Goal: Task Accomplishment & Management: Manage account settings

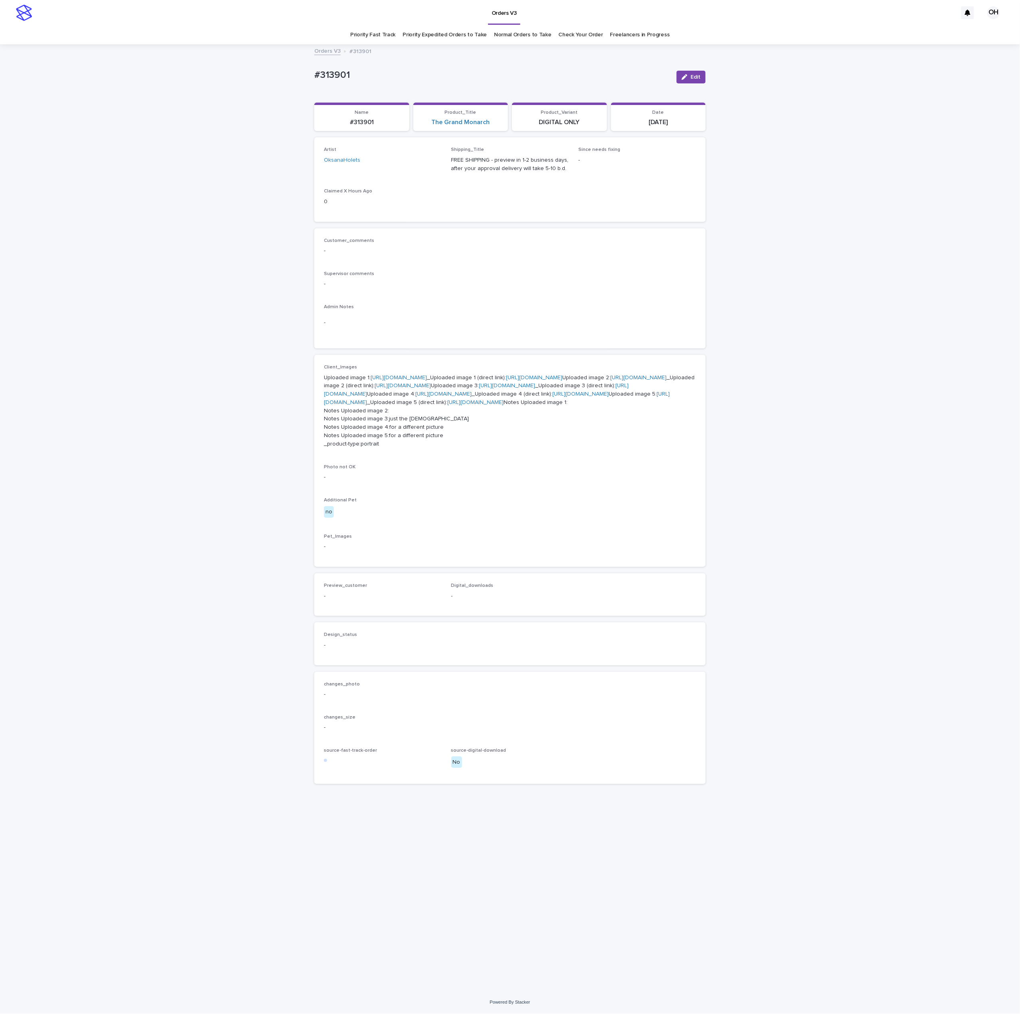
click at [579, 39] on link "Check Your Order" at bounding box center [581, 35] width 44 height 19
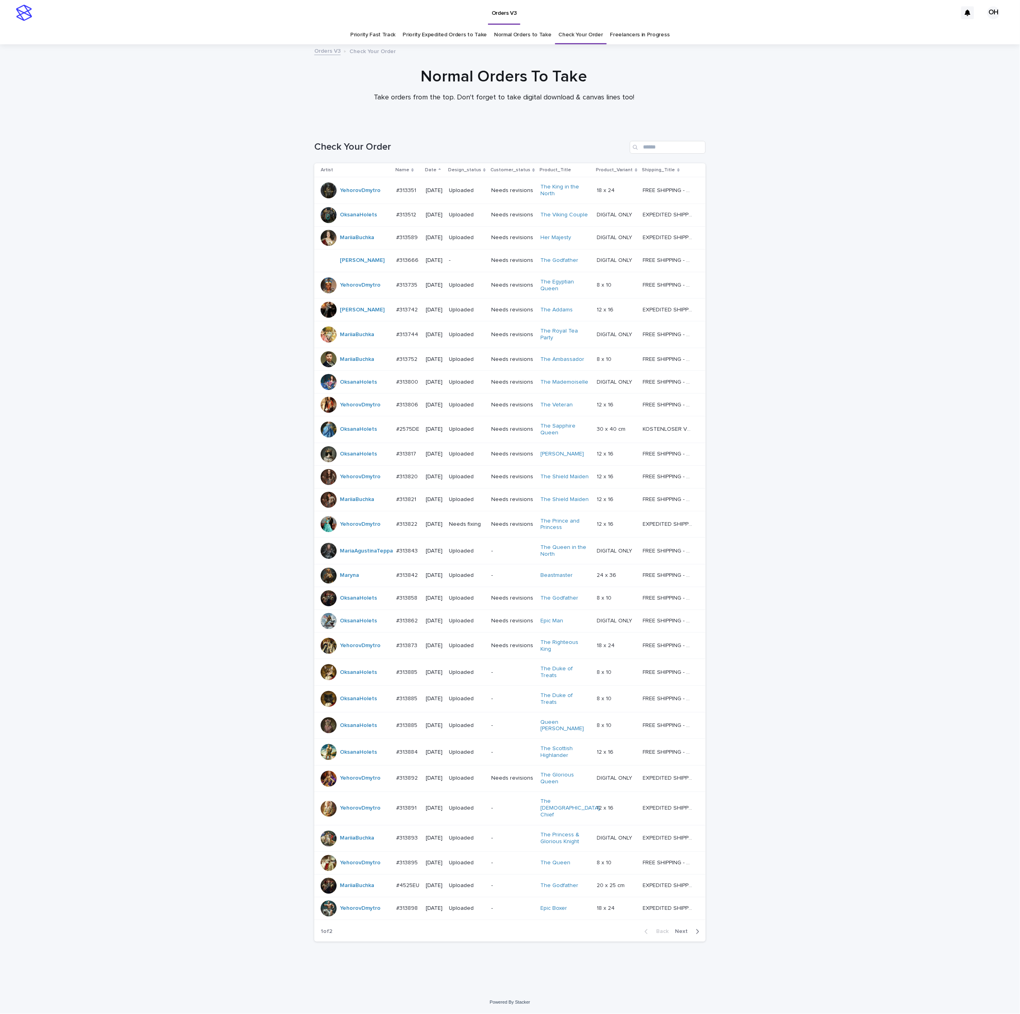
scroll to position [55, 0]
click at [682, 935] on span "Next" at bounding box center [684, 932] width 18 height 6
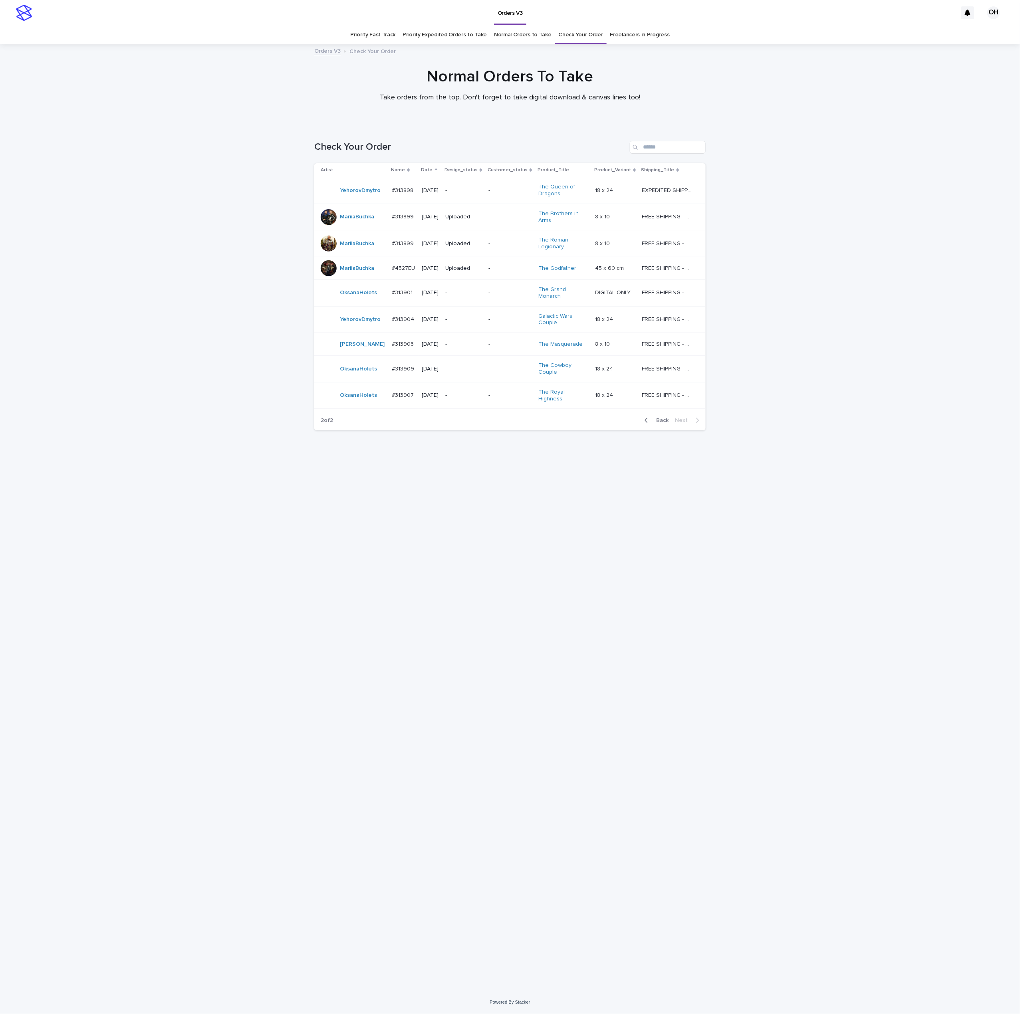
click at [393, 339] on p "#313905" at bounding box center [404, 343] width 24 height 8
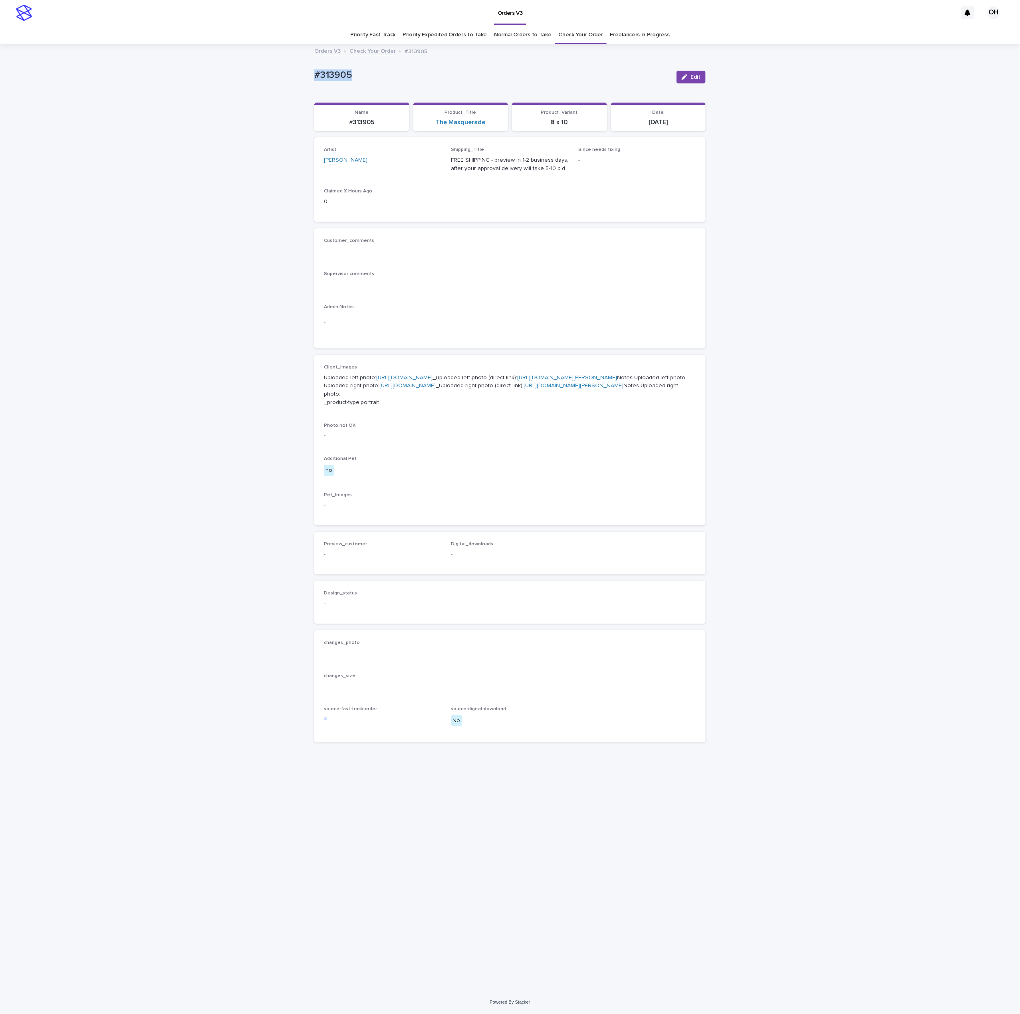
drag, startPoint x: 375, startPoint y: 81, endPoint x: 333, endPoint y: 71, distance: 42.9
click at [312, 76] on div "Loading... Saving… Loading... Saving… #313905 Edit #313905 Edit Sorry, there wa…" at bounding box center [509, 508] width 399 height 927
copy p "#313905"
click at [582, 41] on link "Check Your Order" at bounding box center [581, 35] width 44 height 19
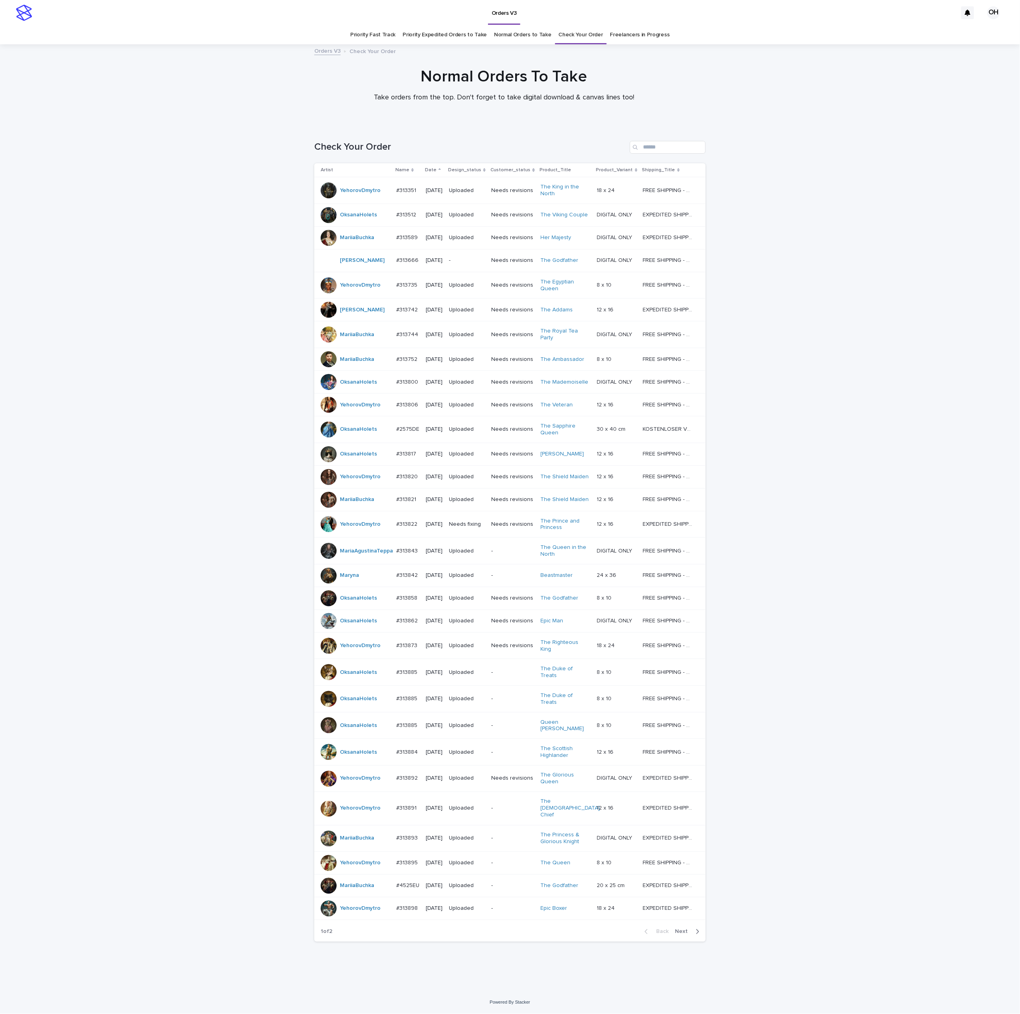
click at [681, 935] on span "Next" at bounding box center [684, 932] width 18 height 6
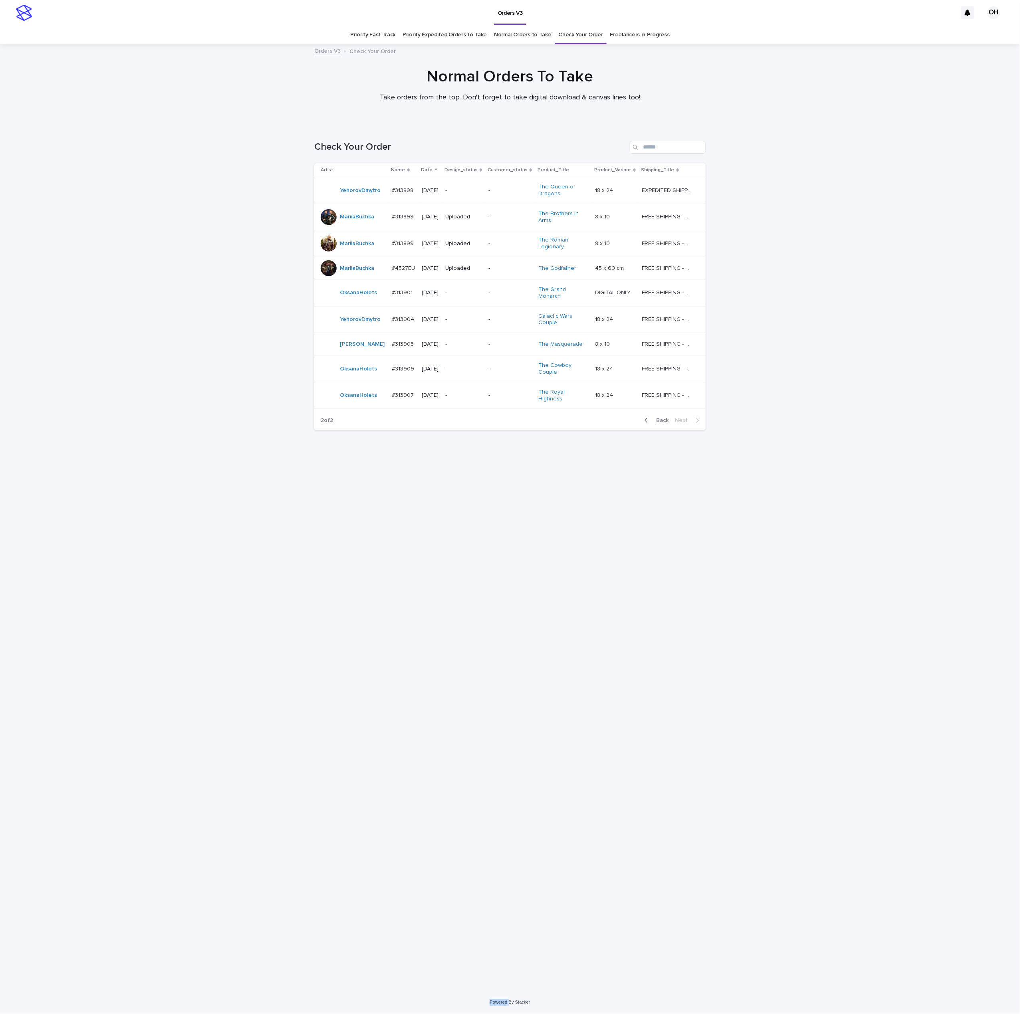
click at [681, 992] on div "Orders V3 OH Priority Fast Track Priority Expedited Orders to Take Normal Order…" at bounding box center [510, 507] width 1020 height 1014
click at [588, 603] on div "Loading... Saving… Loading... Saving… Check Your Order Artist Name Date Design_…" at bounding box center [509, 548] width 399 height 847
click at [392, 365] on p "#313909" at bounding box center [404, 368] width 24 height 8
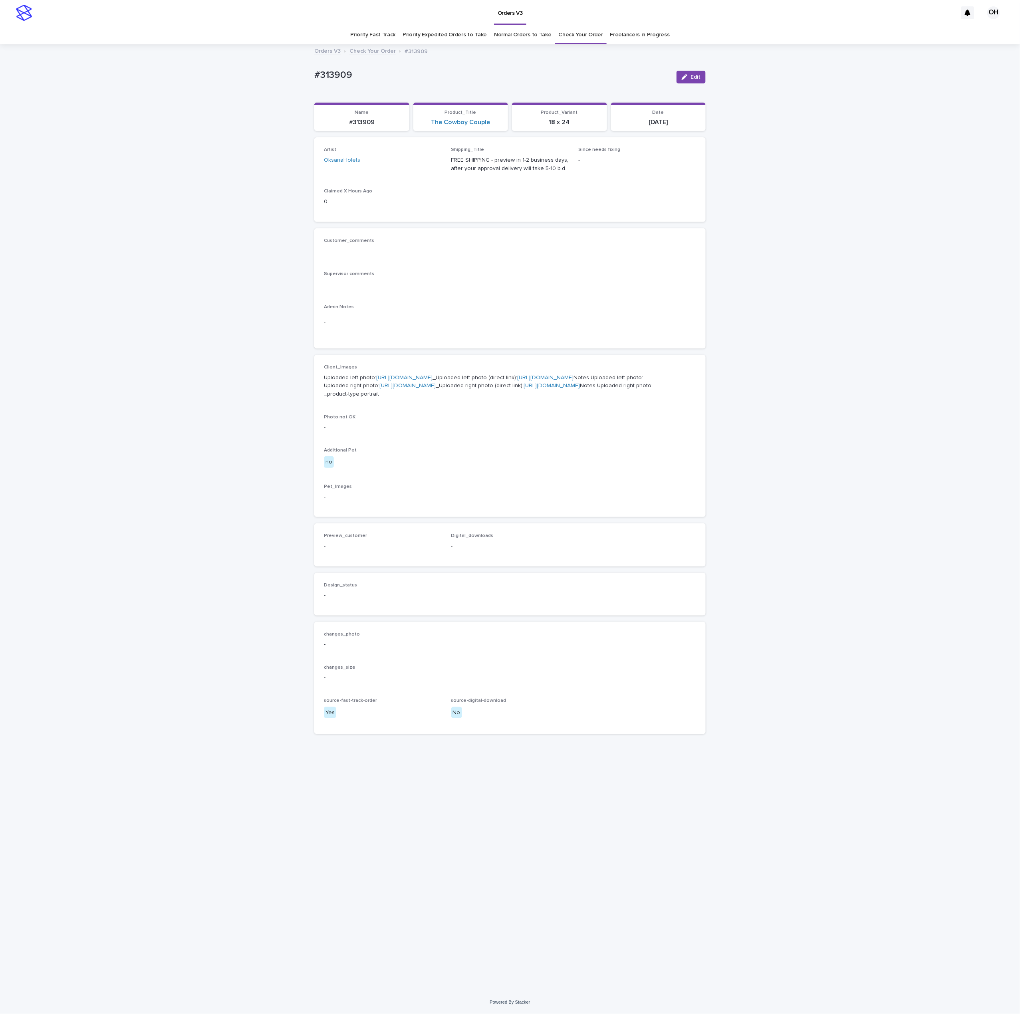
click at [403, 381] on p "Uploaded left photo: [URL][DOMAIN_NAME] _Uploaded left photo (direct link): [UR…" at bounding box center [510, 386] width 372 height 25
click at [395, 381] on link "[URL][DOMAIN_NAME]" at bounding box center [404, 378] width 56 height 6
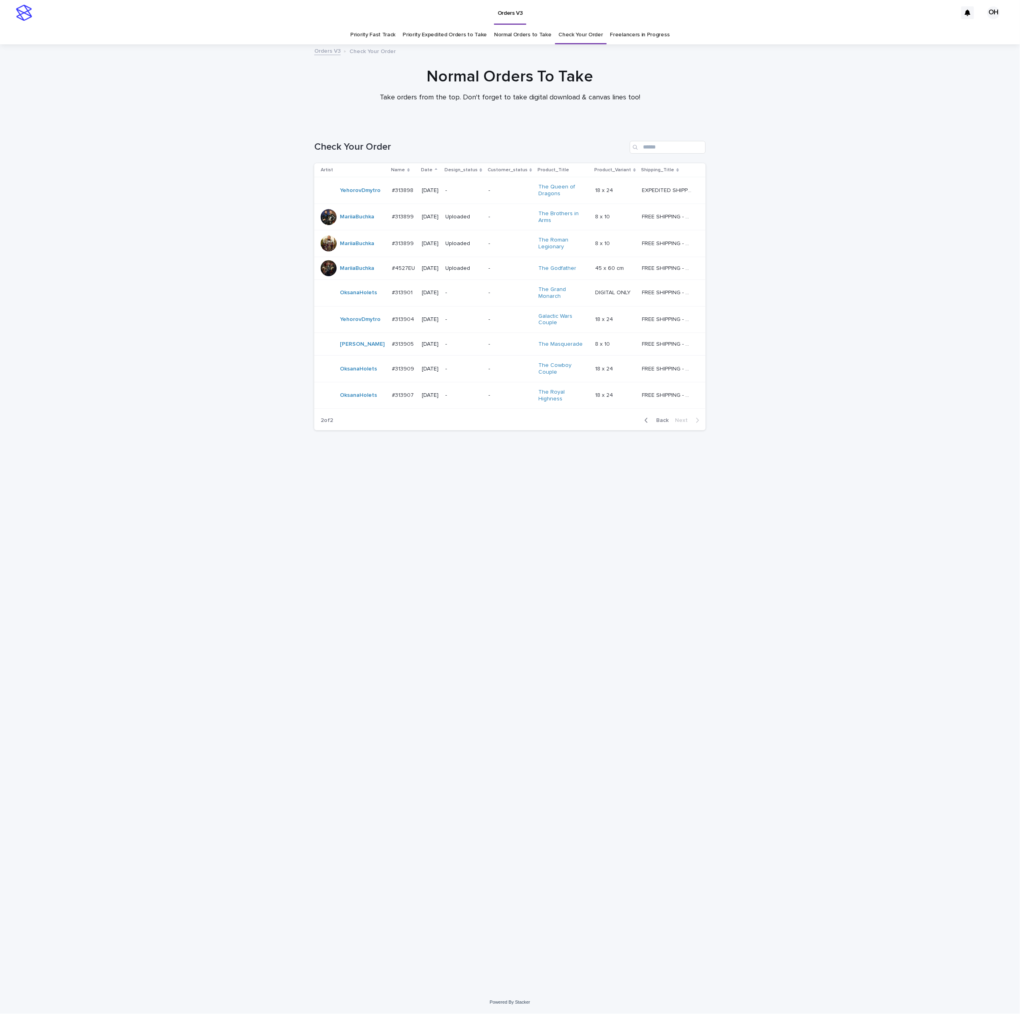
click at [392, 340] on p "#313905" at bounding box center [404, 343] width 24 height 8
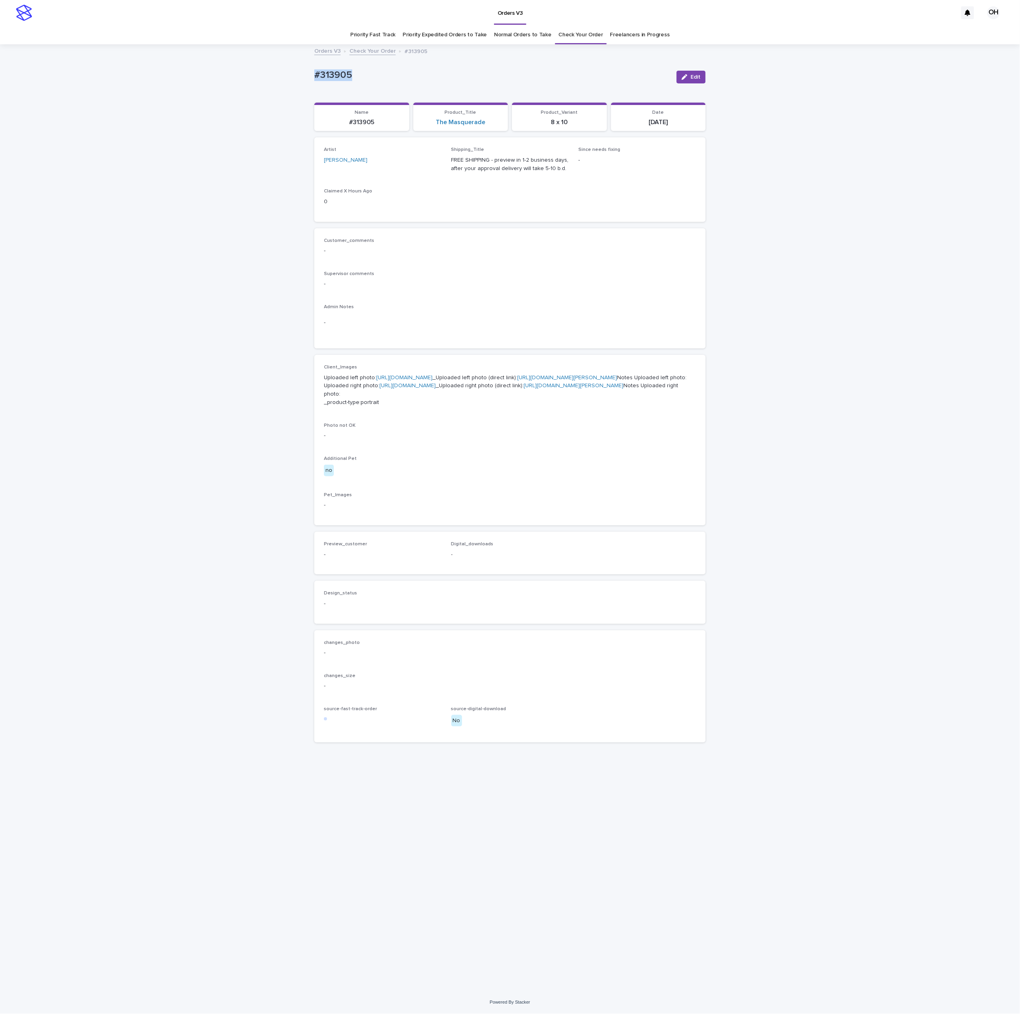
drag, startPoint x: 328, startPoint y: 72, endPoint x: 337, endPoint y: 73, distance: 9.3
click at [294, 70] on div "Loading... Saving… Loading... Saving… #313905 Edit #313905 Edit Sorry, there wa…" at bounding box center [510, 518] width 1020 height 947
copy p "#313905"
click at [411, 381] on link "[URL][DOMAIN_NAME]" at bounding box center [404, 378] width 56 height 6
click at [583, 25] on div "Orders V3" at bounding box center [496, 13] width 921 height 26
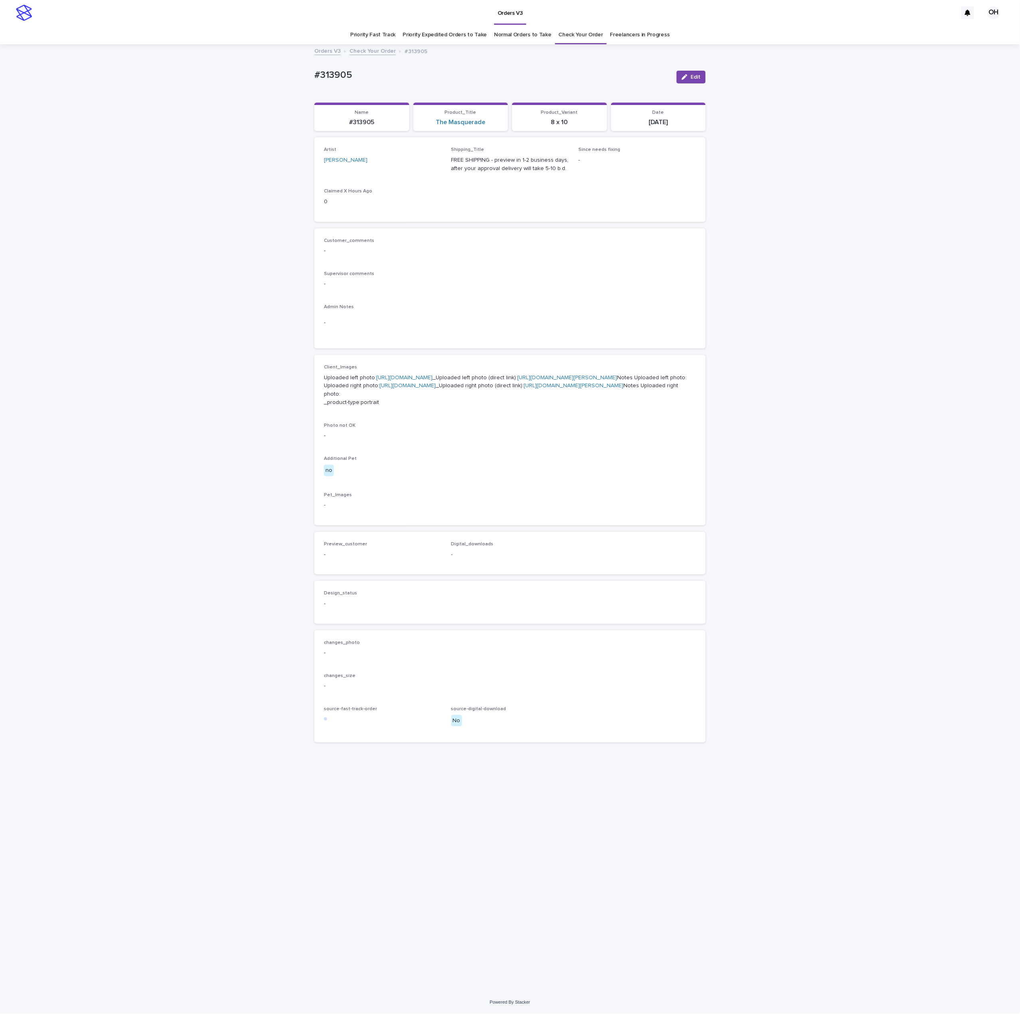
click at [582, 35] on link "Check Your Order" at bounding box center [581, 35] width 44 height 19
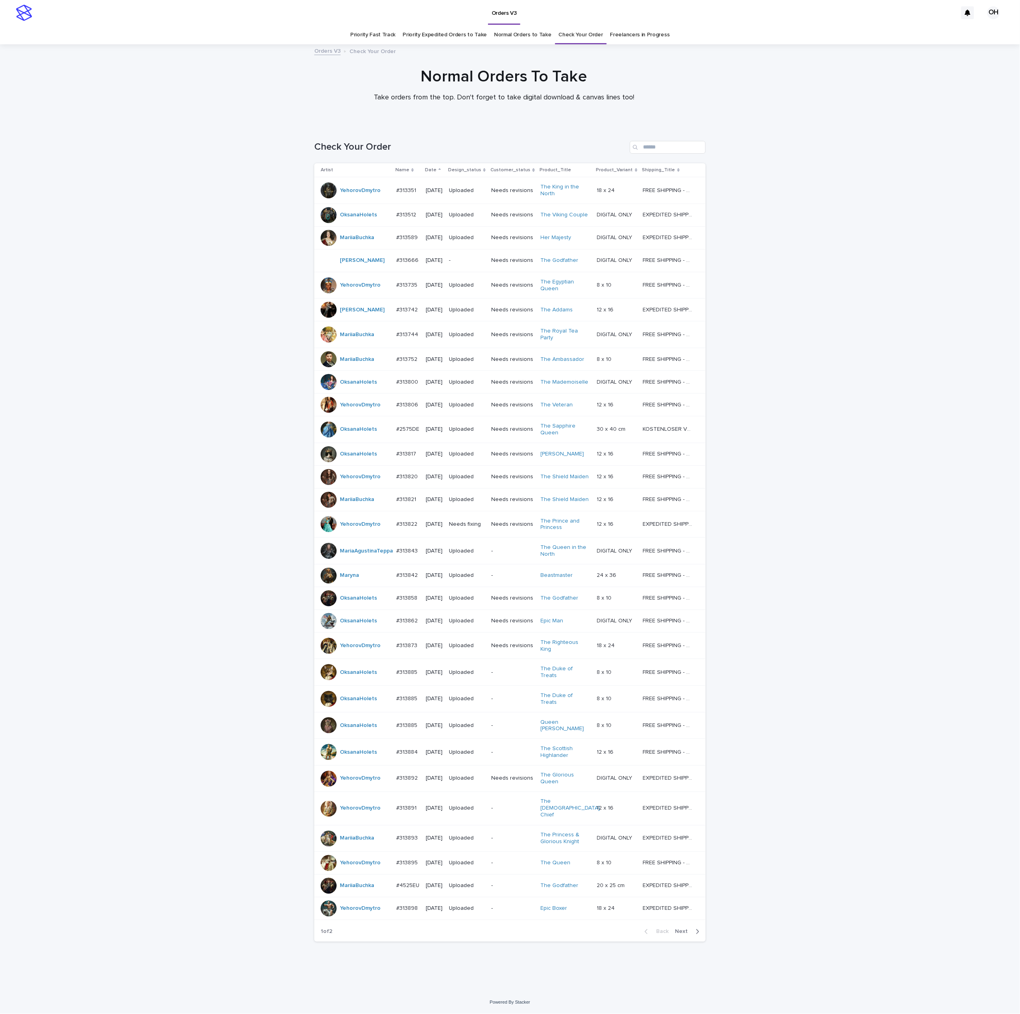
scroll to position [55, 0]
click at [684, 935] on span "Next" at bounding box center [684, 932] width 18 height 6
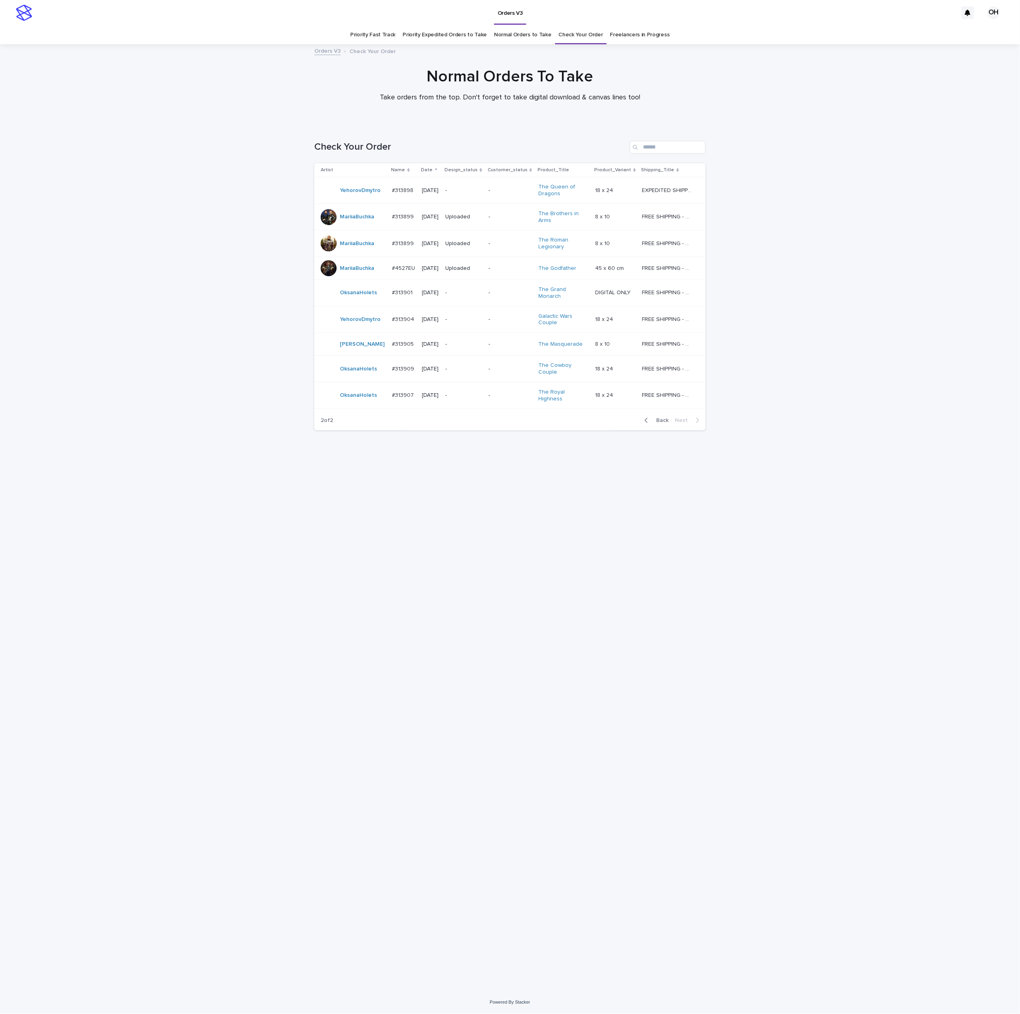
click at [398, 391] on p "#313907" at bounding box center [404, 395] width 24 height 8
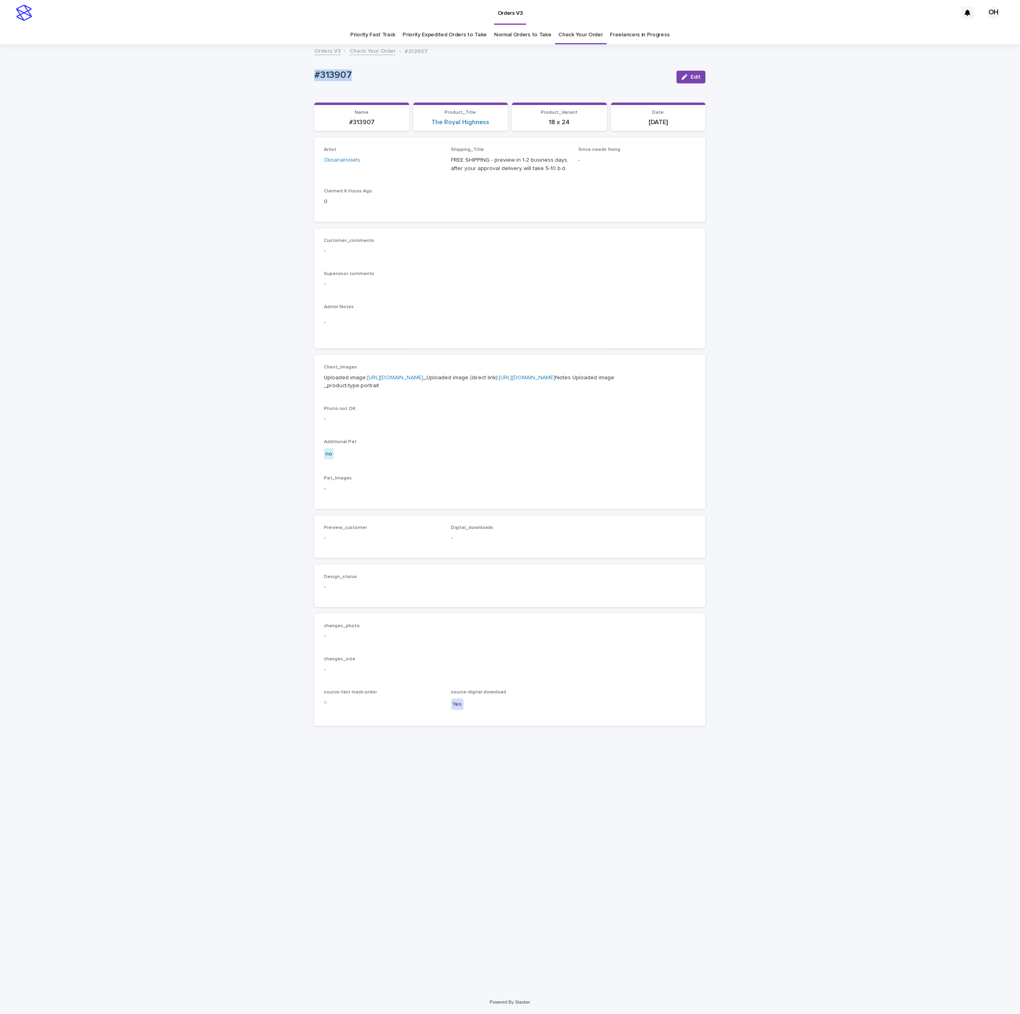
drag, startPoint x: 343, startPoint y: 72, endPoint x: 312, endPoint y: 74, distance: 30.8
click at [312, 74] on div "Loading... Saving… Loading... Saving… #313907 Edit #313907 Edit Sorry, there wa…" at bounding box center [509, 508] width 399 height 927
copy p "#313907"
click at [425, 389] on p "Uploaded image: [URL][DOMAIN_NAME] _Uploaded image (direct link): [URL][DOMAIN_…" at bounding box center [510, 382] width 372 height 17
click at [433, 390] on p "Uploaded image: [URL][DOMAIN_NAME] _Uploaded image (direct link): [URL][DOMAIN_…" at bounding box center [510, 382] width 372 height 17
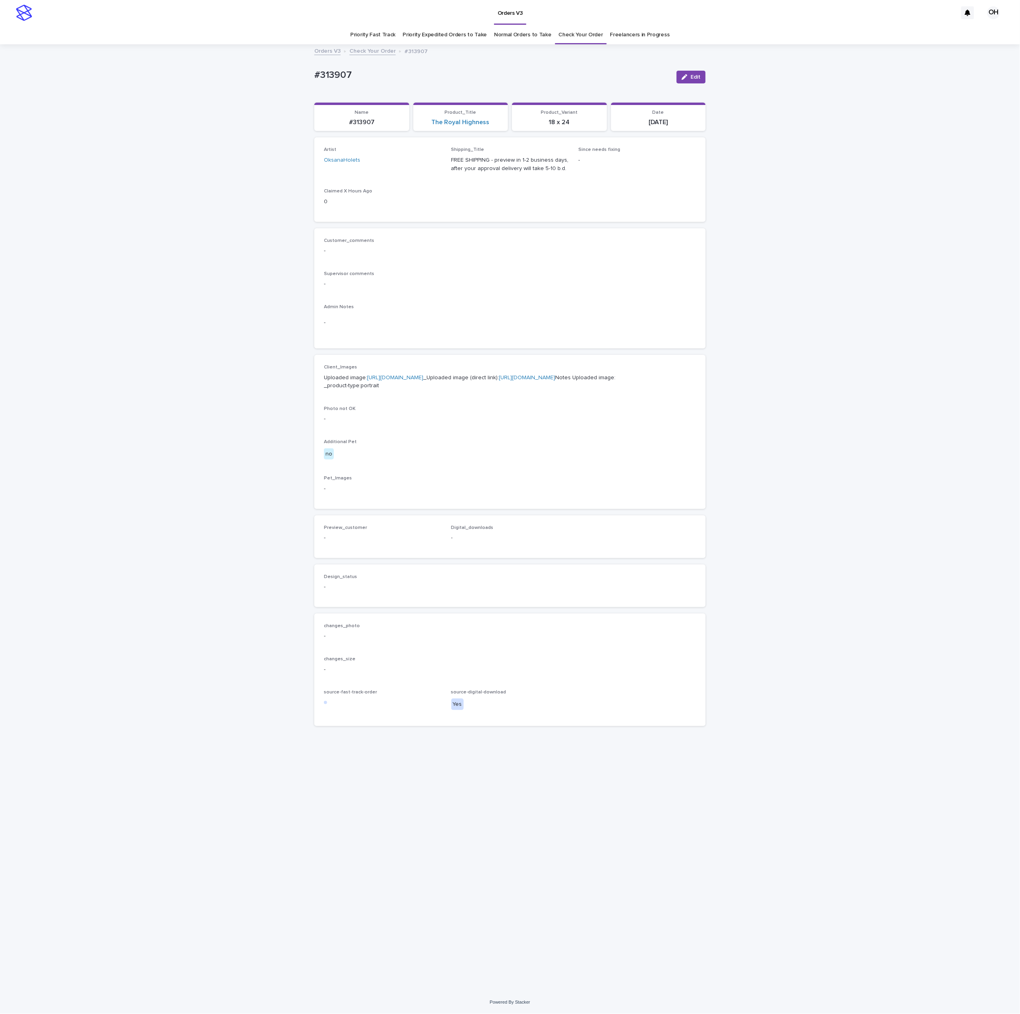
click at [403, 381] on link "[URL][DOMAIN_NAME]" at bounding box center [395, 378] width 56 height 6
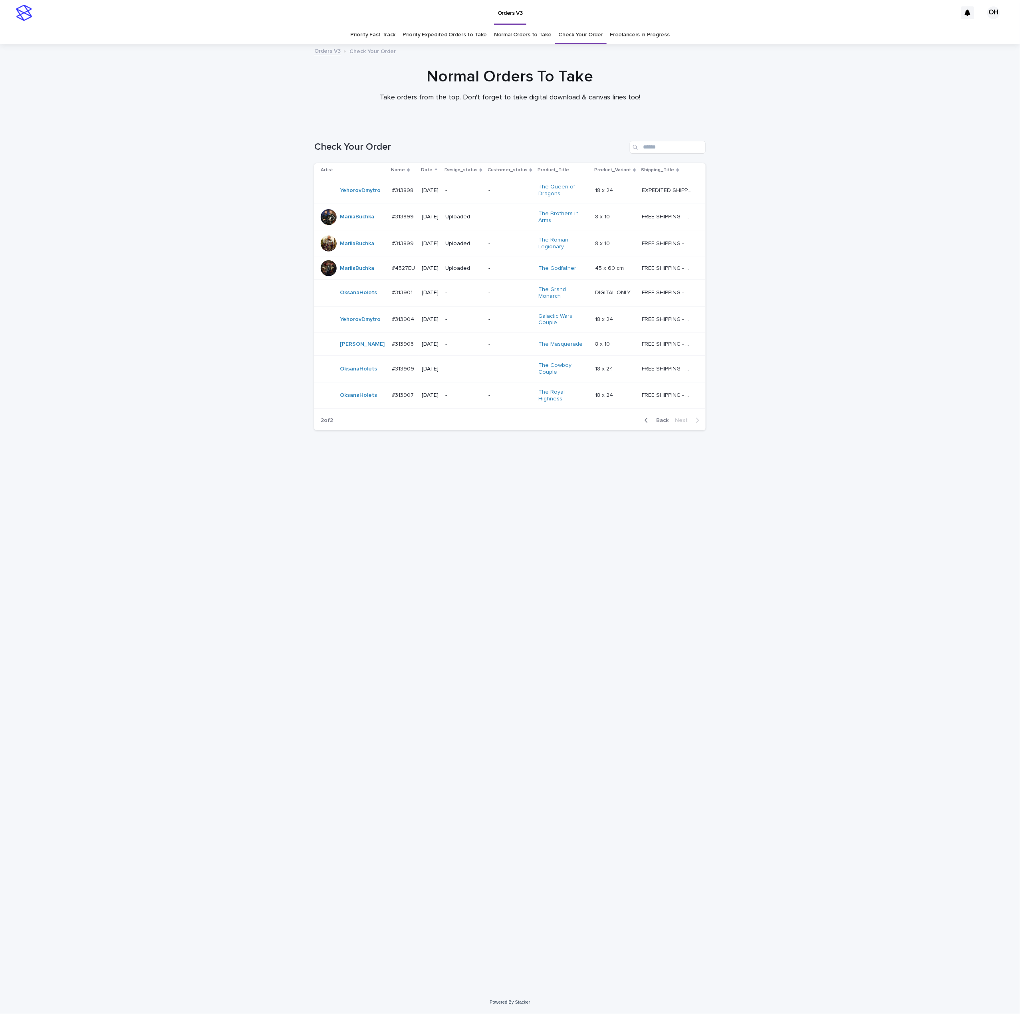
click at [392, 340] on p "#313905" at bounding box center [404, 343] width 24 height 8
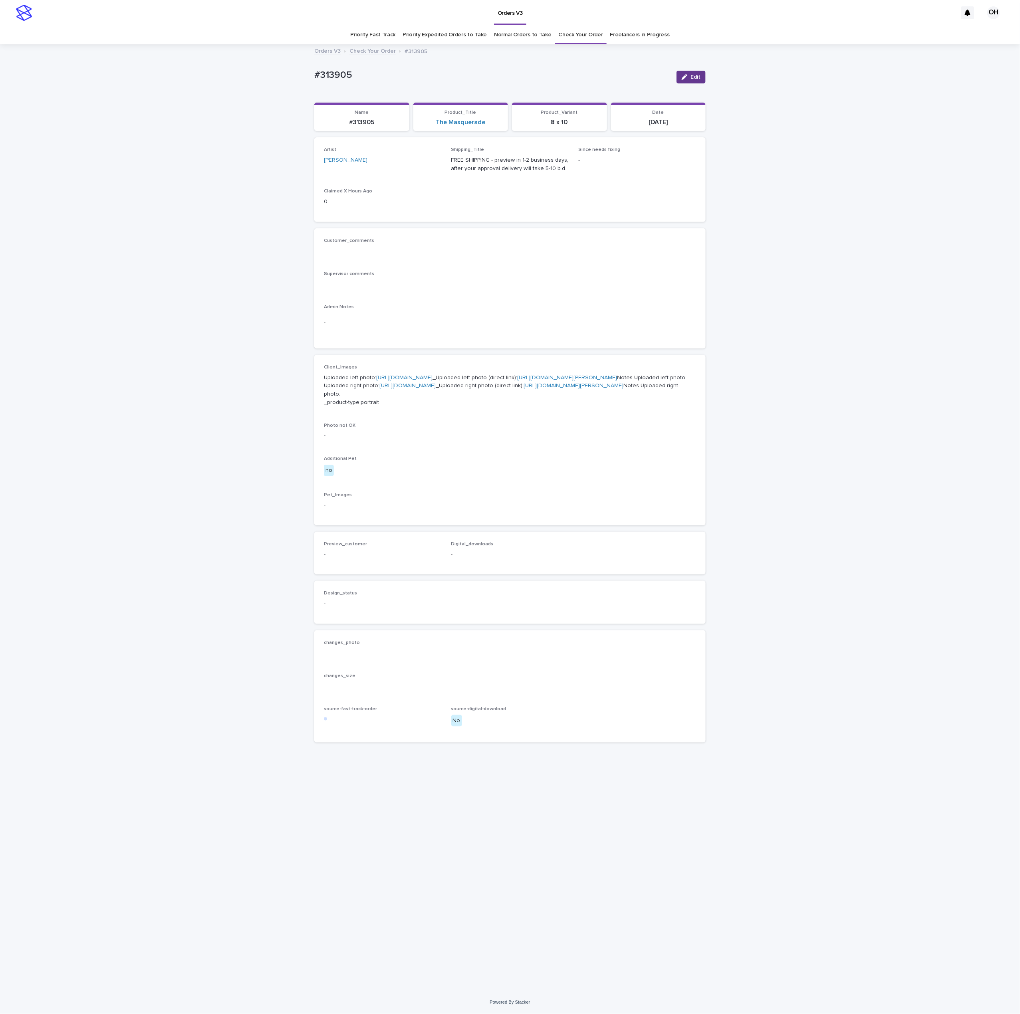
click at [689, 80] on button "Edit" at bounding box center [691, 77] width 29 height 13
click at [428, 162] on icon at bounding box center [427, 164] width 4 height 4
type input "*"
type input "***"
click at [405, 177] on div "OksanaHolets" at bounding box center [382, 180] width 117 height 14
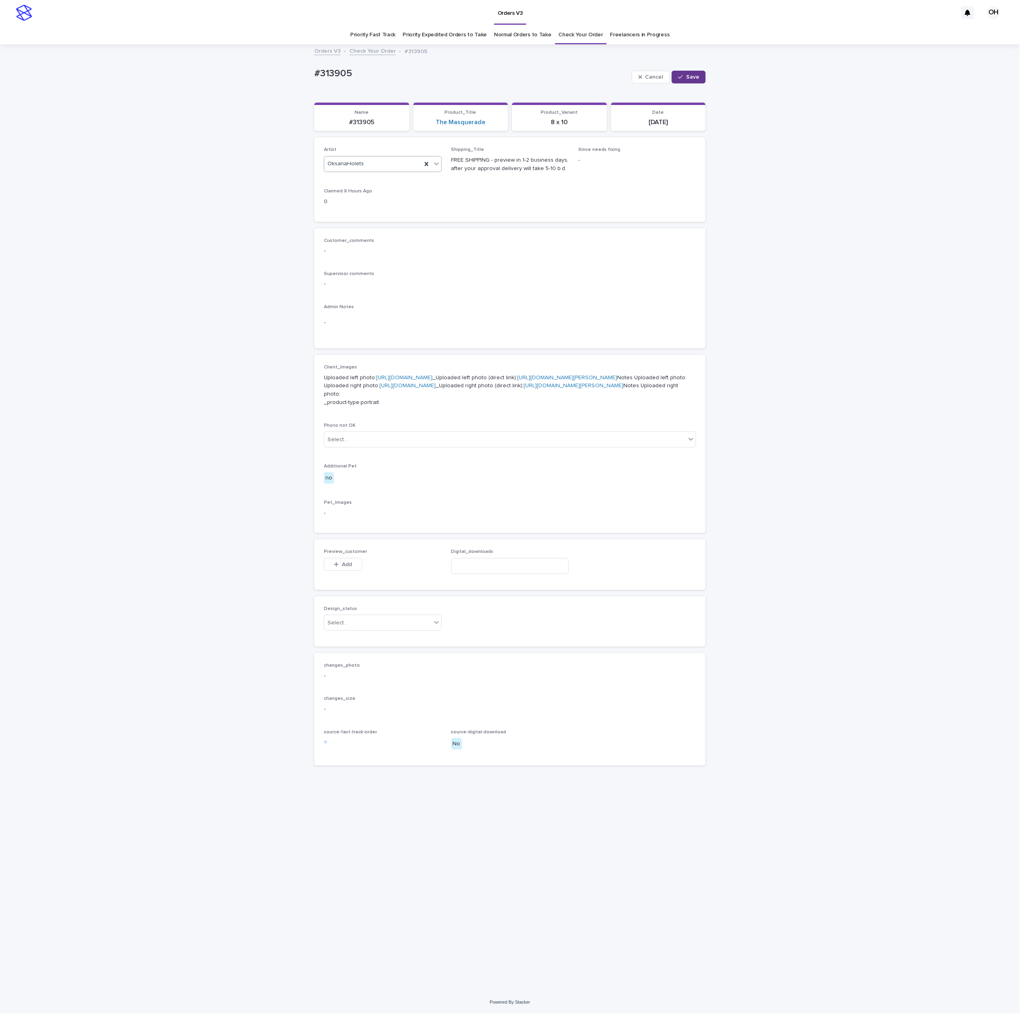
click at [699, 72] on button "Save" at bounding box center [689, 77] width 34 height 13
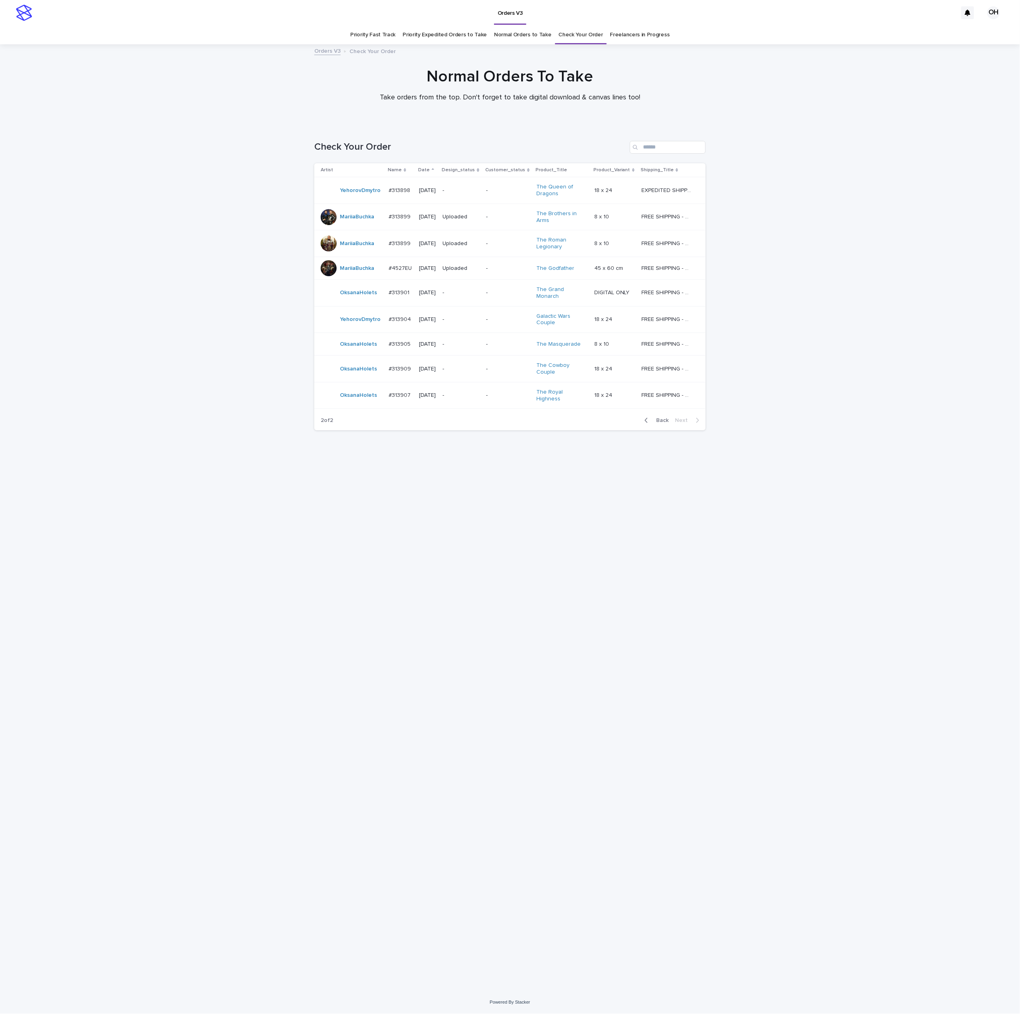
click at [400, 292] on p "#313901" at bounding box center [400, 292] width 22 height 8
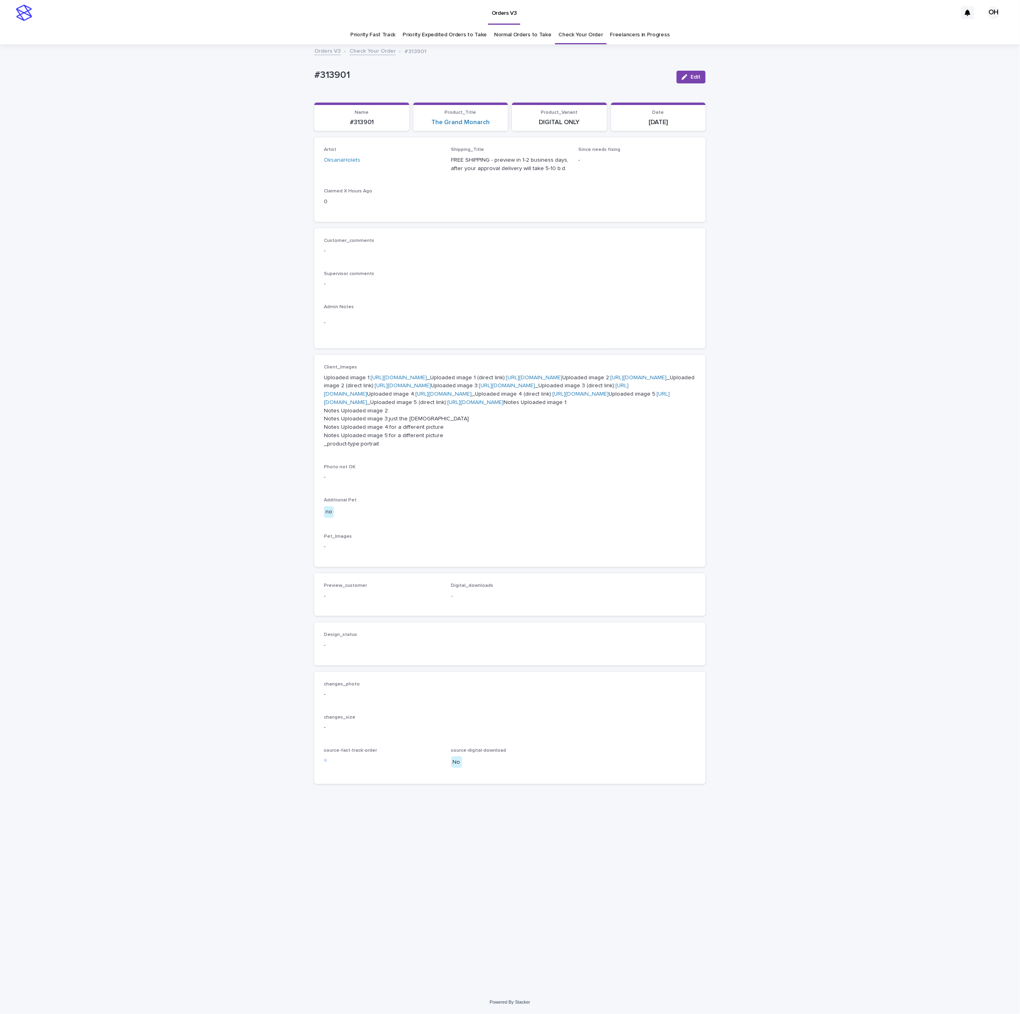
scroll to position [22, 0]
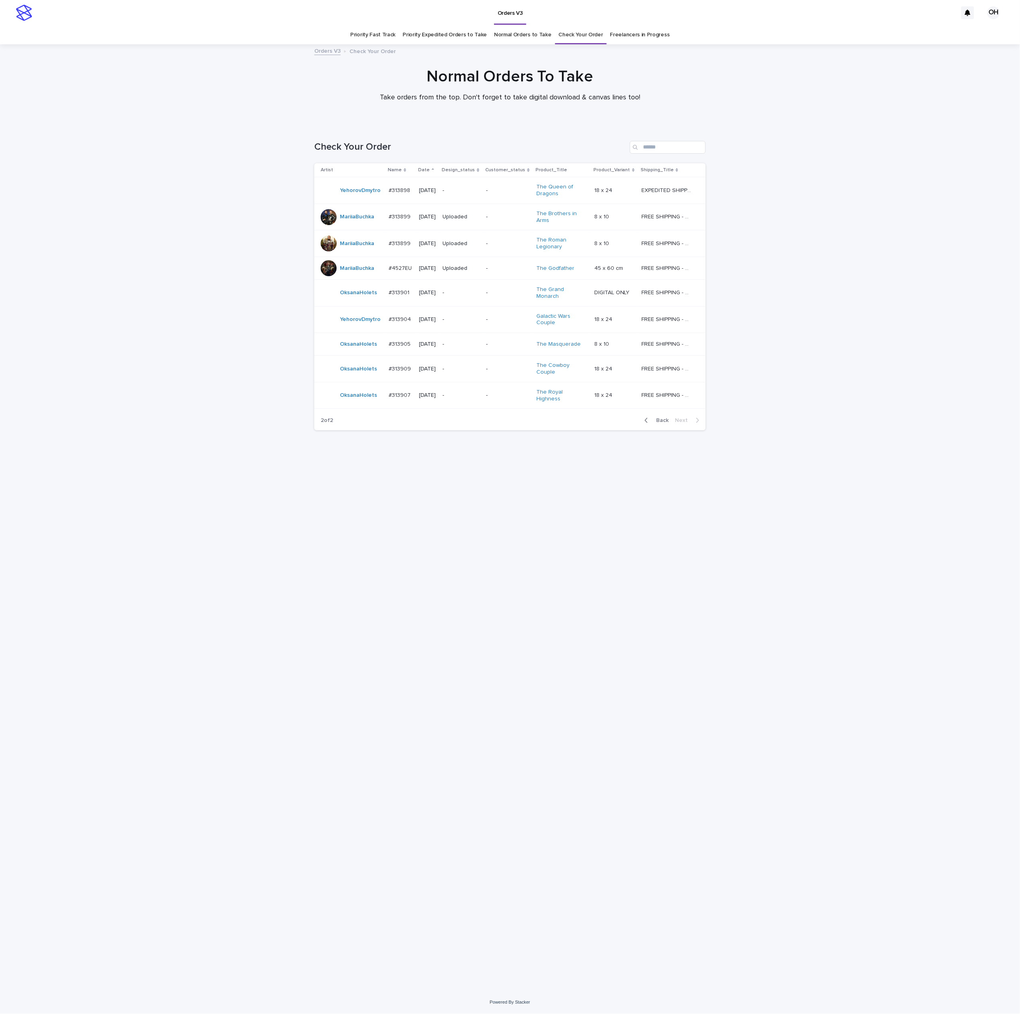
drag, startPoint x: 470, startPoint y: 597, endPoint x: 469, endPoint y: 593, distance: 4.1
click at [470, 595] on div "Loading... Saving… Loading... Saving… Check Your Order Artist Name Date Design_…" at bounding box center [509, 548] width 399 height 847
click at [402, 339] on p "#313905" at bounding box center [401, 343] width 24 height 8
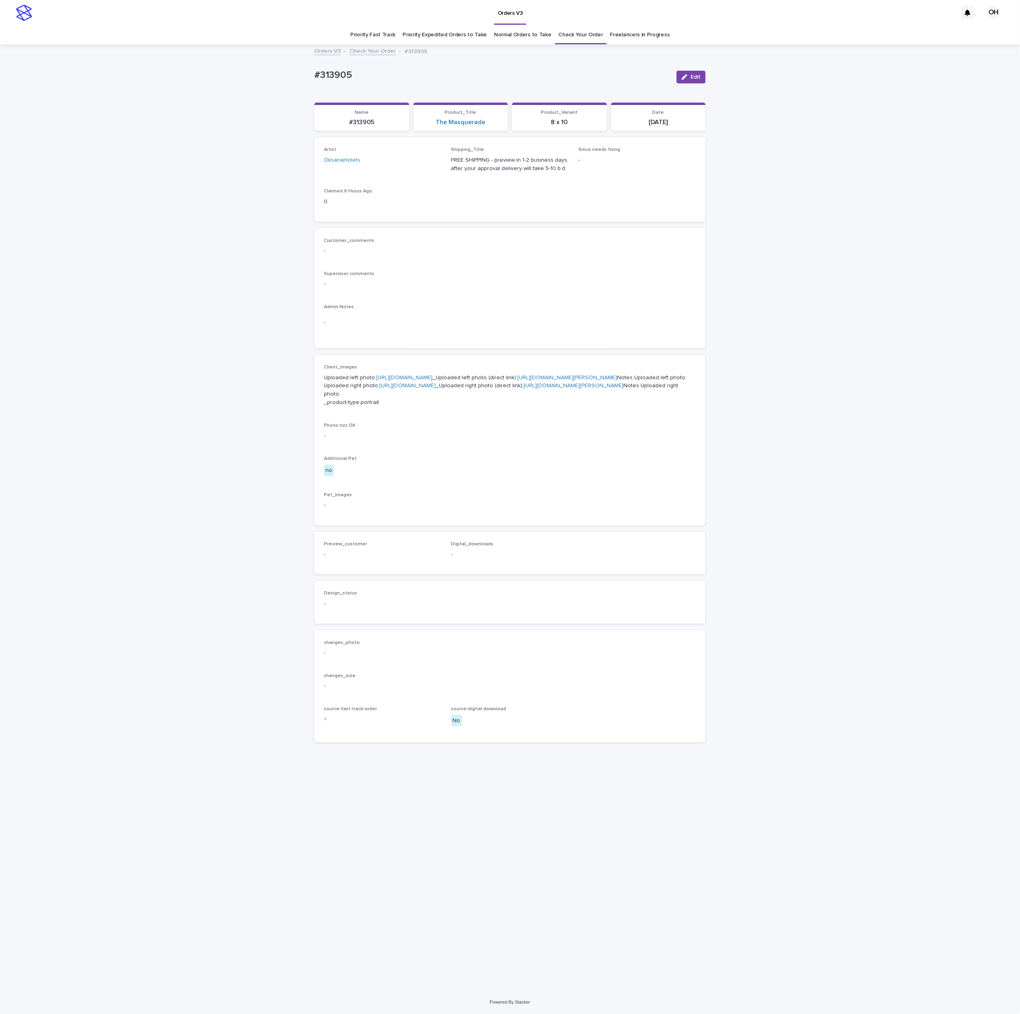
click at [400, 381] on link "[URL][DOMAIN_NAME]" at bounding box center [404, 378] width 56 height 6
click at [385, 389] on link "[URL][DOMAIN_NAME]" at bounding box center [407, 386] width 56 height 6
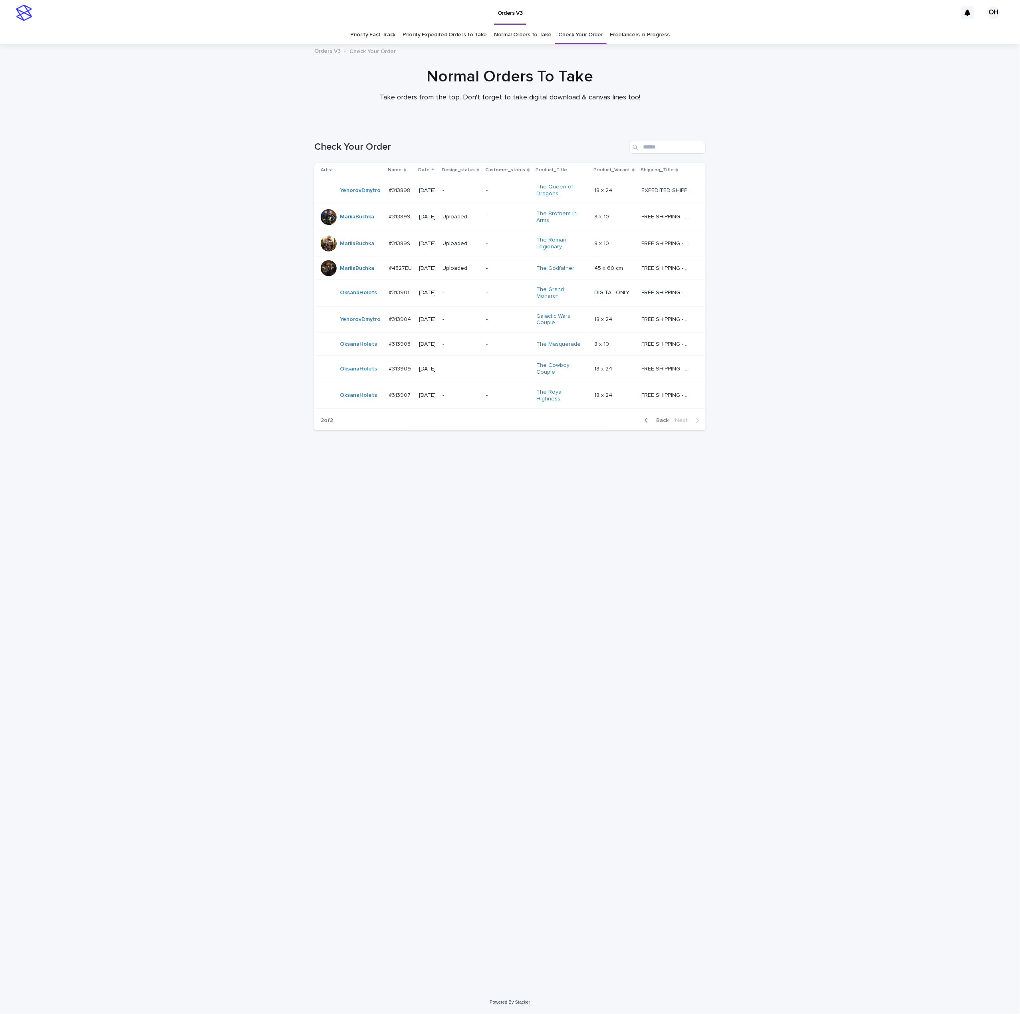
click at [399, 288] on p "#313901" at bounding box center [400, 292] width 22 height 8
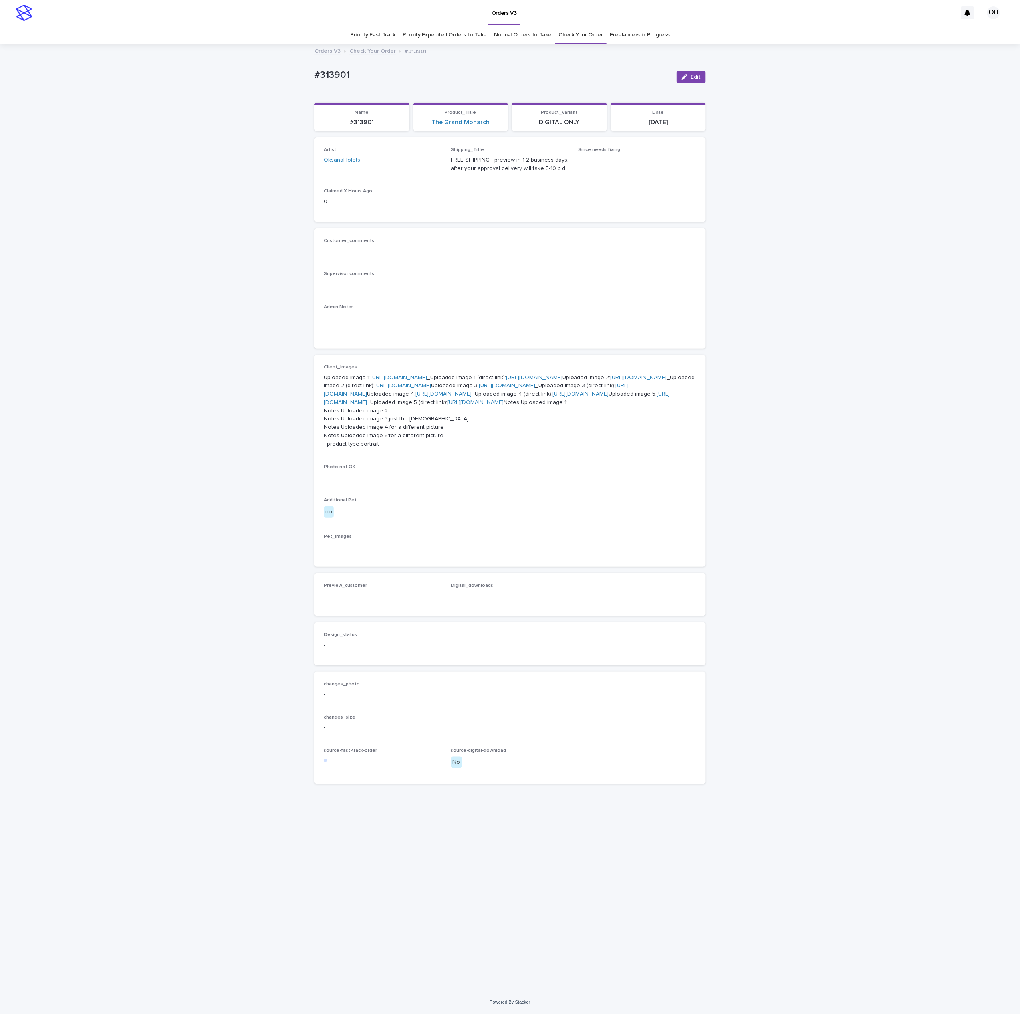
scroll to position [22, 0]
click at [395, 374] on p "Uploaded image 1: [URL][DOMAIN_NAME] _Uploaded image 1 (direct link): [URL][DOM…" at bounding box center [510, 411] width 372 height 75
click at [402, 375] on link "[URL][DOMAIN_NAME]" at bounding box center [399, 378] width 56 height 6
click at [382, 375] on link "[URL][DOMAIN_NAME]" at bounding box center [399, 378] width 56 height 6
click at [559, 26] on link "Check Your Order" at bounding box center [581, 35] width 44 height 19
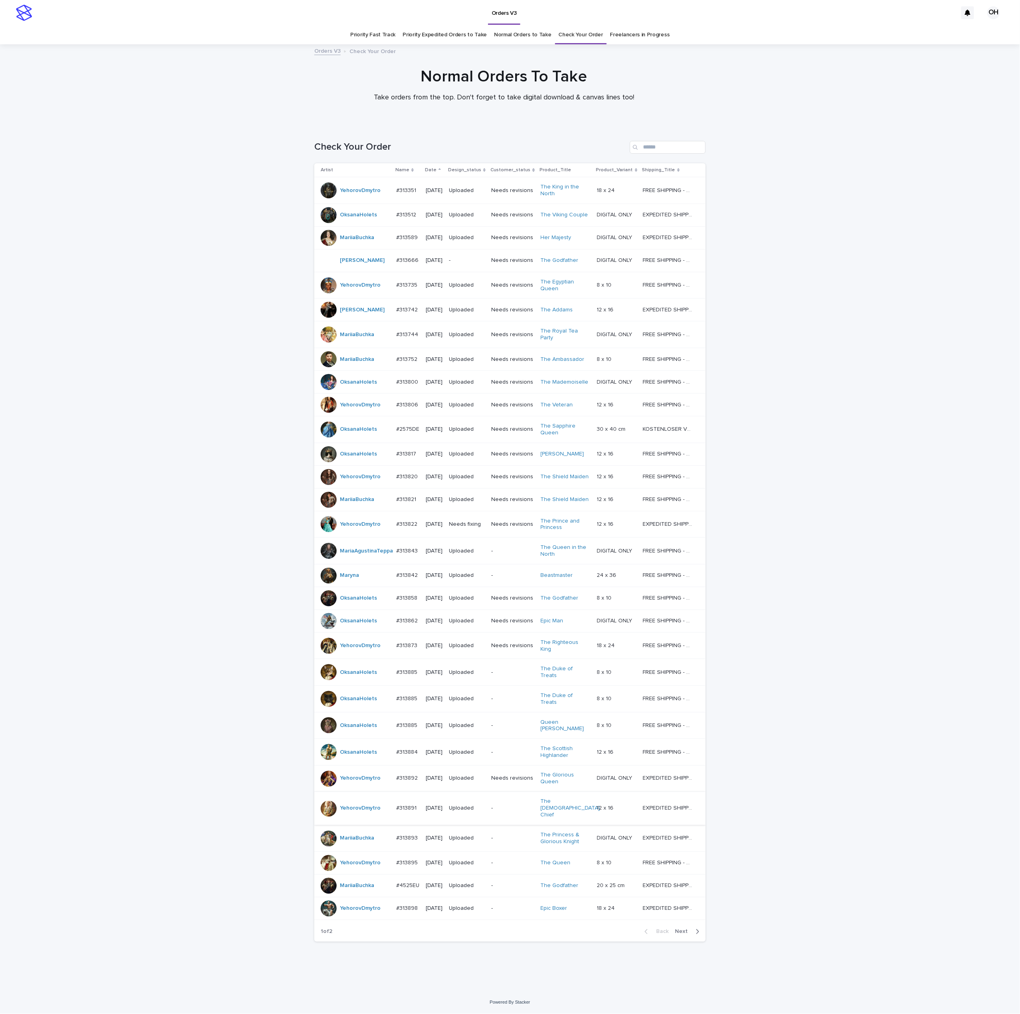
scroll to position [55, 0]
click at [675, 934] on span "Next" at bounding box center [684, 932] width 18 height 6
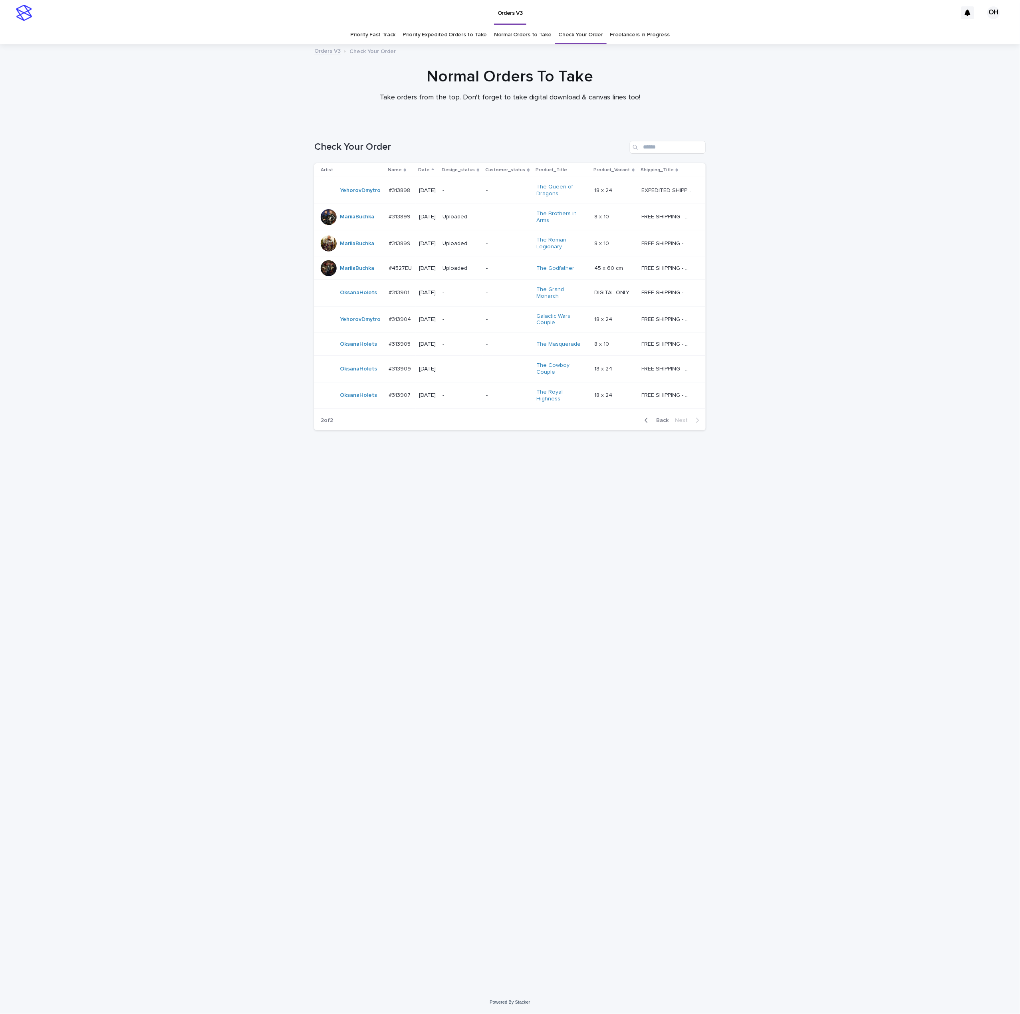
click at [398, 391] on p "#313907" at bounding box center [401, 395] width 24 height 8
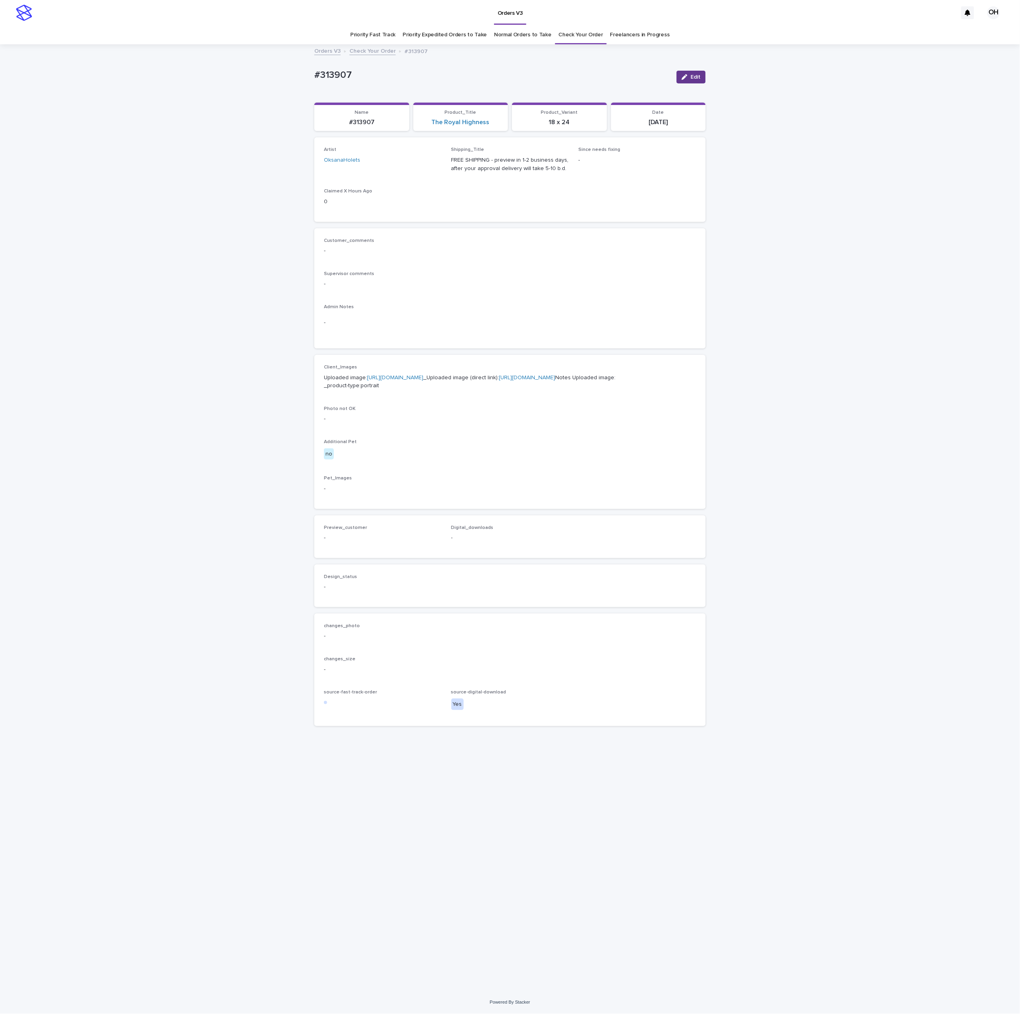
click at [693, 77] on span "Edit" at bounding box center [696, 77] width 10 height 6
click at [423, 161] on icon at bounding box center [427, 164] width 8 height 8
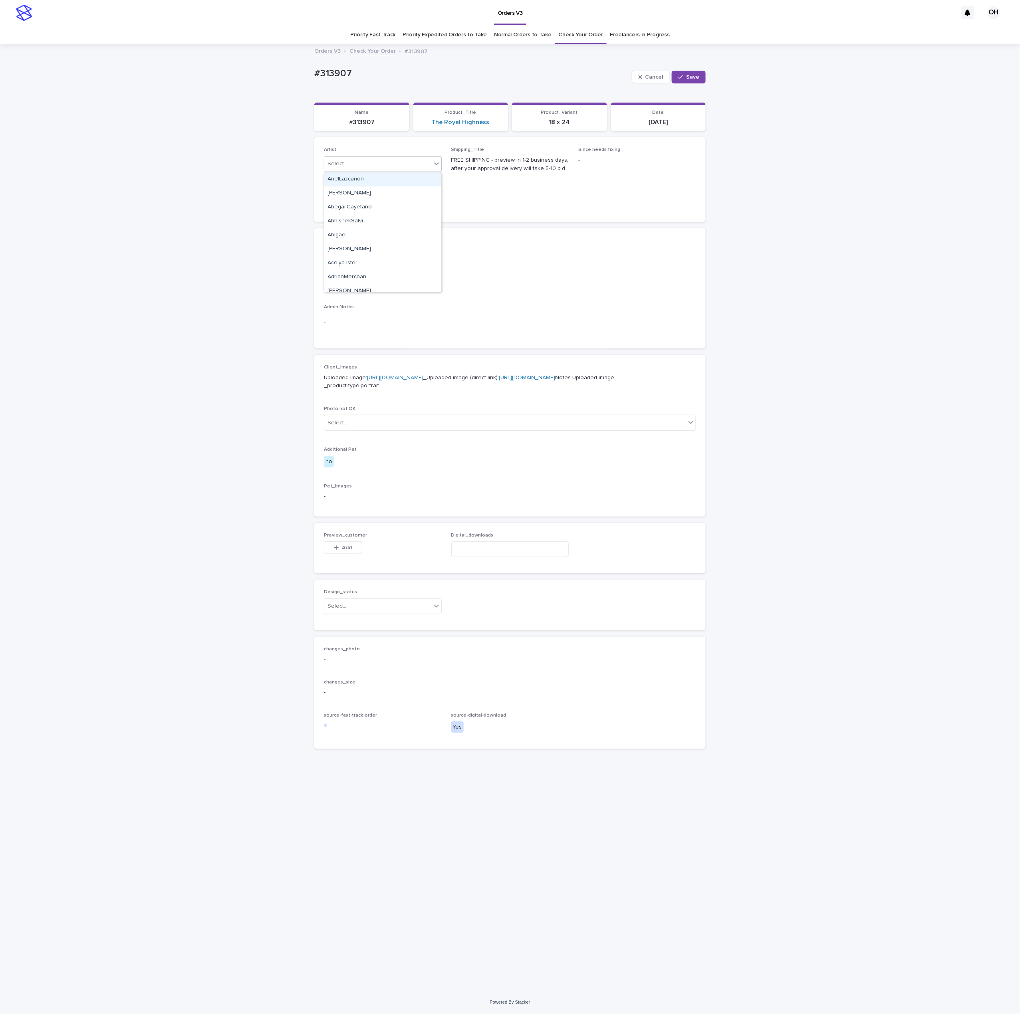
click at [429, 162] on div "Select..." at bounding box center [377, 163] width 107 height 13
type input "*****"
click at [392, 182] on div "MariiaBuchka" at bounding box center [382, 180] width 117 height 14
click at [689, 76] on span "Save" at bounding box center [692, 77] width 13 height 6
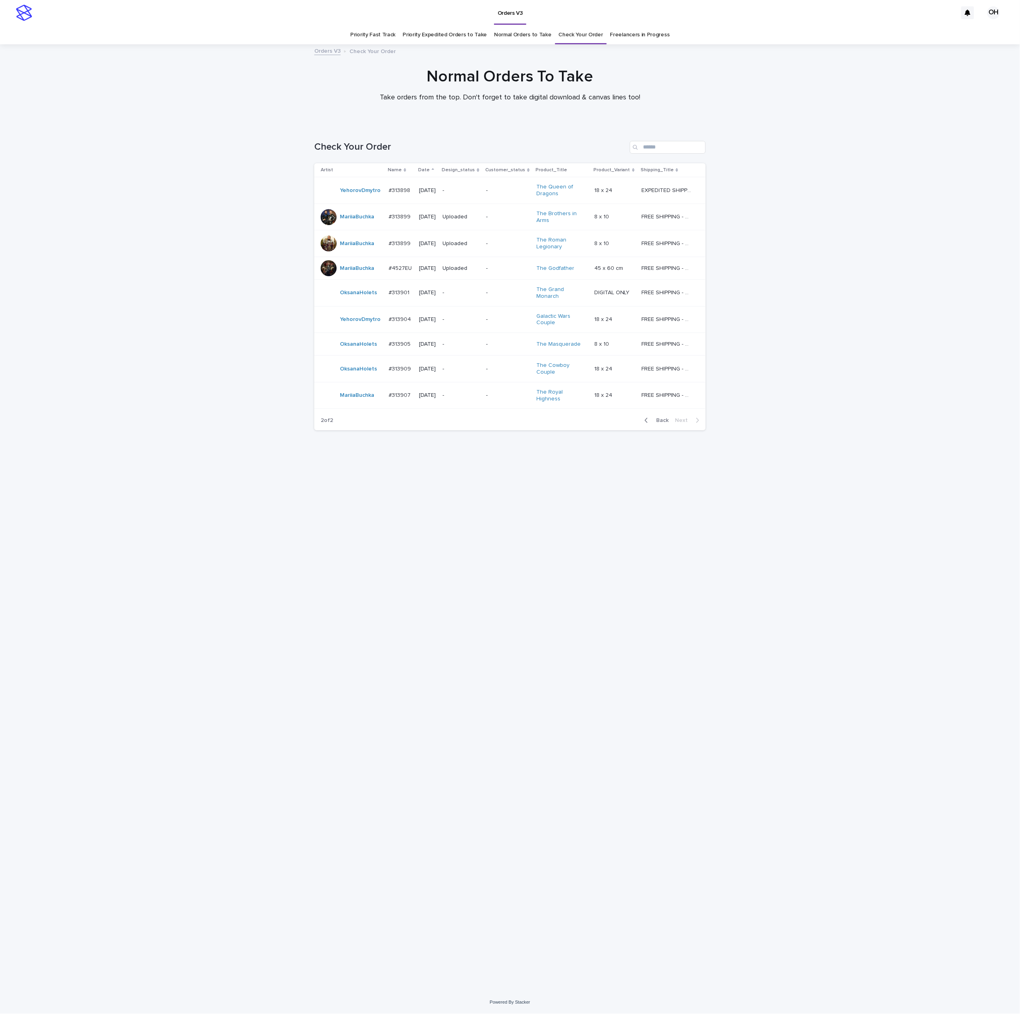
click at [401, 294] on p "#313901" at bounding box center [400, 292] width 22 height 8
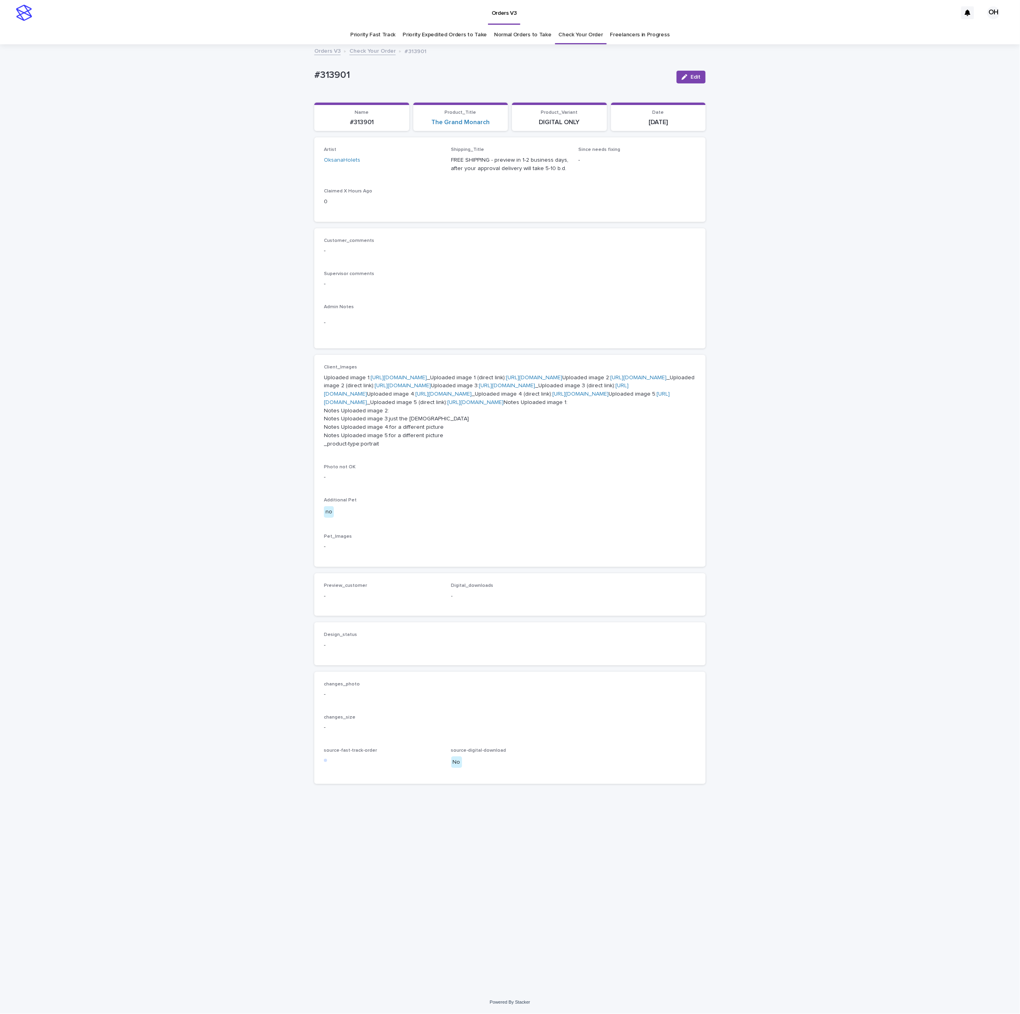
scroll to position [22, 0]
click at [401, 375] on link "[URL][DOMAIN_NAME]" at bounding box center [399, 378] width 56 height 6
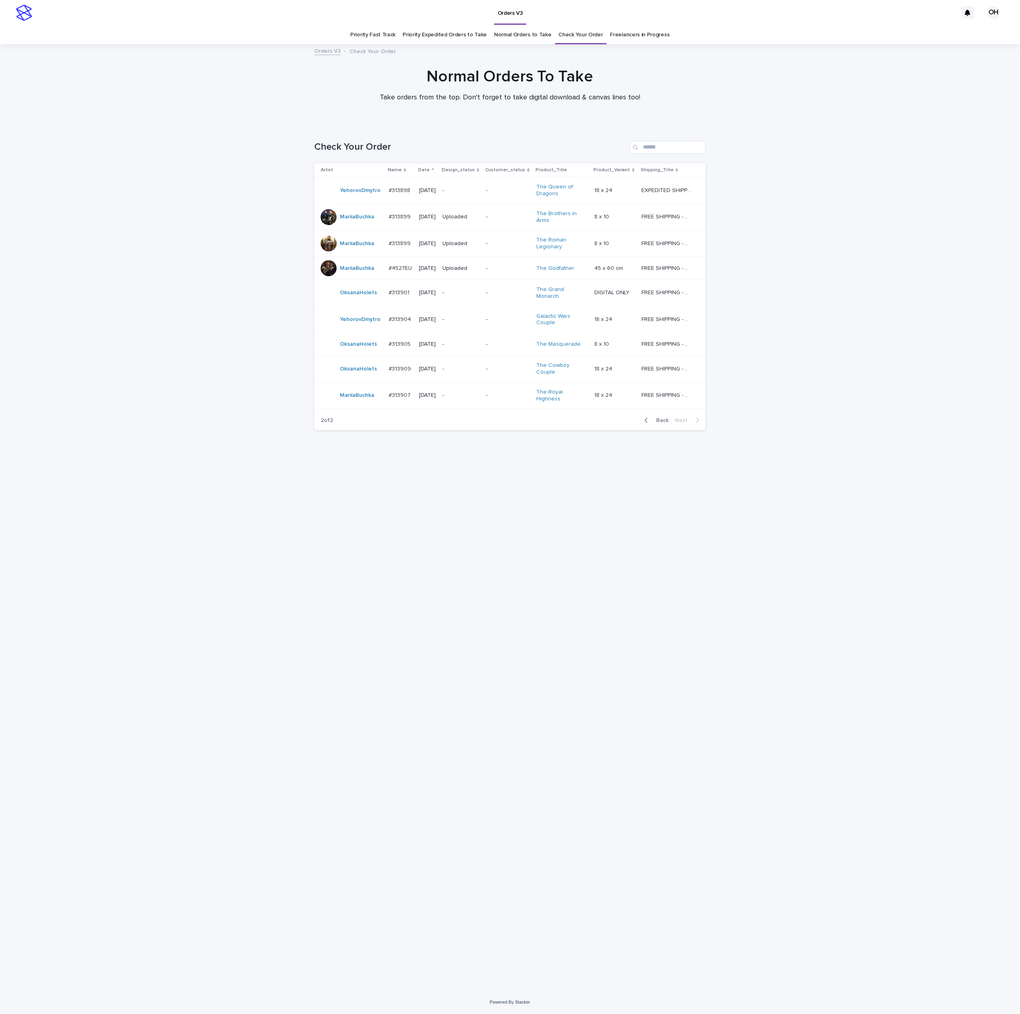
click at [407, 339] on p "#313905" at bounding box center [401, 343] width 24 height 8
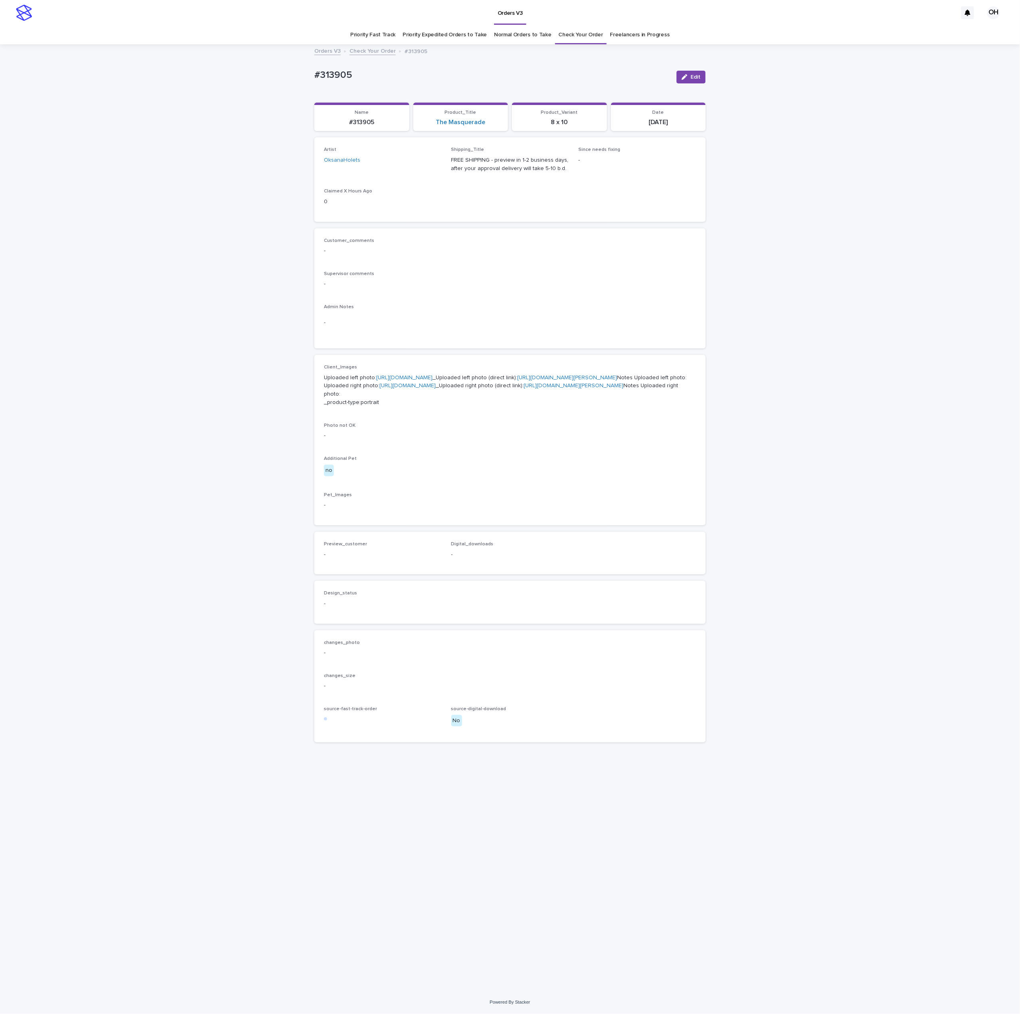
click at [376, 381] on link "[URL][DOMAIN_NAME]" at bounding box center [404, 378] width 56 height 6
click at [405, 381] on link "[URL][DOMAIN_NAME]" at bounding box center [404, 378] width 56 height 6
drag, startPoint x: 788, startPoint y: 335, endPoint x: 558, endPoint y: 367, distance: 232.2
click at [788, 335] on div "Loading... Saving… Loading... Saving… #313905 Edit #313905 Edit Sorry, there wa…" at bounding box center [510, 518] width 1020 height 947
click at [424, 389] on p "Uploaded left photo: [URL][DOMAIN_NAME] _Uploaded left photo (direct link): [UR…" at bounding box center [510, 390] width 372 height 33
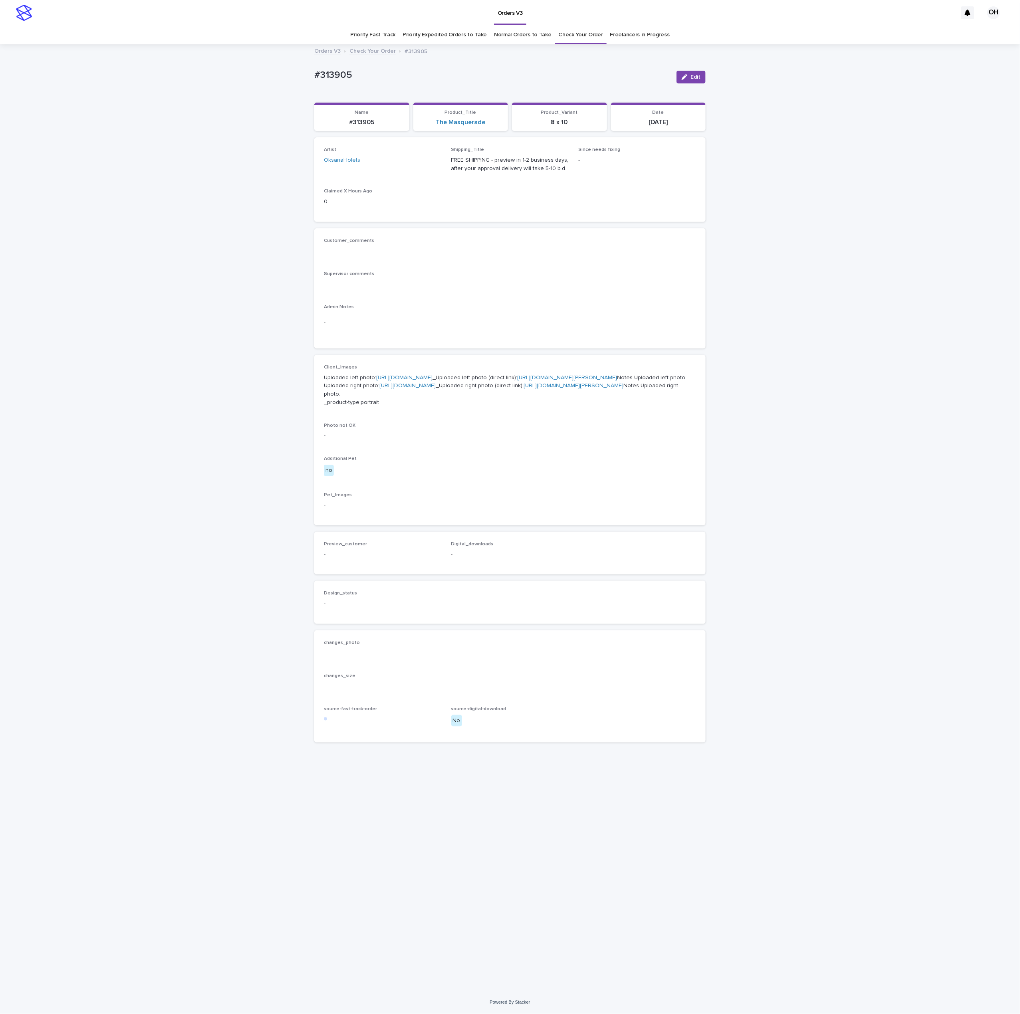
click at [427, 380] on p "Uploaded left photo: [URL][DOMAIN_NAME] _Uploaded left photo (direct link): [UR…" at bounding box center [510, 390] width 372 height 33
click at [419, 389] on p "Uploaded left photo: [URL][DOMAIN_NAME] _Uploaded left photo (direct link): [UR…" at bounding box center [510, 390] width 372 height 33
click at [416, 381] on link "[URL][DOMAIN_NAME]" at bounding box center [404, 378] width 56 height 6
click at [751, 243] on div "Loading... Saving… Loading... Saving… #313905 Edit #313905 Edit Sorry, there wa…" at bounding box center [510, 518] width 1020 height 947
click at [392, 381] on link "[URL][DOMAIN_NAME]" at bounding box center [404, 378] width 56 height 6
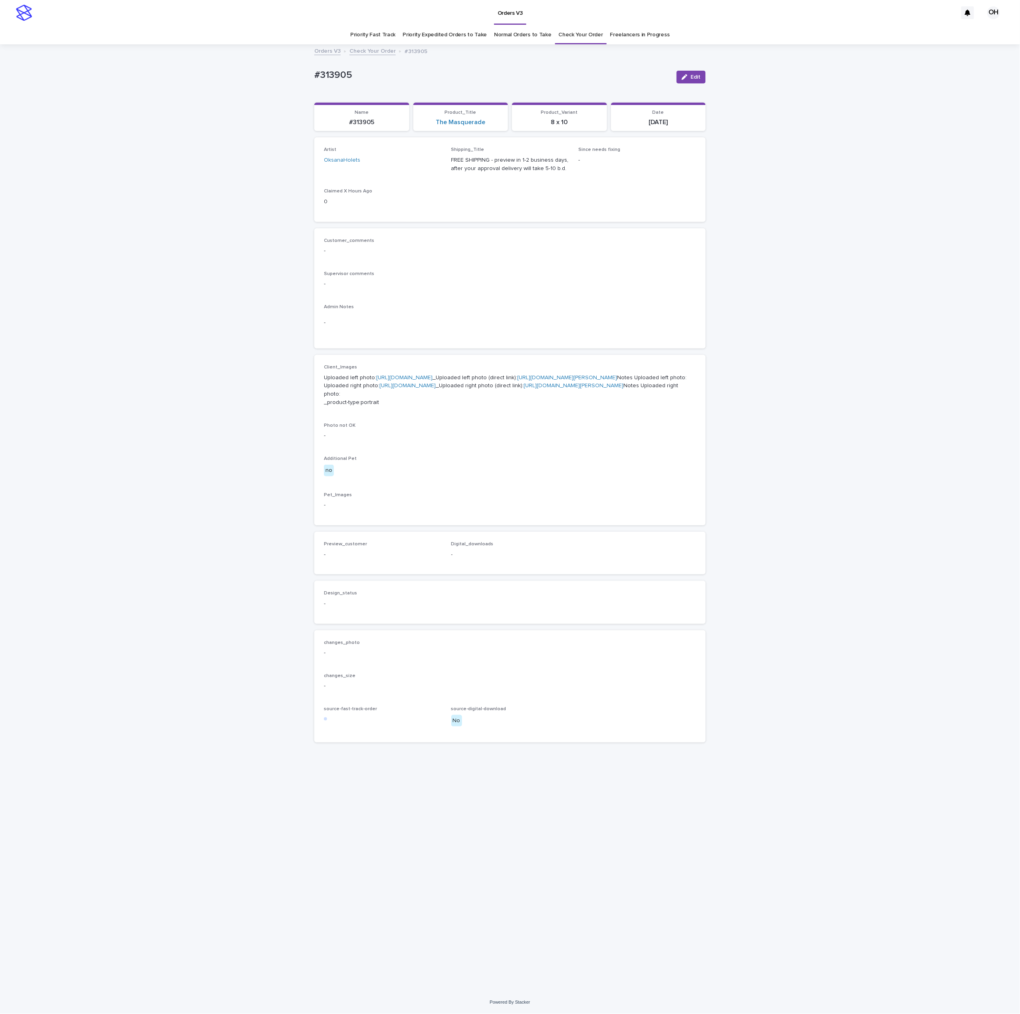
click at [461, 270] on div "Customer_comments - Supervisor comments - Admin Notes -" at bounding box center [510, 288] width 372 height 101
click at [379, 389] on link "[URL][DOMAIN_NAME]" at bounding box center [407, 386] width 56 height 6
click at [385, 407] on p "Uploaded left photo: [URL][DOMAIN_NAME] _Uploaded left photo (direct link): [UR…" at bounding box center [510, 390] width 372 height 33
click at [413, 407] on p "Uploaded left photo: [URL][DOMAIN_NAME] _Uploaded left photo (direct link): [UR…" at bounding box center [510, 390] width 372 height 33
click at [379, 389] on link "[URL][DOMAIN_NAME]" at bounding box center [407, 386] width 56 height 6
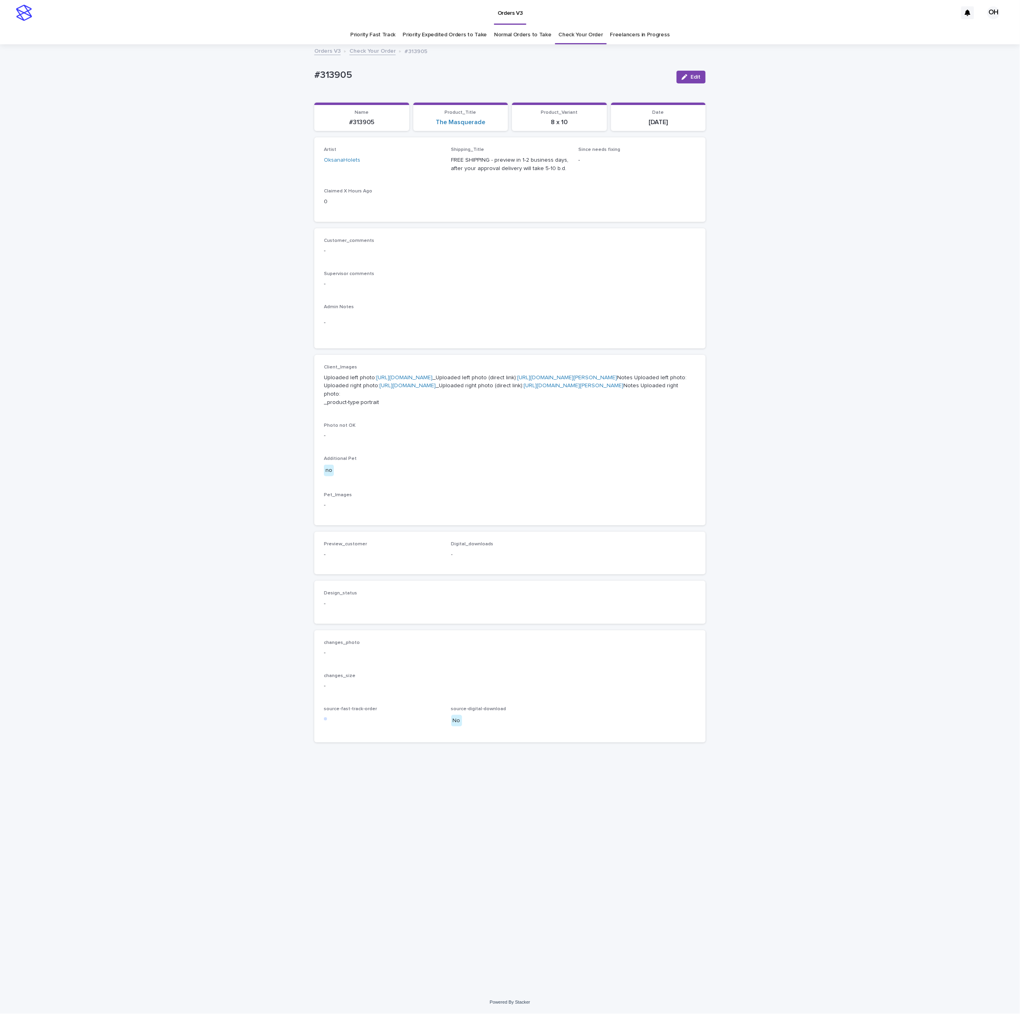
click at [379, 389] on link "[URL][DOMAIN_NAME]" at bounding box center [407, 386] width 56 height 6
drag, startPoint x: 393, startPoint y: 83, endPoint x: 323, endPoint y: 82, distance: 69.9
click at [278, 77] on div "Loading... Saving… Loading... Saving… #313905 Edit #313905 Edit Sorry, there wa…" at bounding box center [510, 518] width 1020 height 947
drag, startPoint x: 337, startPoint y: 83, endPoint x: 345, endPoint y: 76, distance: 10.5
copy p "#313905"
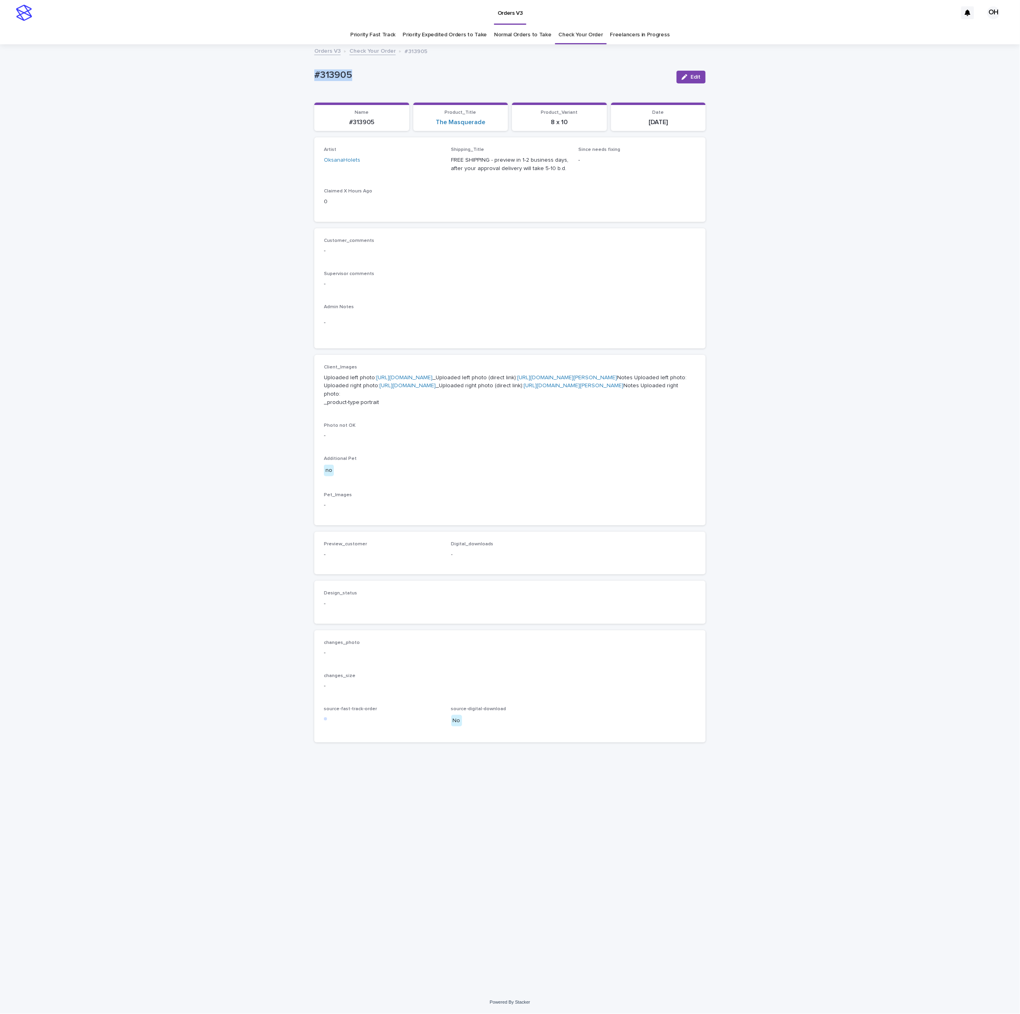
click at [566, 217] on div "Artist OksanaHolets Shipping_Title FREE SHIPPING - preview in 1-2 business days…" at bounding box center [509, 179] width 391 height 84
click at [695, 75] on span "Edit" at bounding box center [696, 77] width 10 height 6
click at [345, 568] on span "Add" at bounding box center [347, 565] width 10 height 6
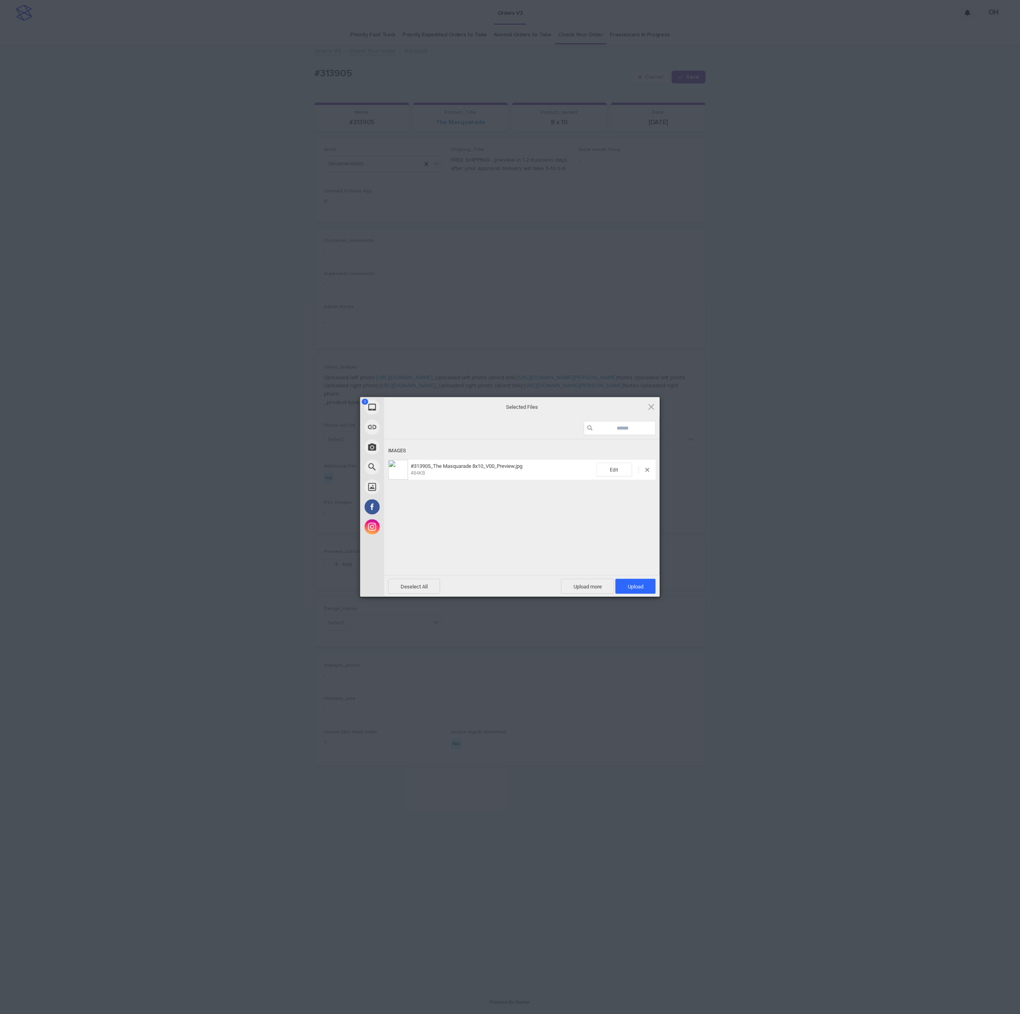
click at [638, 583] on span "Upload 1" at bounding box center [635, 586] width 40 height 15
click at [771, 457] on div "My Device Link (URL) Take Photo Web Search Unsplash Facebook Instagram Uploaded…" at bounding box center [510, 507] width 1020 height 1014
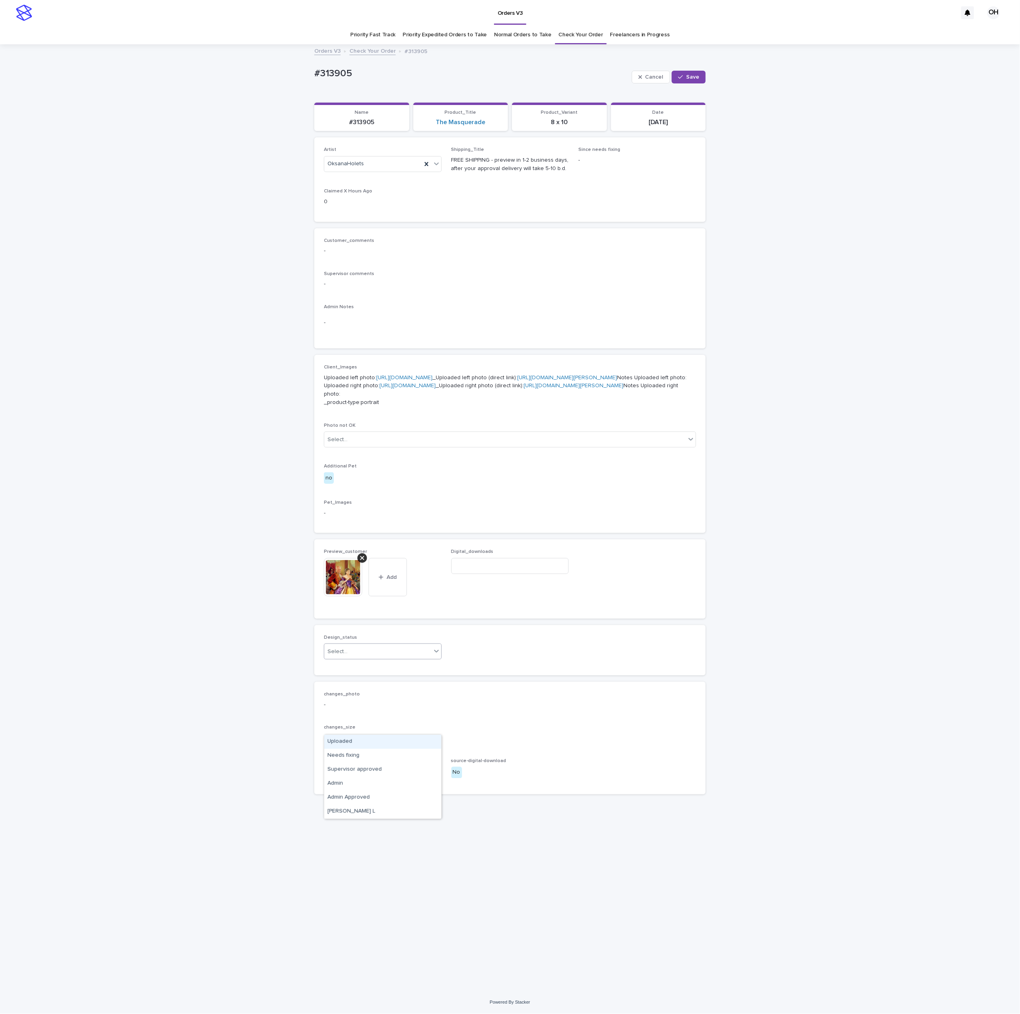
click at [355, 743] on div "Uploaded" at bounding box center [382, 742] width 117 height 14
click at [697, 73] on button "Save" at bounding box center [689, 77] width 34 height 13
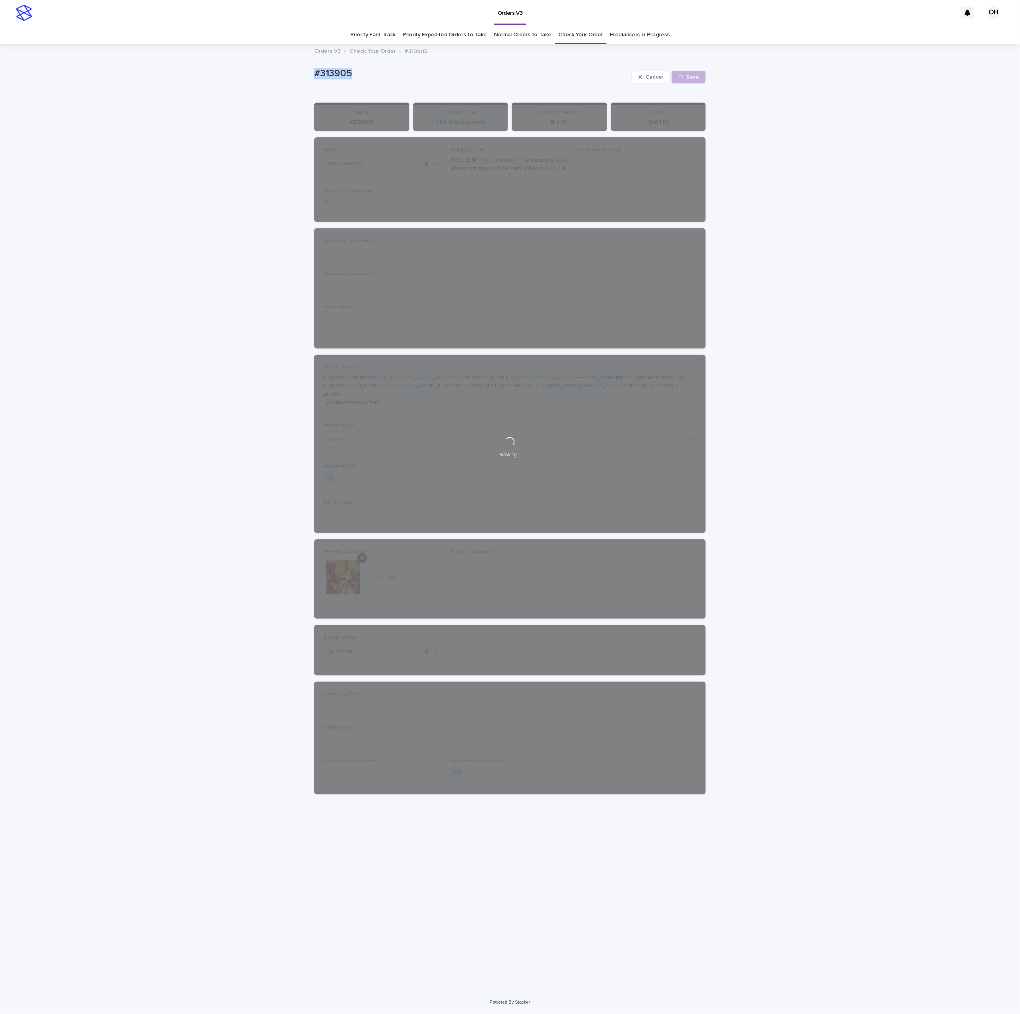
drag, startPoint x: 371, startPoint y: 80, endPoint x: 299, endPoint y: 69, distance: 73.1
click at [299, 69] on div "Loading... Saving… Loading... Saving… #313905 Cancel Save #313905 Cancel Loadin…" at bounding box center [510, 518] width 1020 height 947
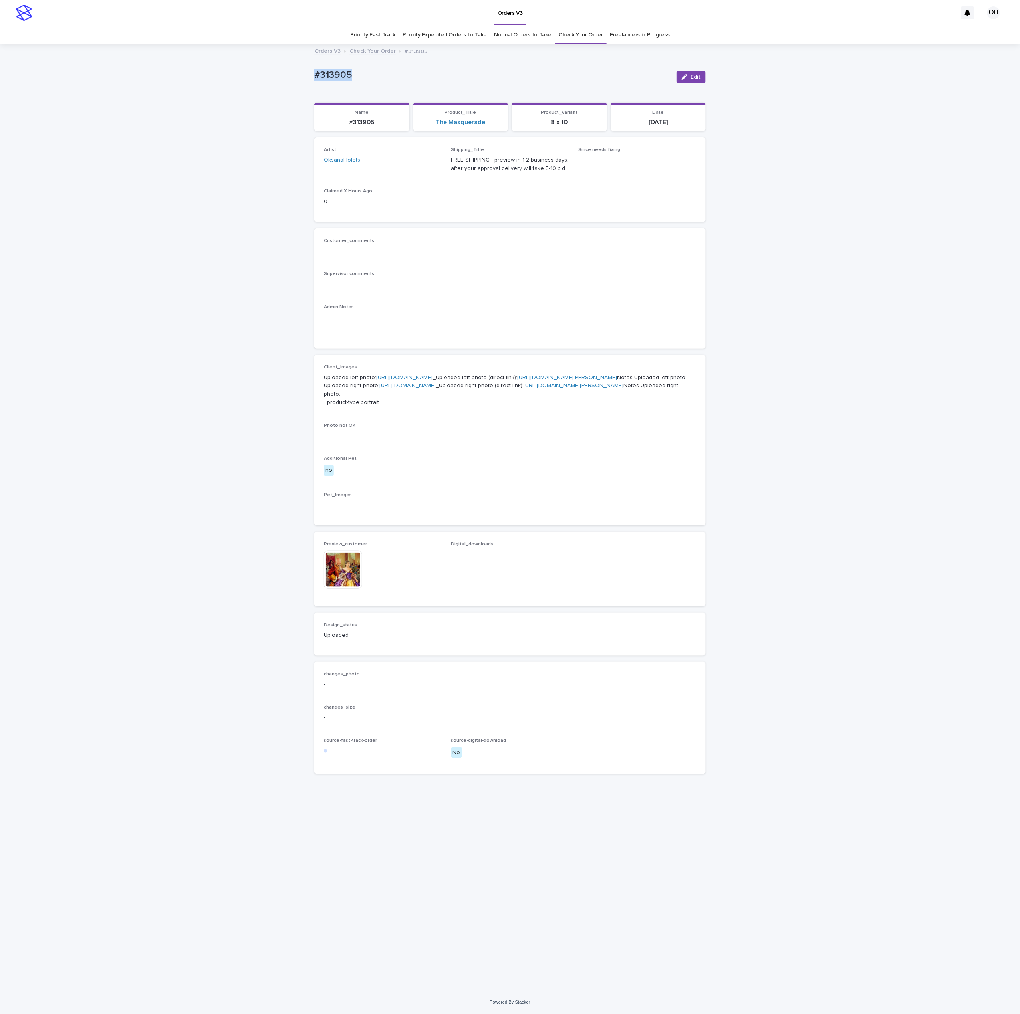
copy p "#313905"
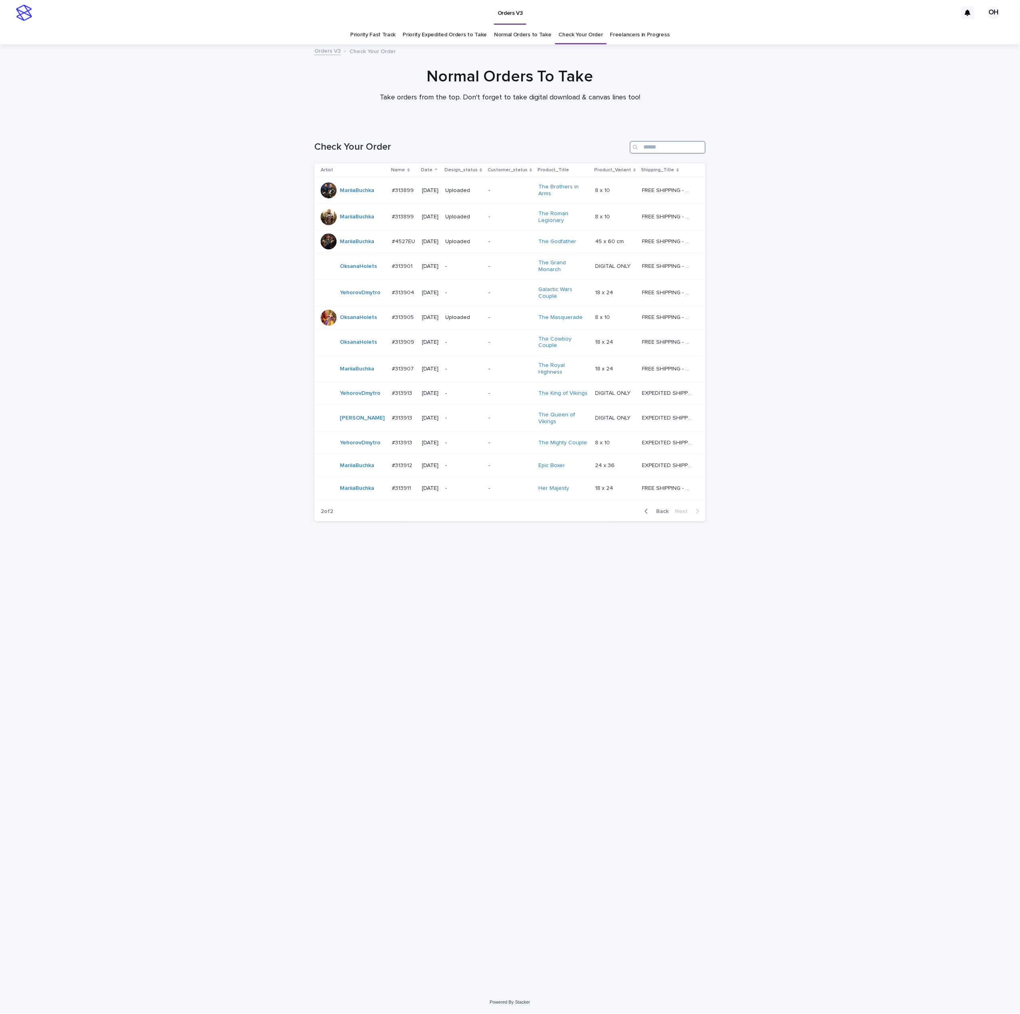
click at [666, 141] on input "Search" at bounding box center [668, 147] width 76 height 13
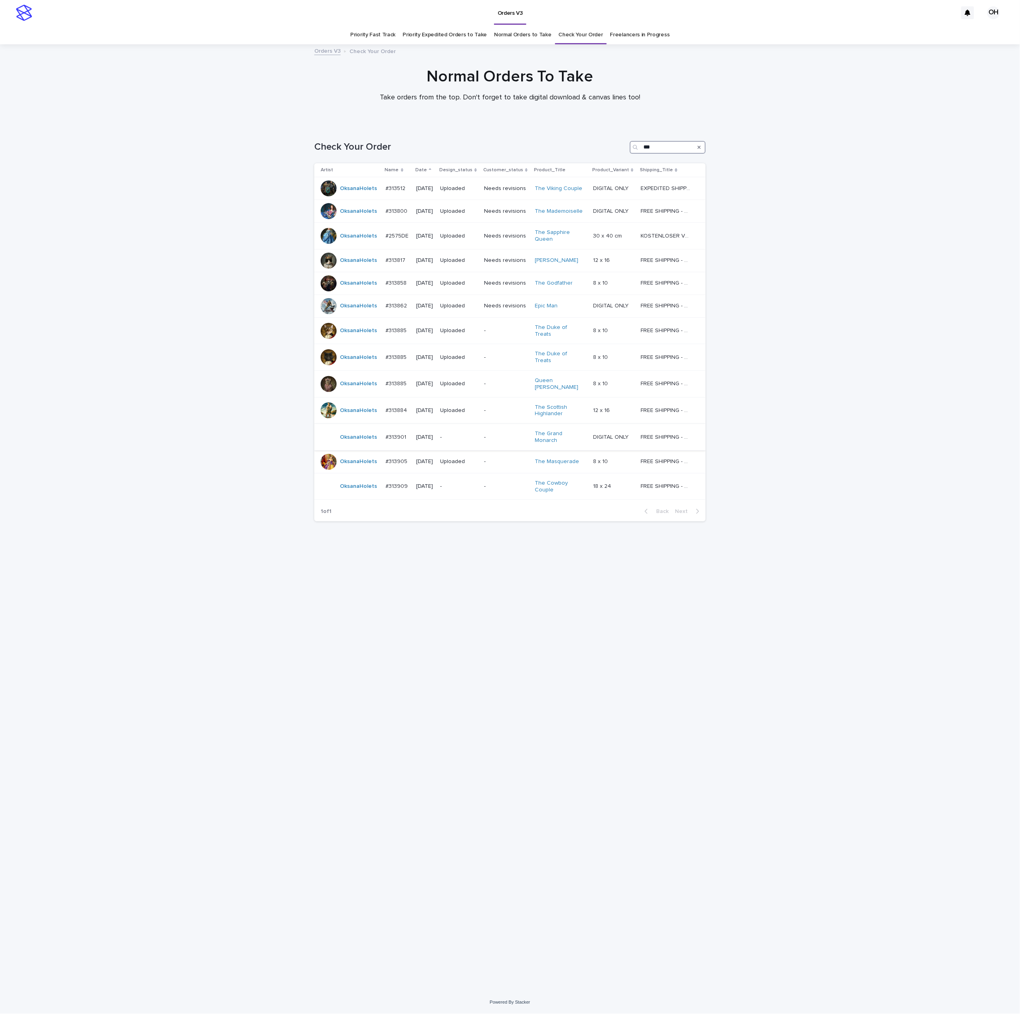
type input "***"
click at [392, 433] on p "#313901" at bounding box center [397, 437] width 22 height 8
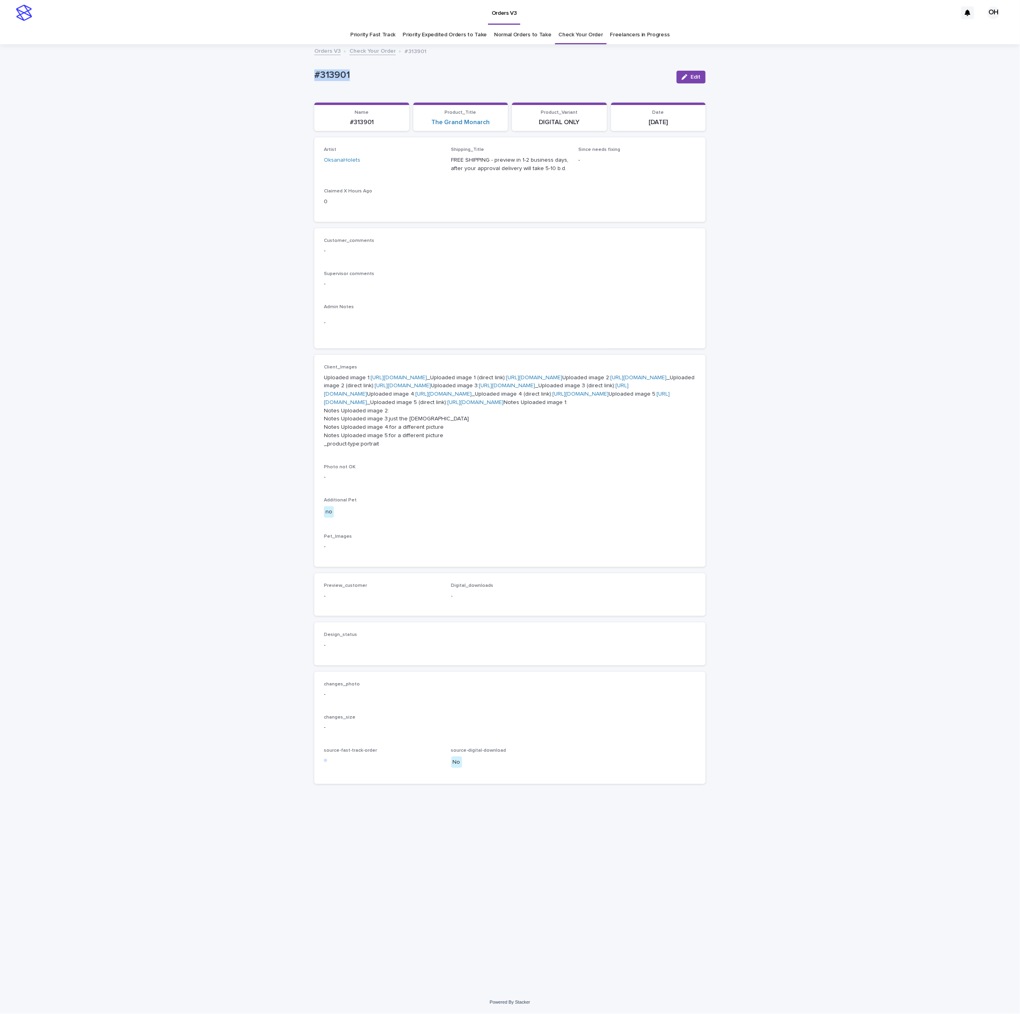
drag, startPoint x: 376, startPoint y: 73, endPoint x: 269, endPoint y: 68, distance: 107.6
click at [264, 68] on div "Loading... Saving… Loading... Saving… #313901 Edit #313901 Edit Sorry, there wa…" at bounding box center [510, 518] width 1020 height 947
copy p "#313901"
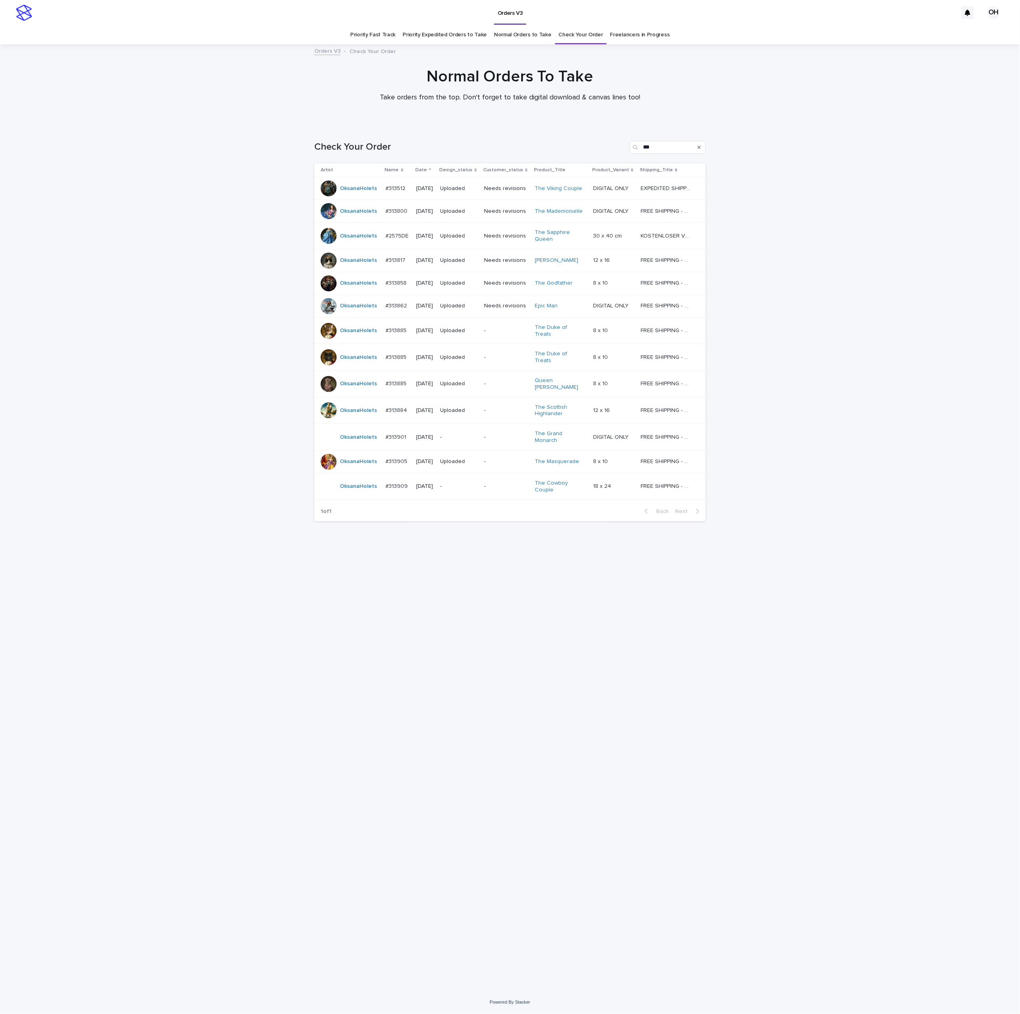
click at [402, 457] on p "#313905" at bounding box center [398, 461] width 24 height 8
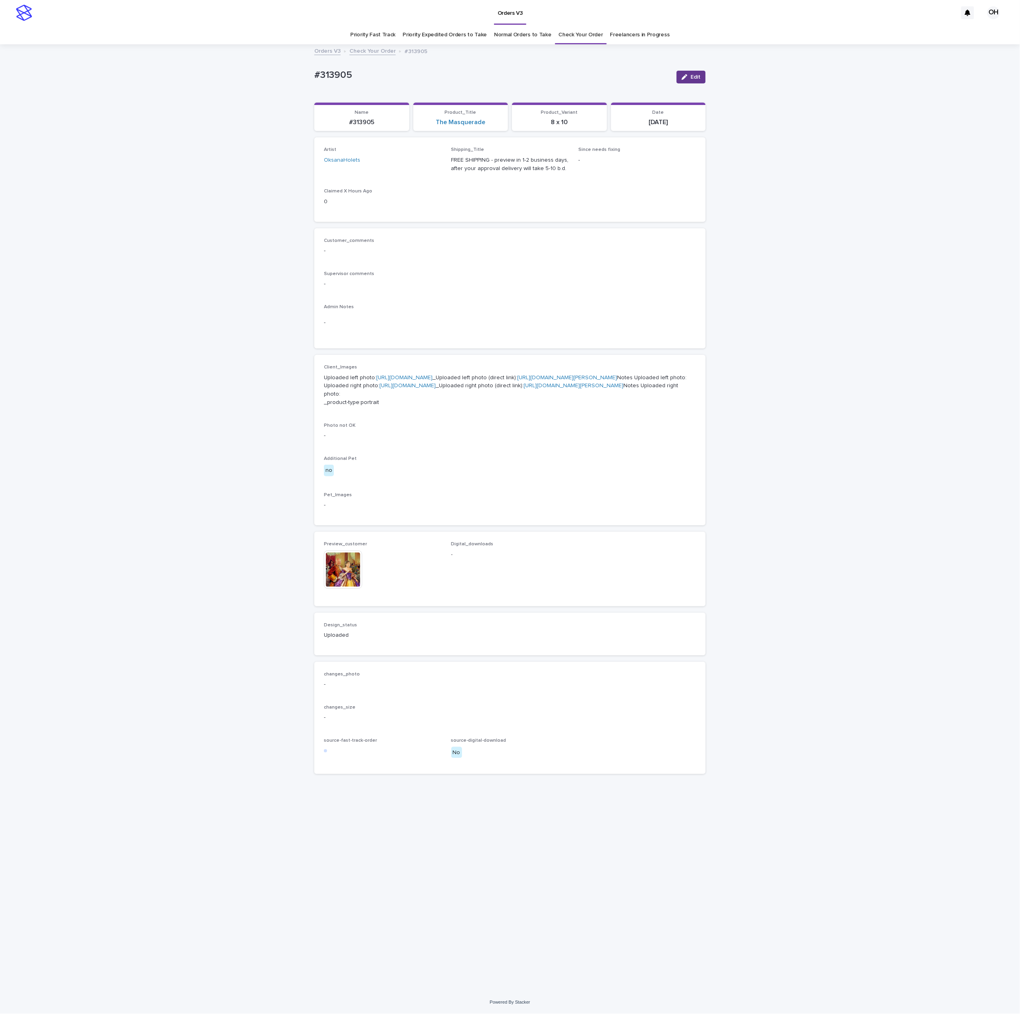
click at [698, 78] on span "Edit" at bounding box center [696, 77] width 10 height 6
click at [362, 562] on icon at bounding box center [362, 558] width 4 height 6
click at [349, 571] on button "Add" at bounding box center [343, 564] width 38 height 13
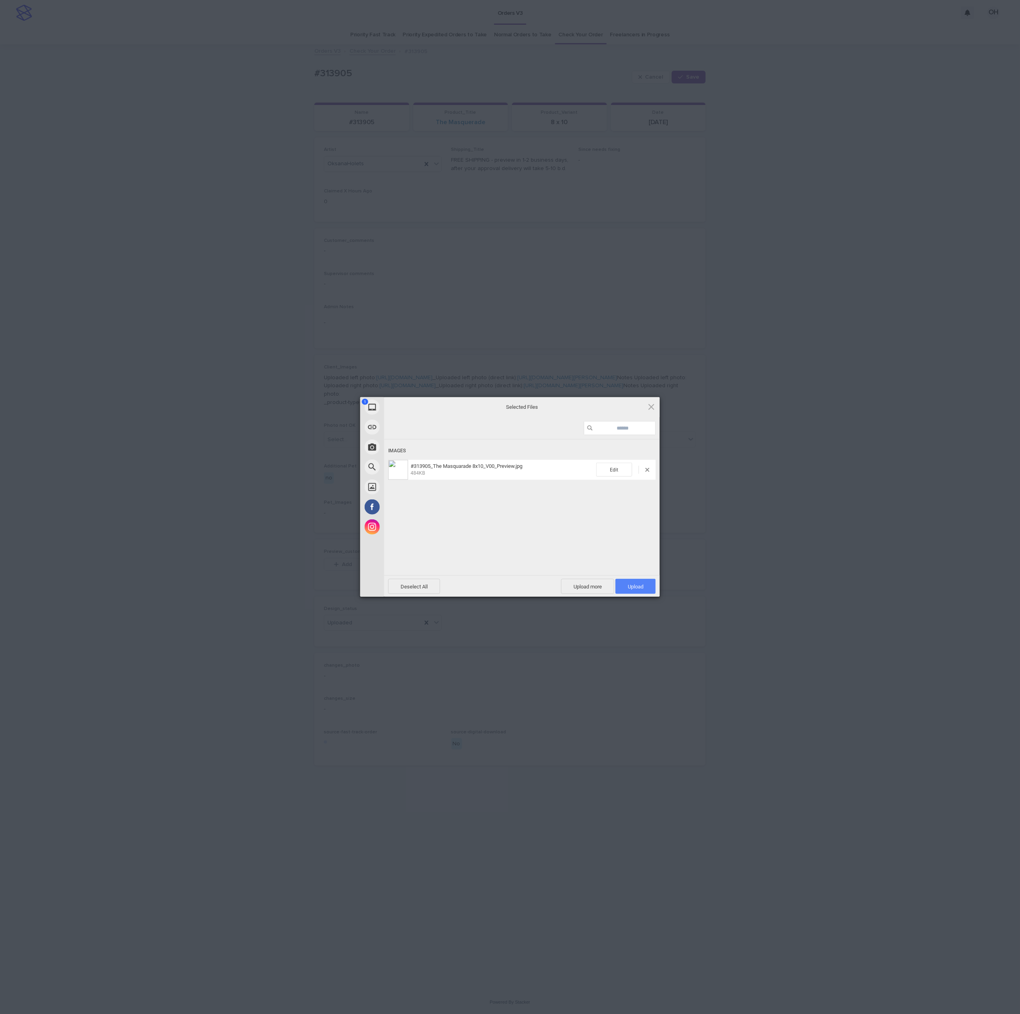
click at [645, 591] on span "Upload 1" at bounding box center [635, 586] width 40 height 15
click at [717, 519] on div "My Device Link (URL) Take Photo Web Search Unsplash Facebook Instagram Uploaded…" at bounding box center [510, 507] width 1020 height 1014
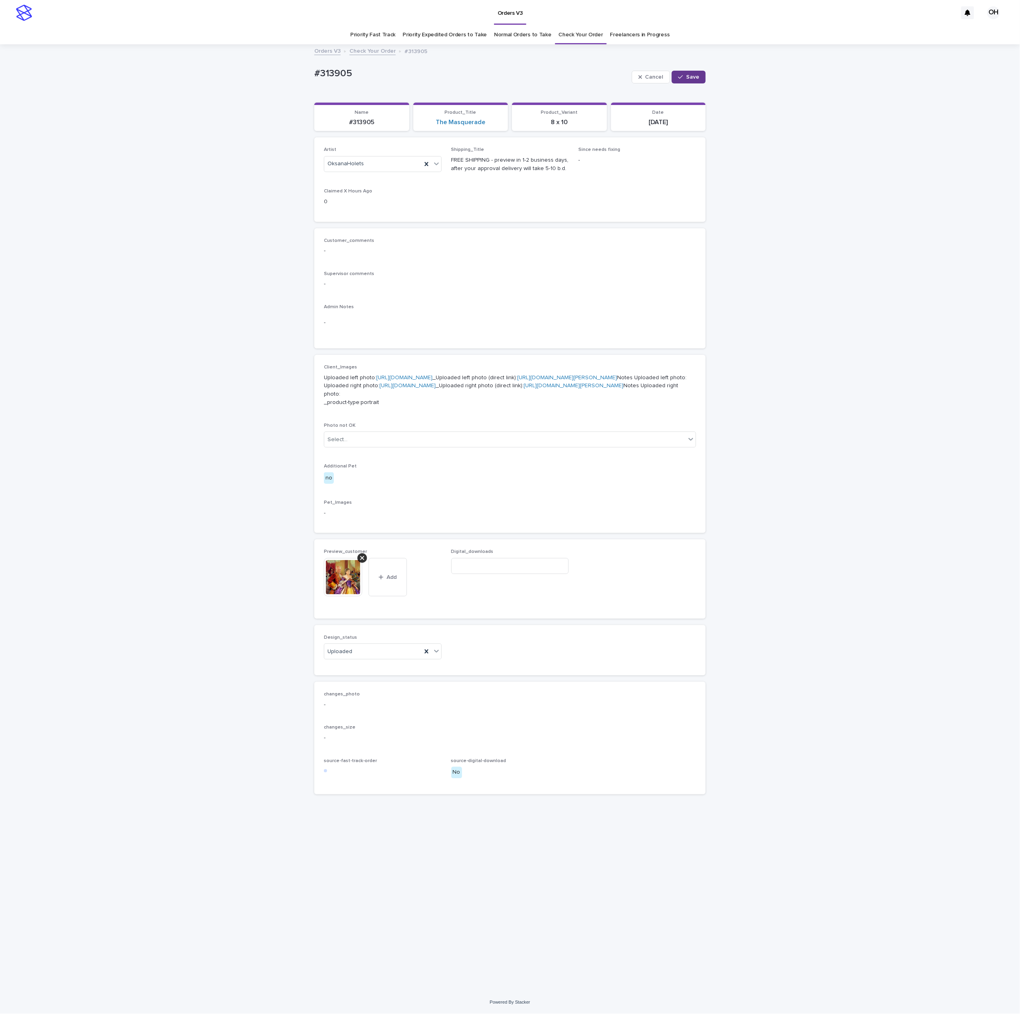
click at [692, 75] on span "Save" at bounding box center [692, 77] width 13 height 6
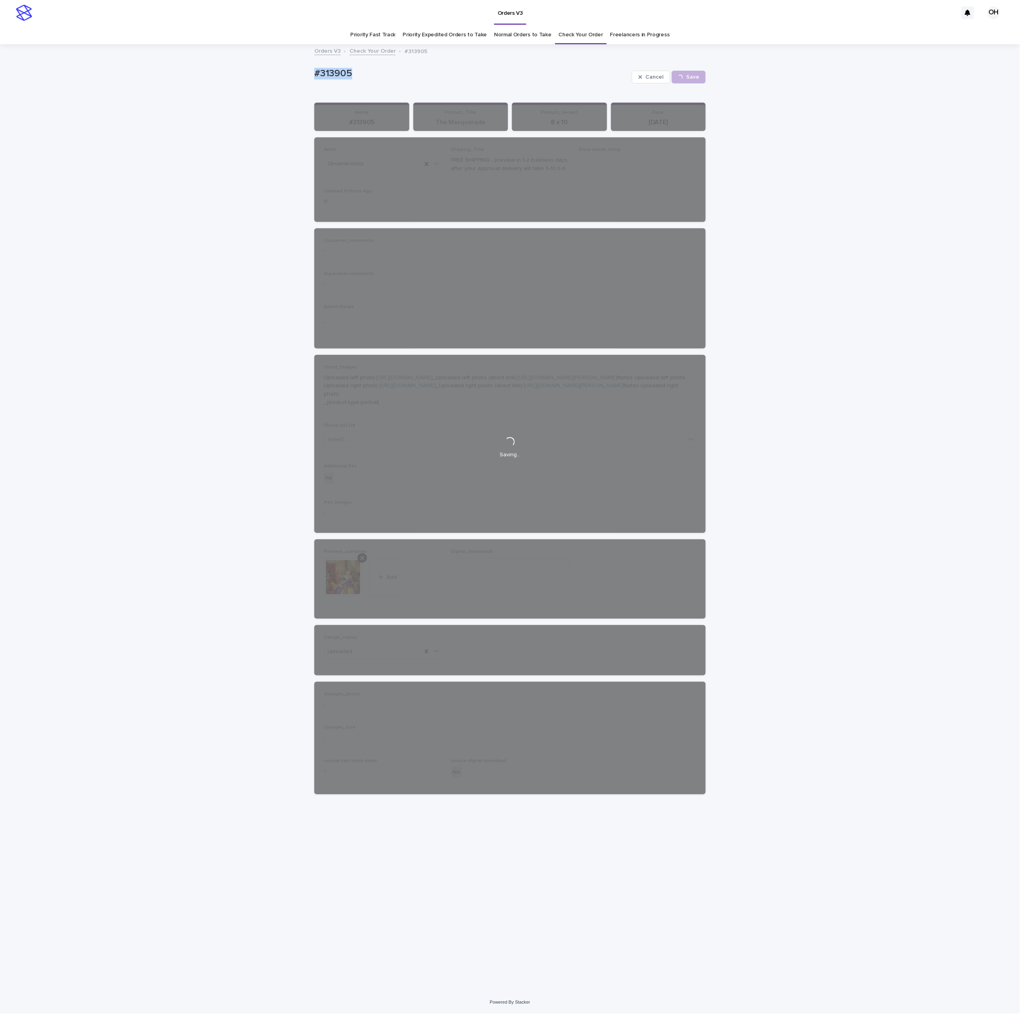
drag, startPoint x: 400, startPoint y: 71, endPoint x: 256, endPoint y: 62, distance: 144.0
click at [256, 62] on div "Loading... Saving… Loading... Saving… #313905 Cancel Save #313905 Cancel Loadin…" at bounding box center [510, 518] width 1020 height 947
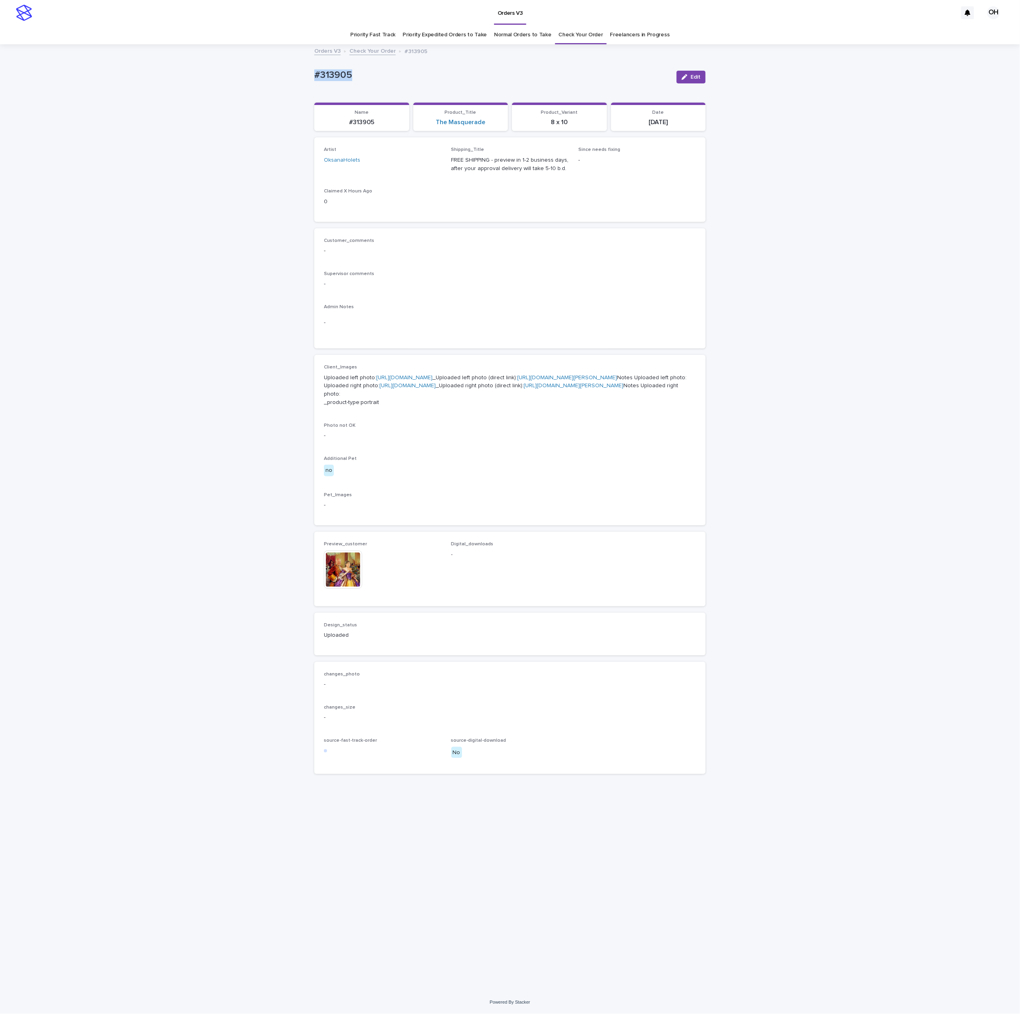
copy p "#313905"
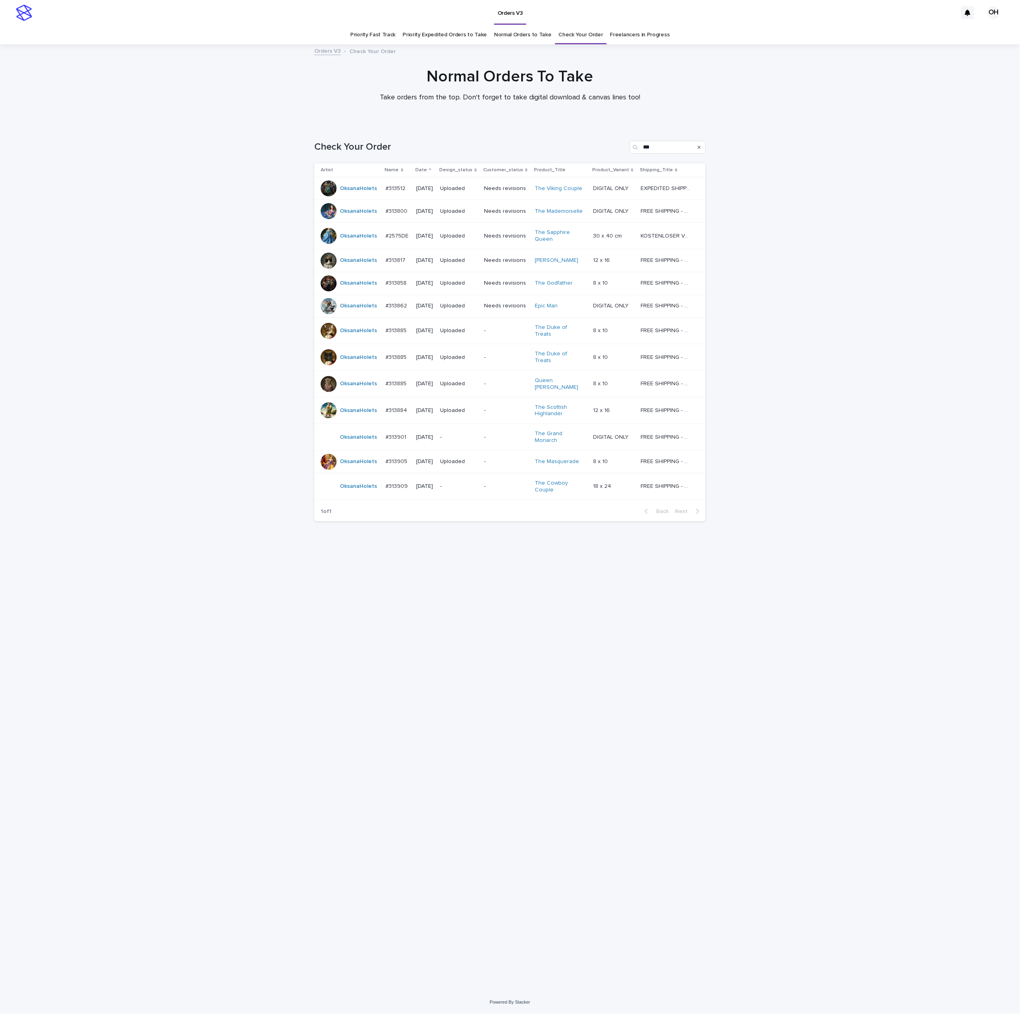
drag, startPoint x: 949, startPoint y: 223, endPoint x: 931, endPoint y: 187, distance: 40.6
click at [949, 222] on div "Loading... Saving… Loading... Saving… Check Your Order *** Artist Name Date Des…" at bounding box center [510, 558] width 1020 height 867
click at [401, 431] on div "#313901 #313901" at bounding box center [398, 437] width 24 height 13
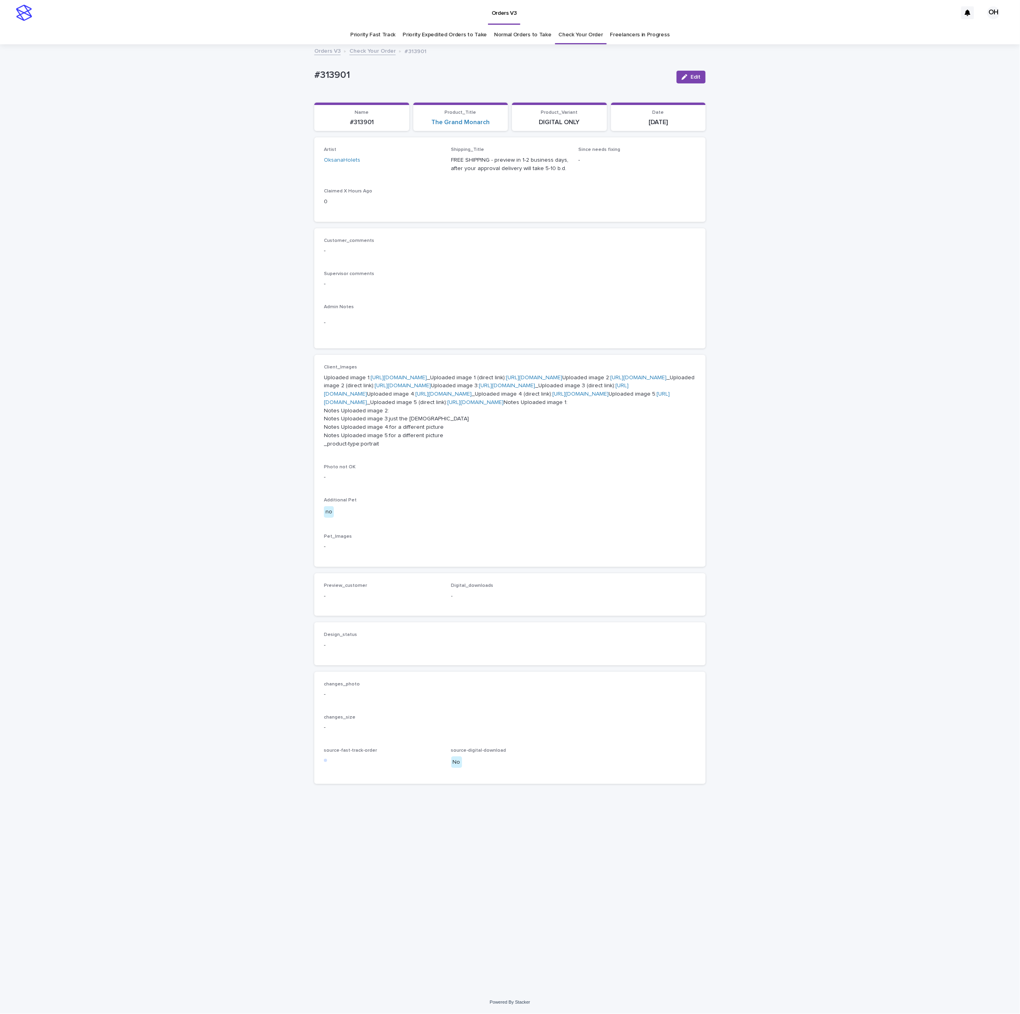
scroll to position [22, 0]
click at [397, 375] on link "[URL][DOMAIN_NAME]" at bounding box center [399, 378] width 56 height 6
click at [610, 381] on link "[URL][DOMAIN_NAME]" at bounding box center [638, 378] width 56 height 6
click at [403, 449] on p "Uploaded image 1: [URL][DOMAIN_NAME] _Uploaded image 1 (direct link): [URL][DOM…" at bounding box center [510, 411] width 372 height 75
click at [479, 389] on link "[URL][DOMAIN_NAME]" at bounding box center [507, 386] width 56 height 6
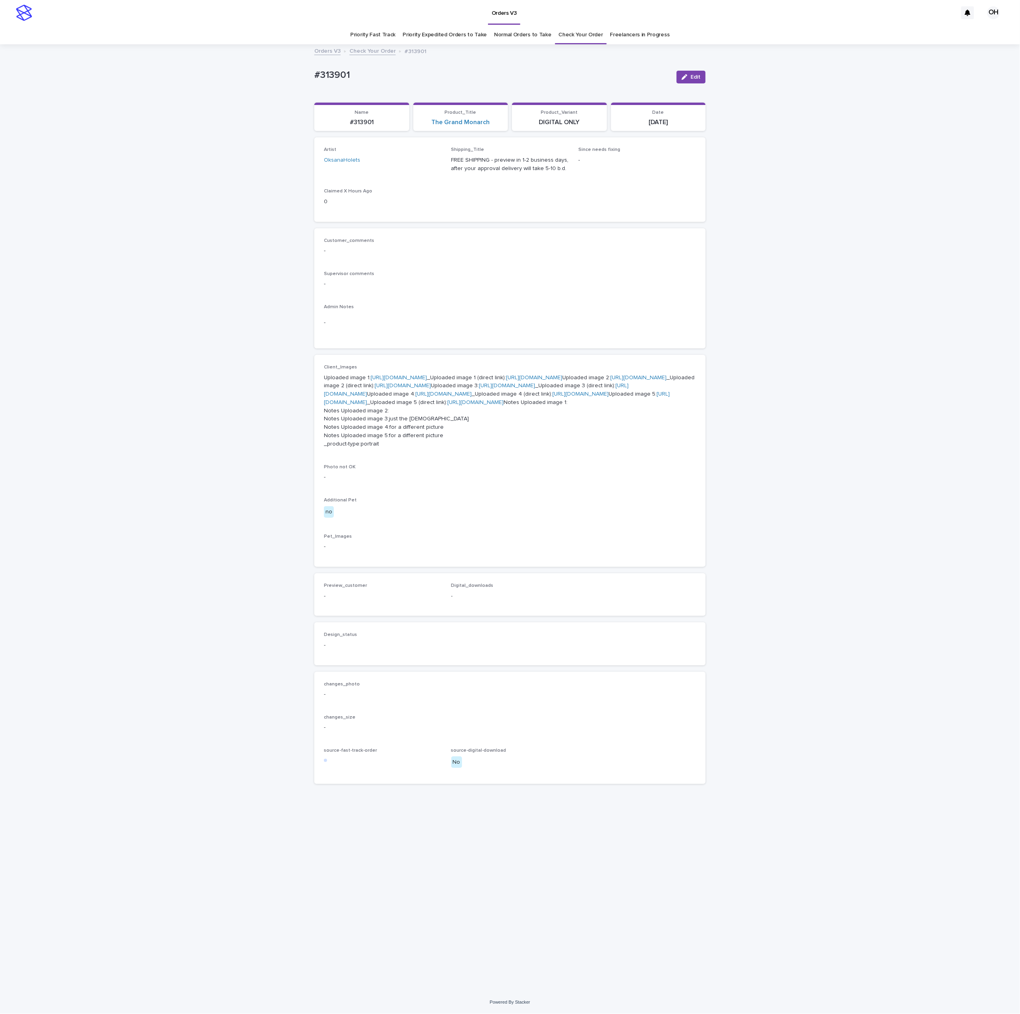
click at [574, 26] on link "Check Your Order" at bounding box center [581, 35] width 44 height 19
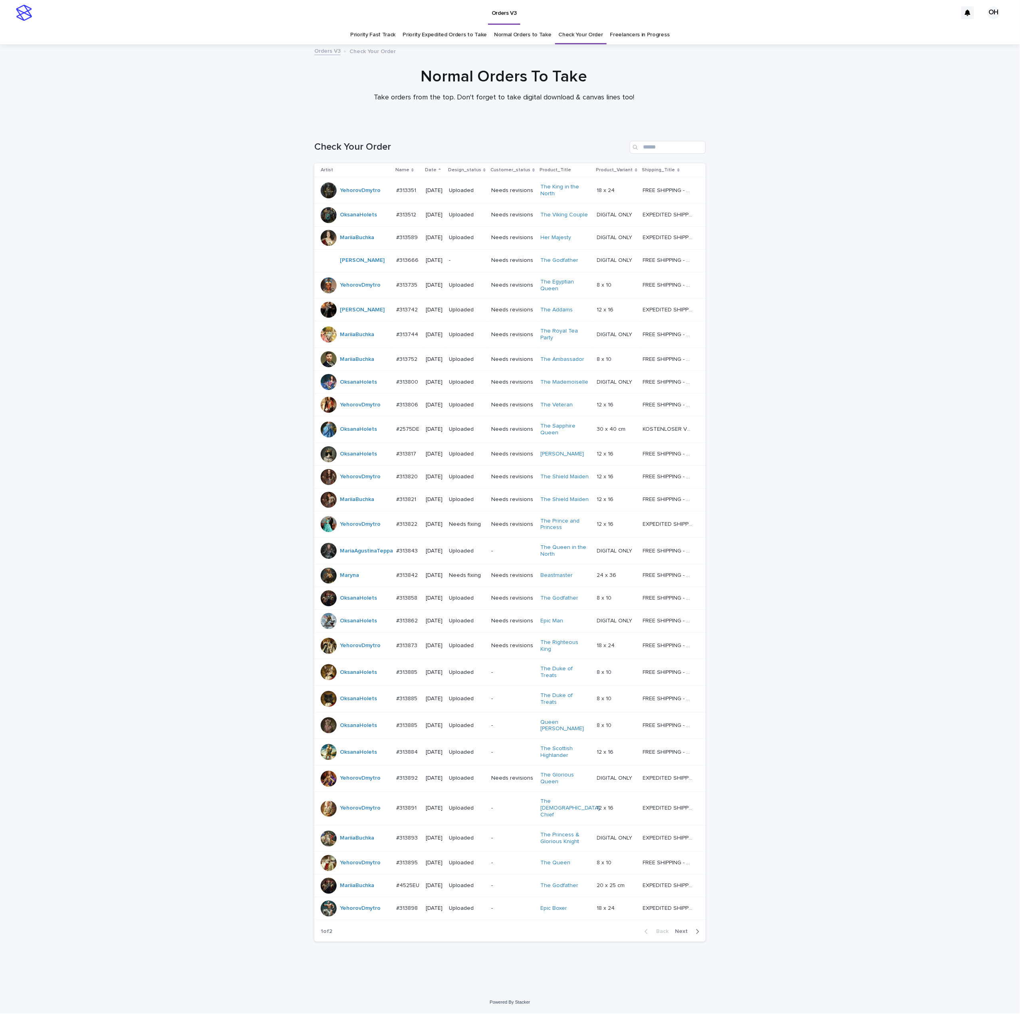
click at [675, 935] on span "Next" at bounding box center [684, 932] width 18 height 6
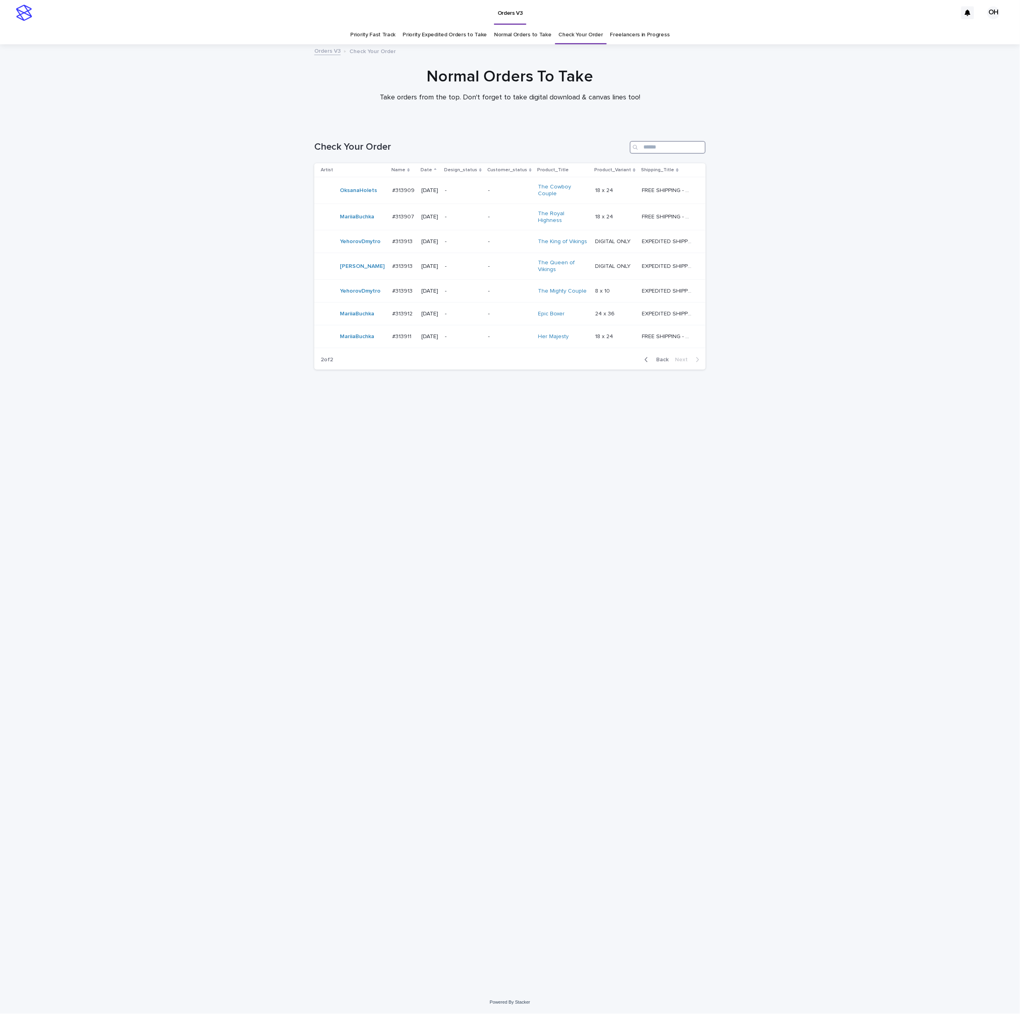
click at [691, 142] on input "Search" at bounding box center [668, 147] width 76 height 13
type input "***"
click at [394, 262] on p "#313901" at bounding box center [397, 266] width 22 height 8
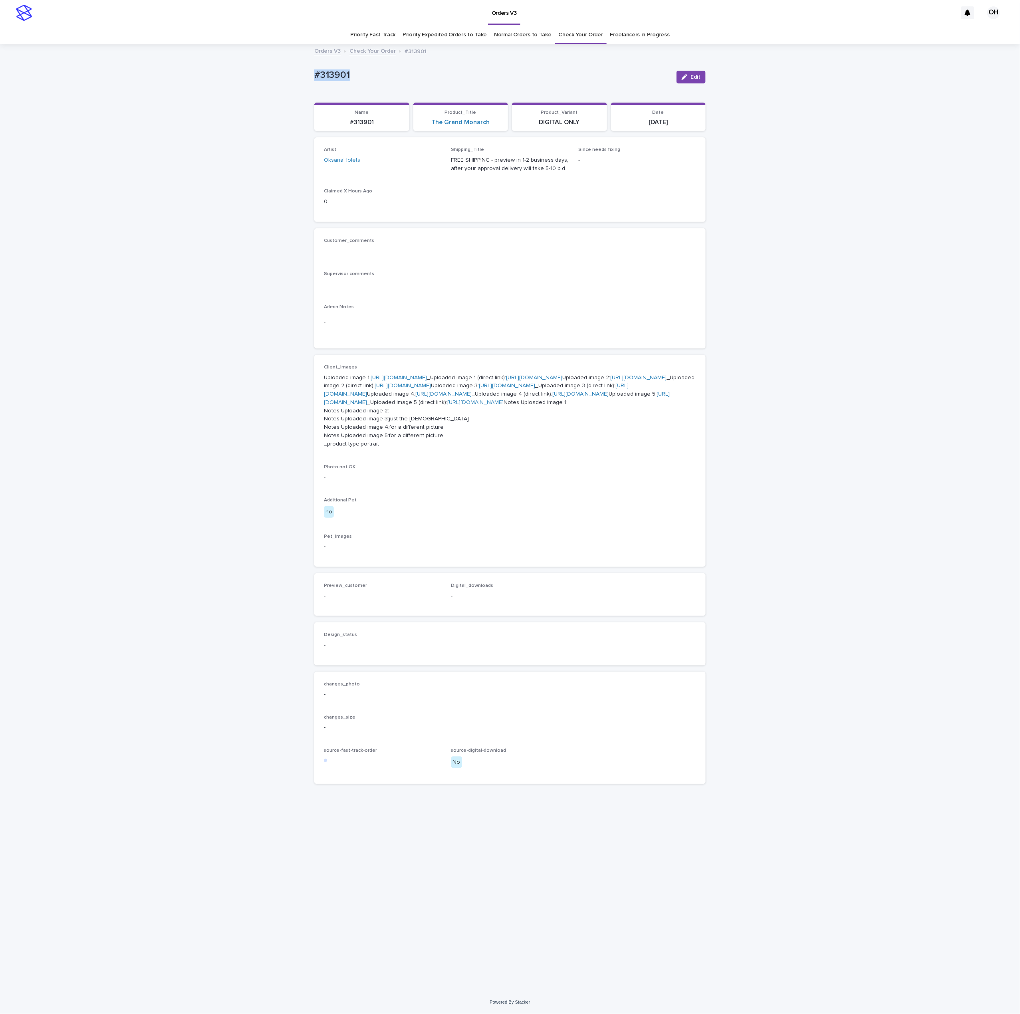
drag, startPoint x: 330, startPoint y: 78, endPoint x: 259, endPoint y: 68, distance: 71.4
click at [249, 68] on div "Loading... Saving… Loading... Saving… #313901 Edit #313901 Edit Sorry, there wa…" at bounding box center [510, 518] width 1020 height 947
drag, startPoint x: 310, startPoint y: 653, endPoint x: 301, endPoint y: 656, distance: 10.0
click at [314, 567] on div "Client_Images Uploaded image 1: [URL][DOMAIN_NAME] _Uploaded image 1 (direct li…" at bounding box center [509, 461] width 391 height 212
click at [631, 260] on div "Customer_comments -" at bounding box center [510, 250] width 372 height 24
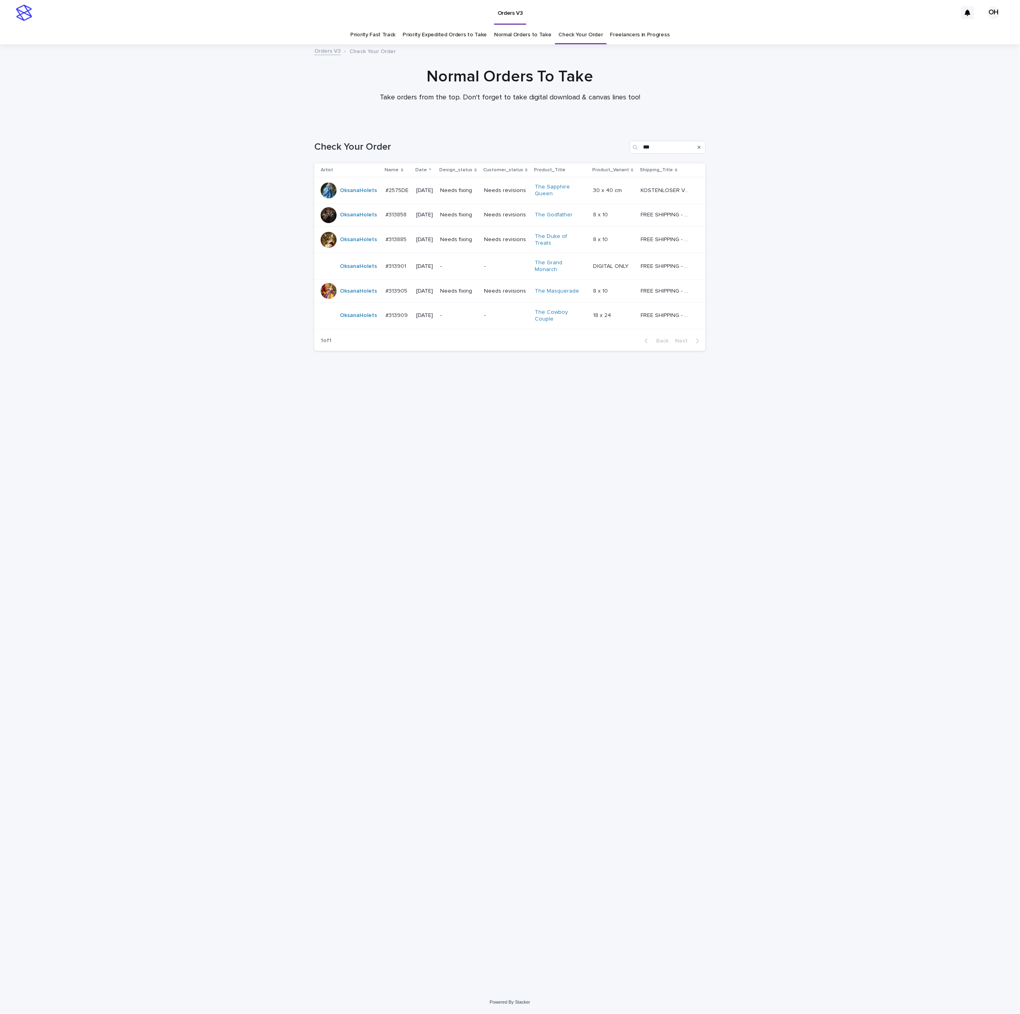
click at [398, 286] on p "#313905" at bounding box center [398, 290] width 24 height 8
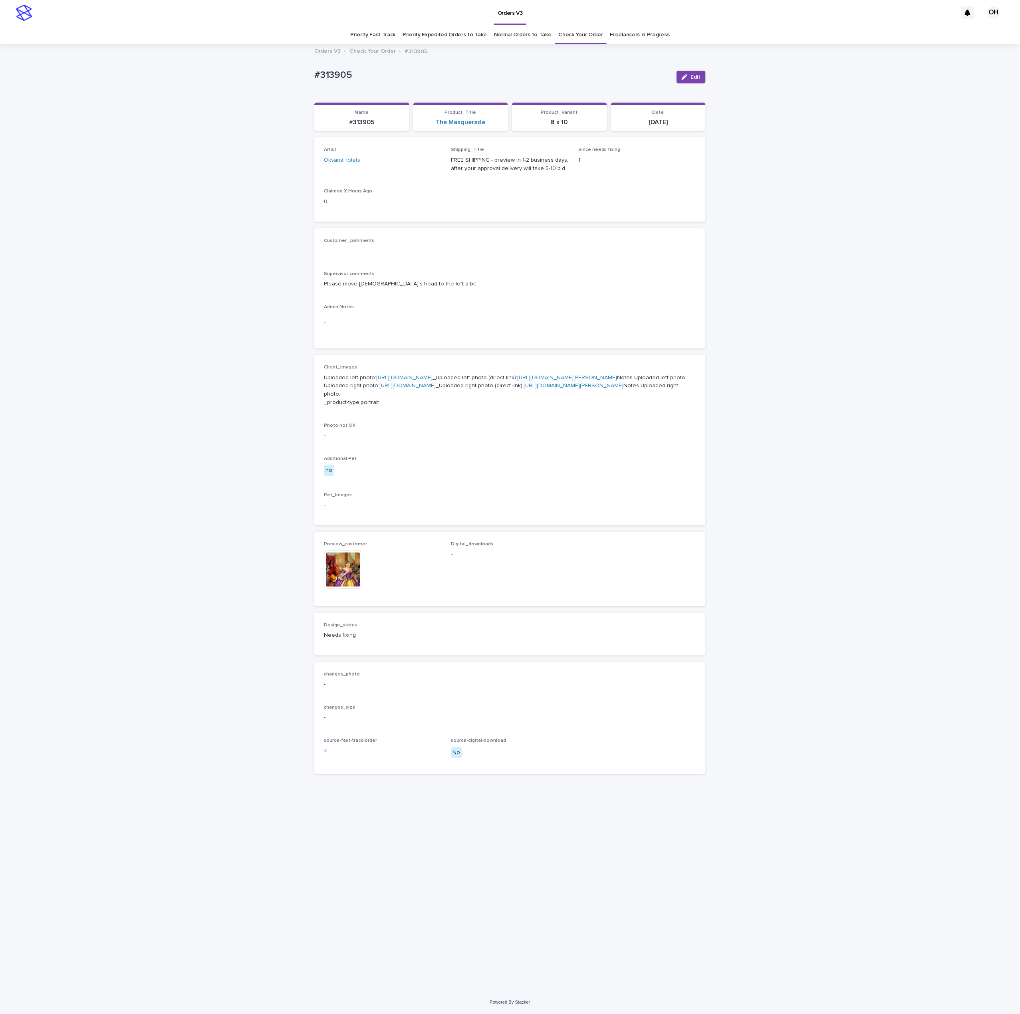
click at [681, 259] on div "Customer_comments -" at bounding box center [510, 250] width 372 height 24
click at [700, 76] on span "Edit" at bounding box center [696, 77] width 10 height 6
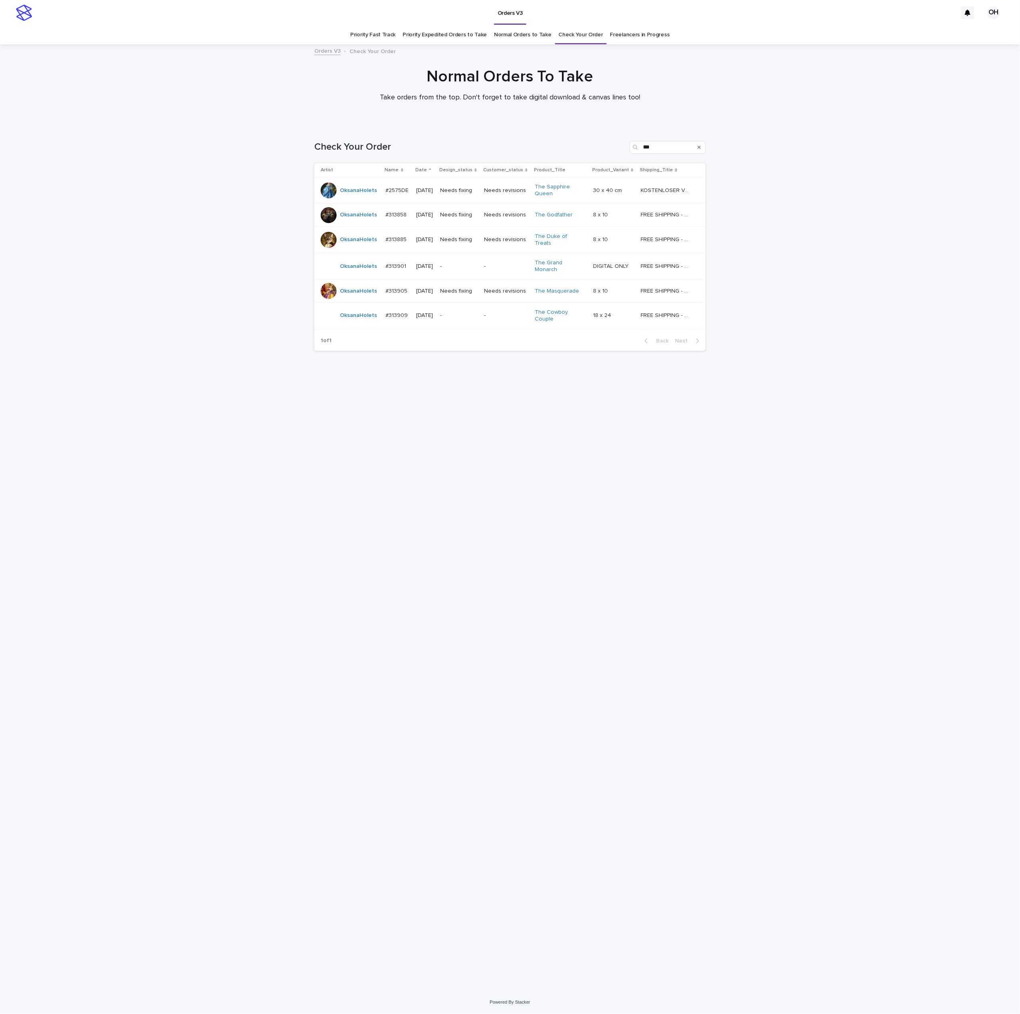
click at [398, 262] on p "#313901" at bounding box center [397, 266] width 22 height 8
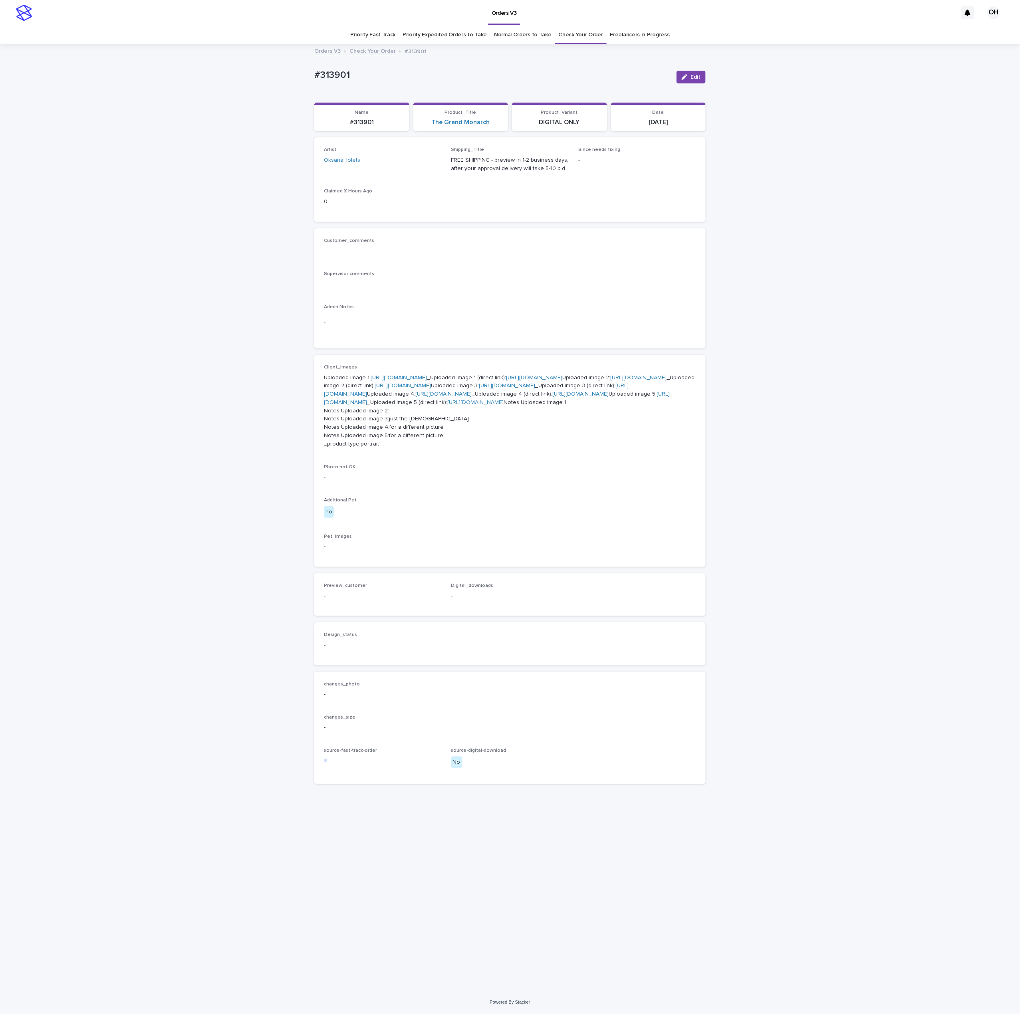
scroll to position [22, 0]
click at [687, 71] on button "Edit" at bounding box center [691, 77] width 29 height 13
click at [342, 609] on span "Add" at bounding box center [347, 606] width 10 height 6
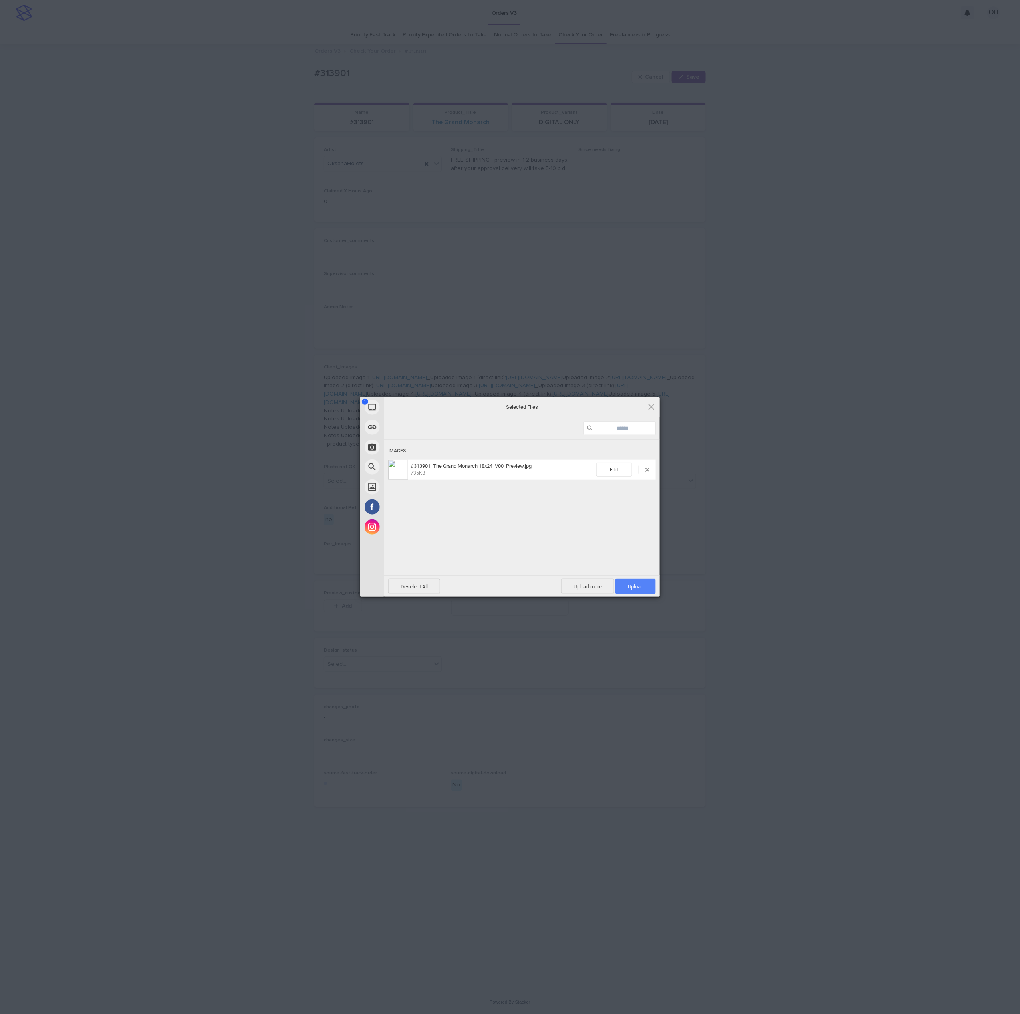
click at [643, 582] on span "Upload 1" at bounding box center [635, 586] width 40 height 15
click at [802, 486] on div "My Device Link (URL) Take Photo Web Search Unsplash Facebook Instagram Uploaded…" at bounding box center [510, 507] width 1020 height 1014
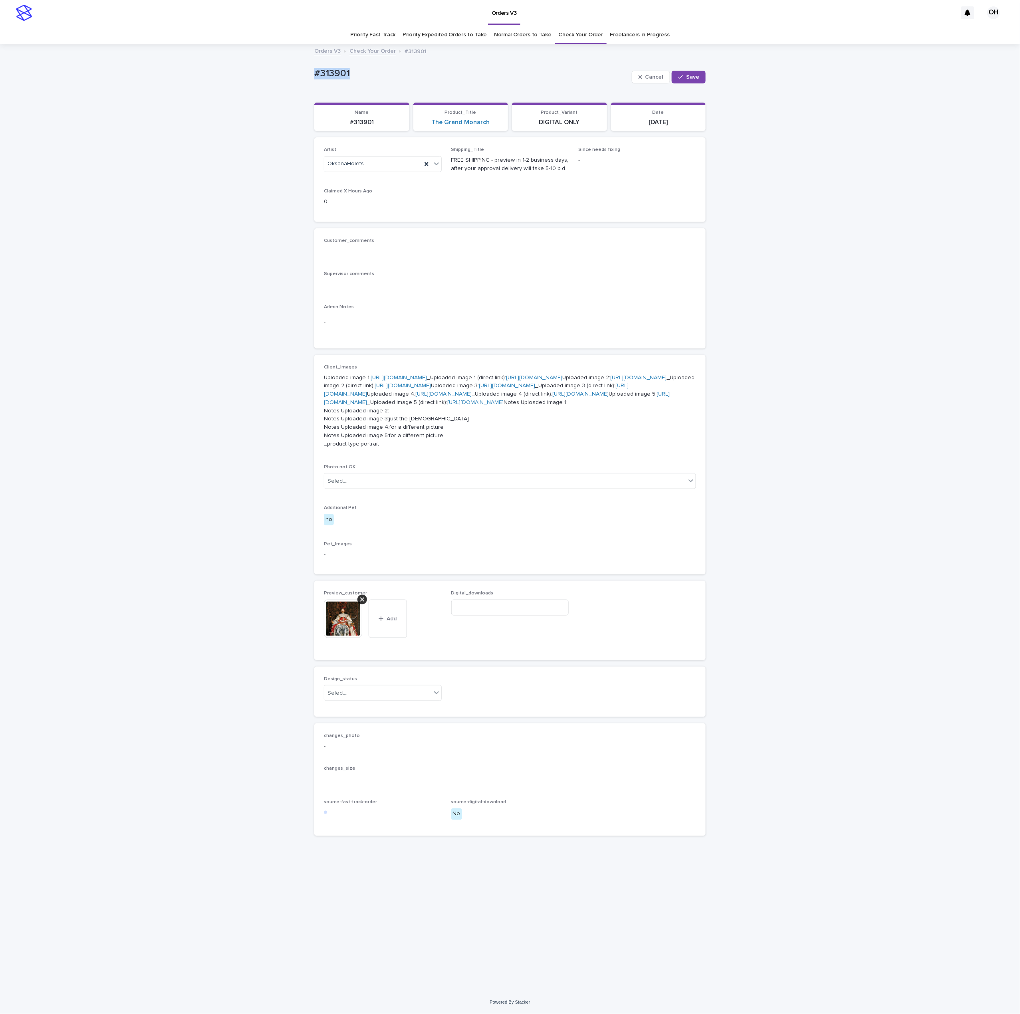
drag, startPoint x: 366, startPoint y: 44, endPoint x: 317, endPoint y: 49, distance: 48.9
click at [298, 54] on div "Loading... Saving… Loading... Saving… #313901 Cancel Save #313901 Cancel Save S…" at bounding box center [510, 518] width 1020 height 947
drag, startPoint x: 323, startPoint y: 49, endPoint x: 331, endPoint y: 51, distance: 9.0
copy p "#313901"
click at [486, 616] on input at bounding box center [510, 608] width 118 height 16
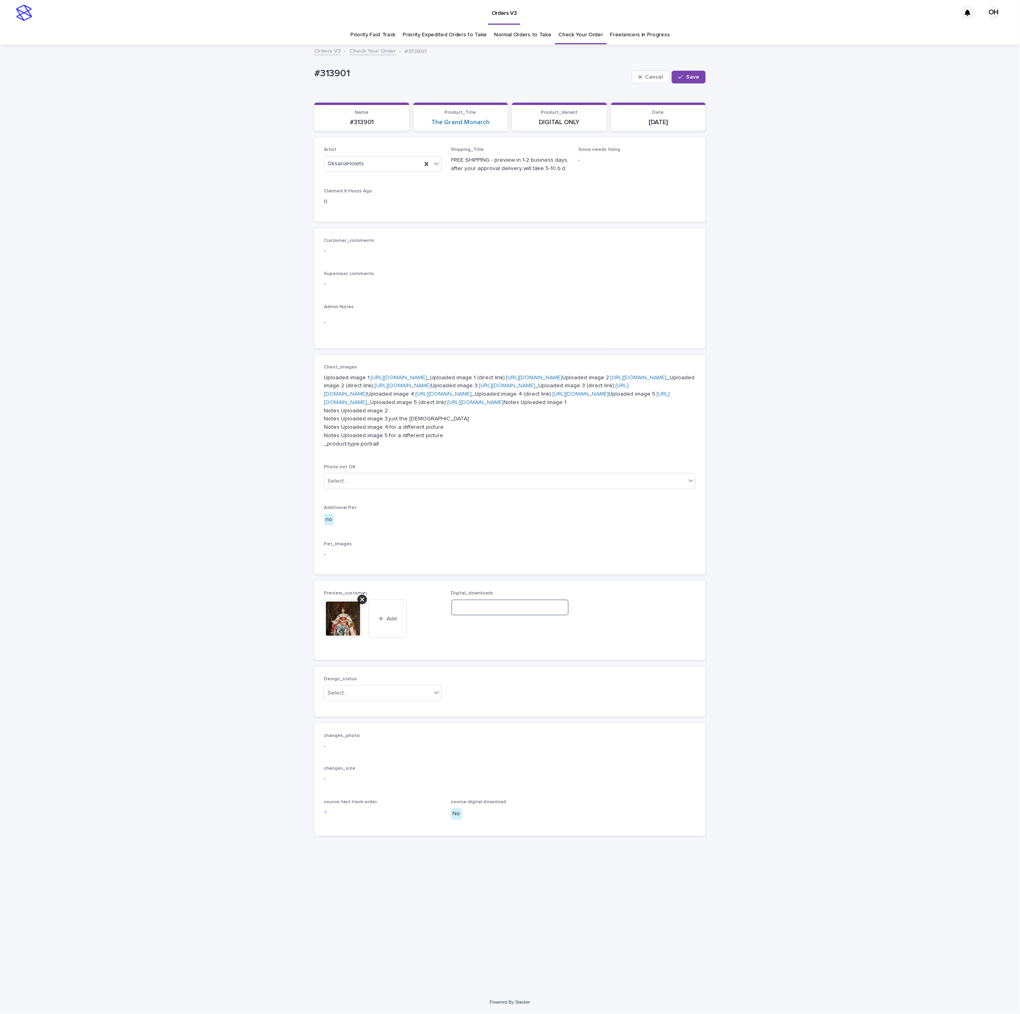
paste input "**********"
type input "**********"
click at [399, 701] on div "Select..." at bounding box center [383, 693] width 118 height 16
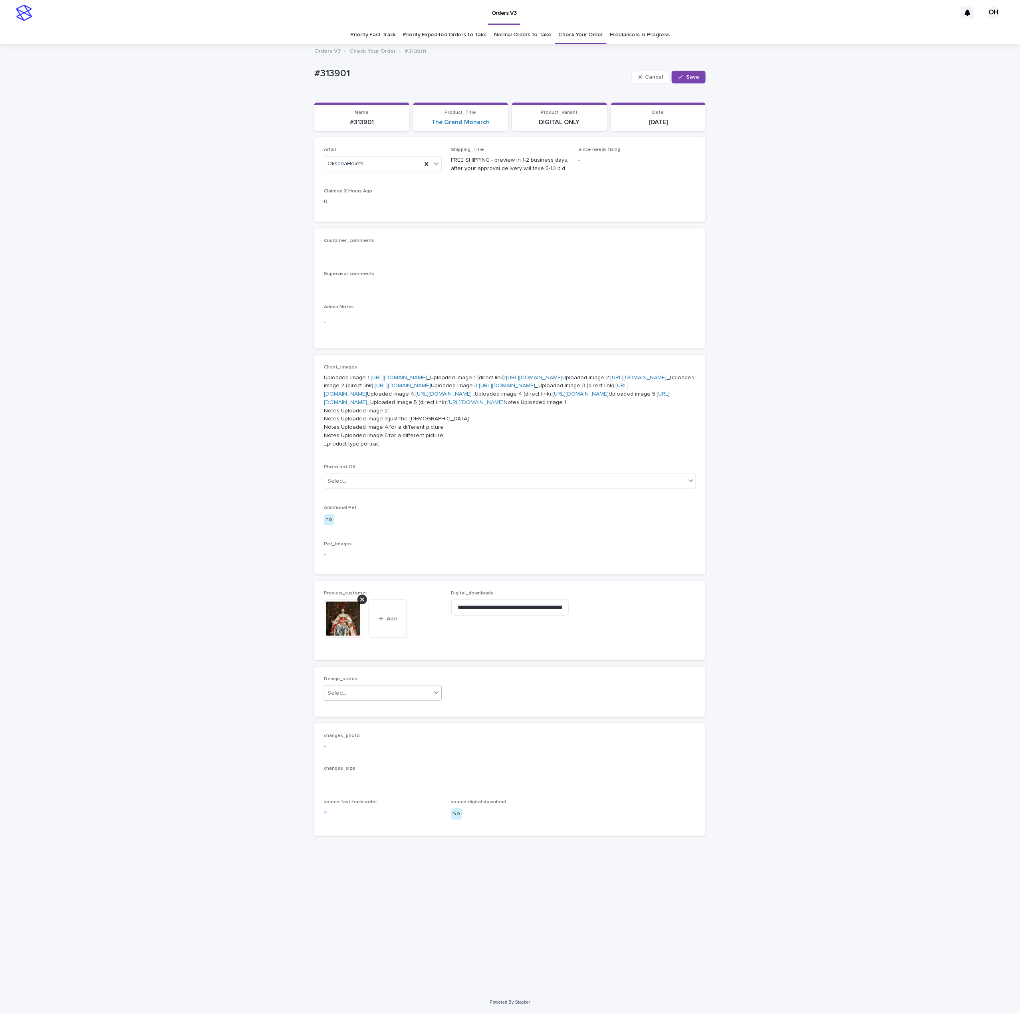
click at [399, 700] on div "Select..." at bounding box center [377, 693] width 107 height 13
click at [347, 700] on div "Select..." at bounding box center [377, 693] width 107 height 13
click at [355, 871] on div "Uploaded" at bounding box center [376, 870] width 117 height 14
click at [692, 71] on button "Save" at bounding box center [689, 77] width 34 height 13
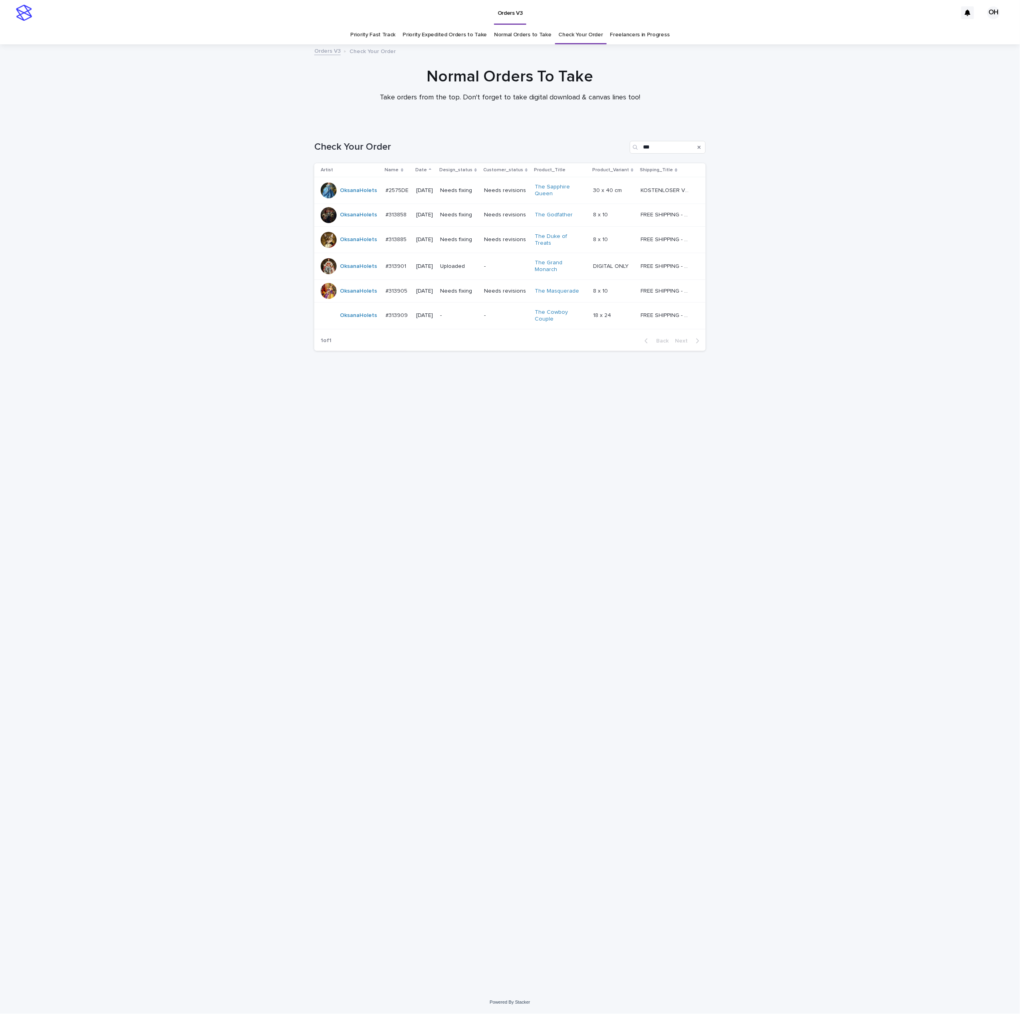
click at [399, 189] on p "#2575DE" at bounding box center [398, 190] width 25 height 8
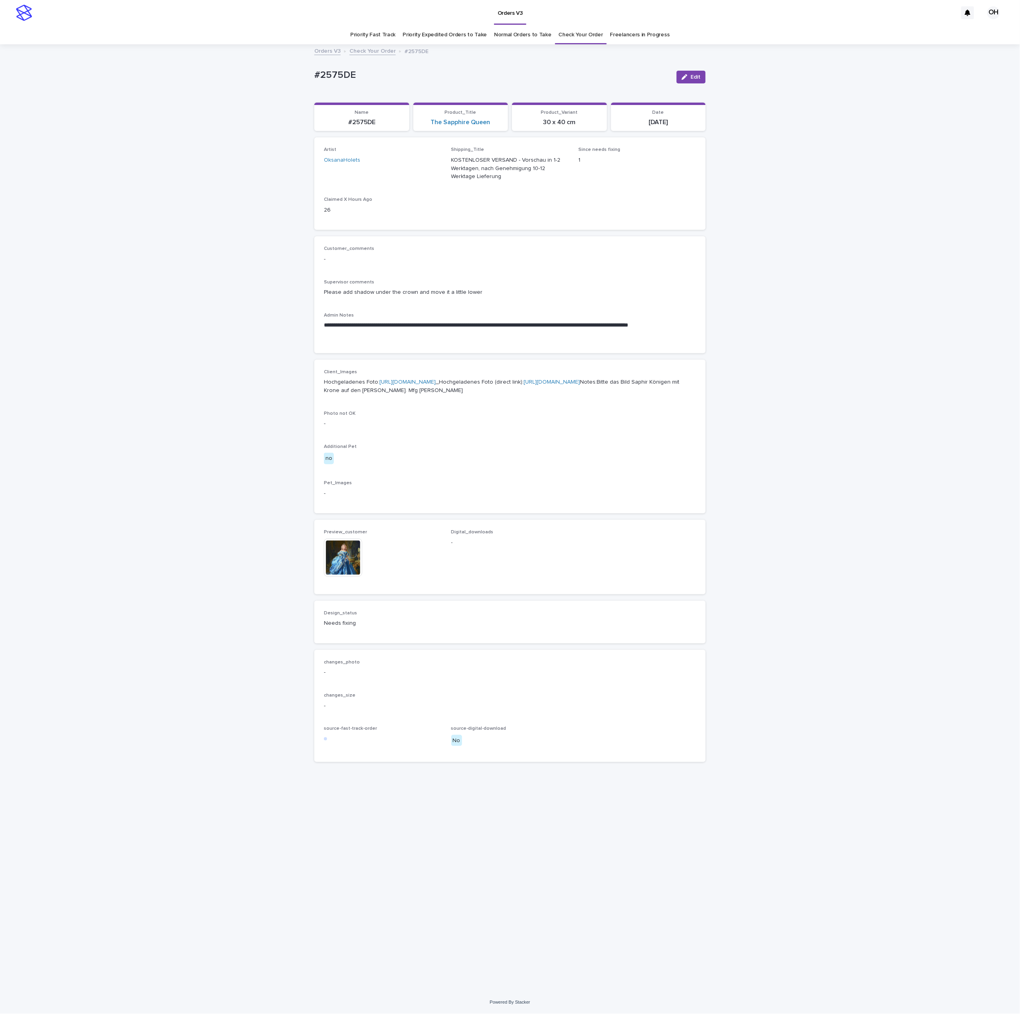
click at [349, 577] on img at bounding box center [343, 558] width 38 height 38
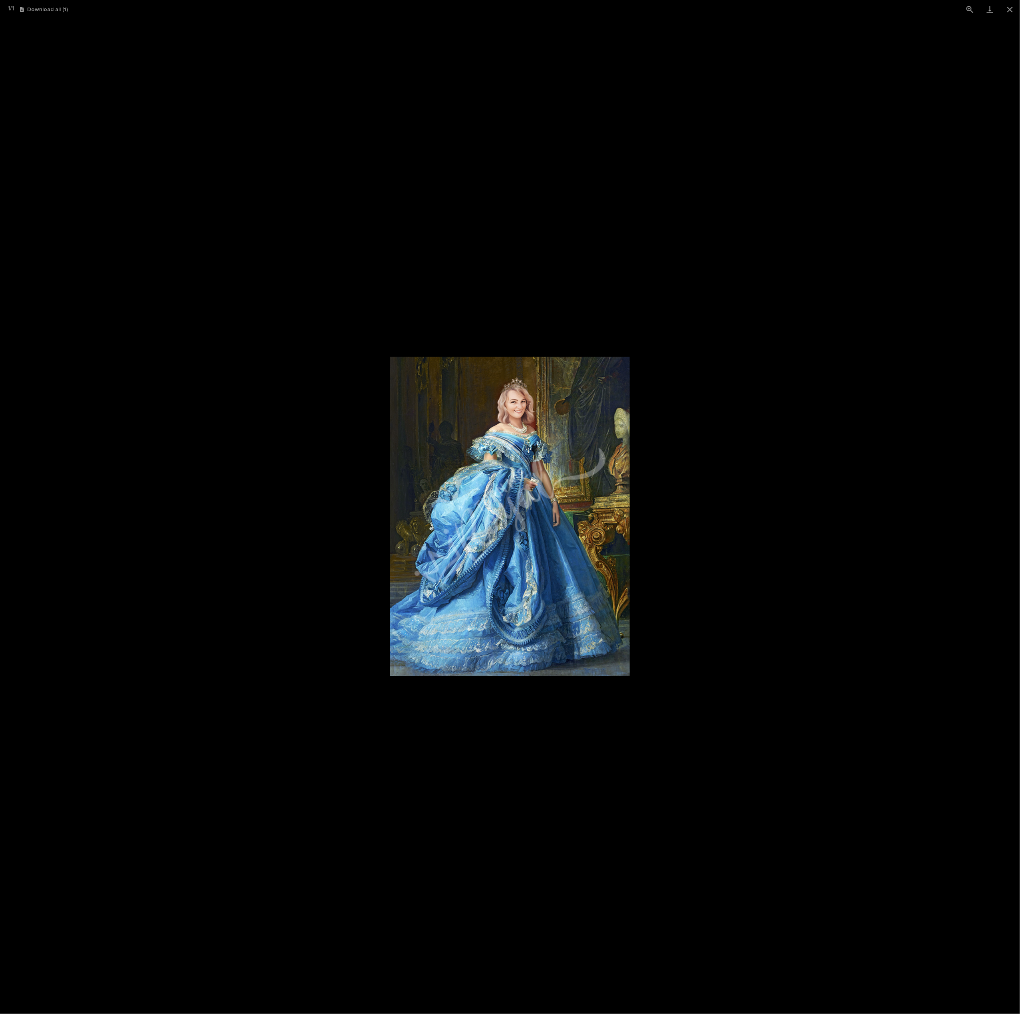
click at [799, 429] on picture at bounding box center [510, 517] width 1020 height 996
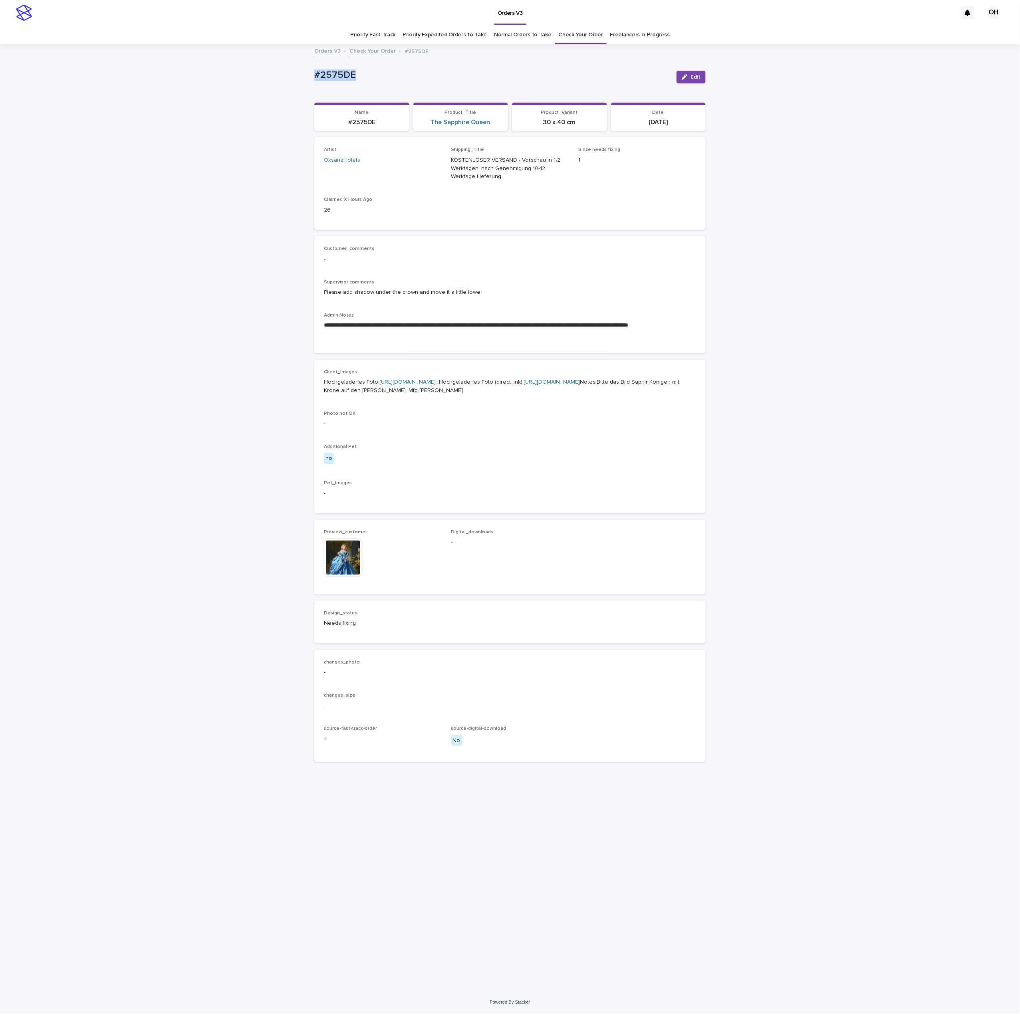
drag, startPoint x: 383, startPoint y: 78, endPoint x: 339, endPoint y: 73, distance: 45.0
click at [309, 73] on div "**********" at bounding box center [510, 518] width 1020 height 947
copy p "#2575DE"
drag, startPoint x: 590, startPoint y: 286, endPoint x: 498, endPoint y: 222, distance: 112.8
click at [590, 287] on div "Please add shadow under the crown and move it a little lower" at bounding box center [510, 292] width 372 height 10
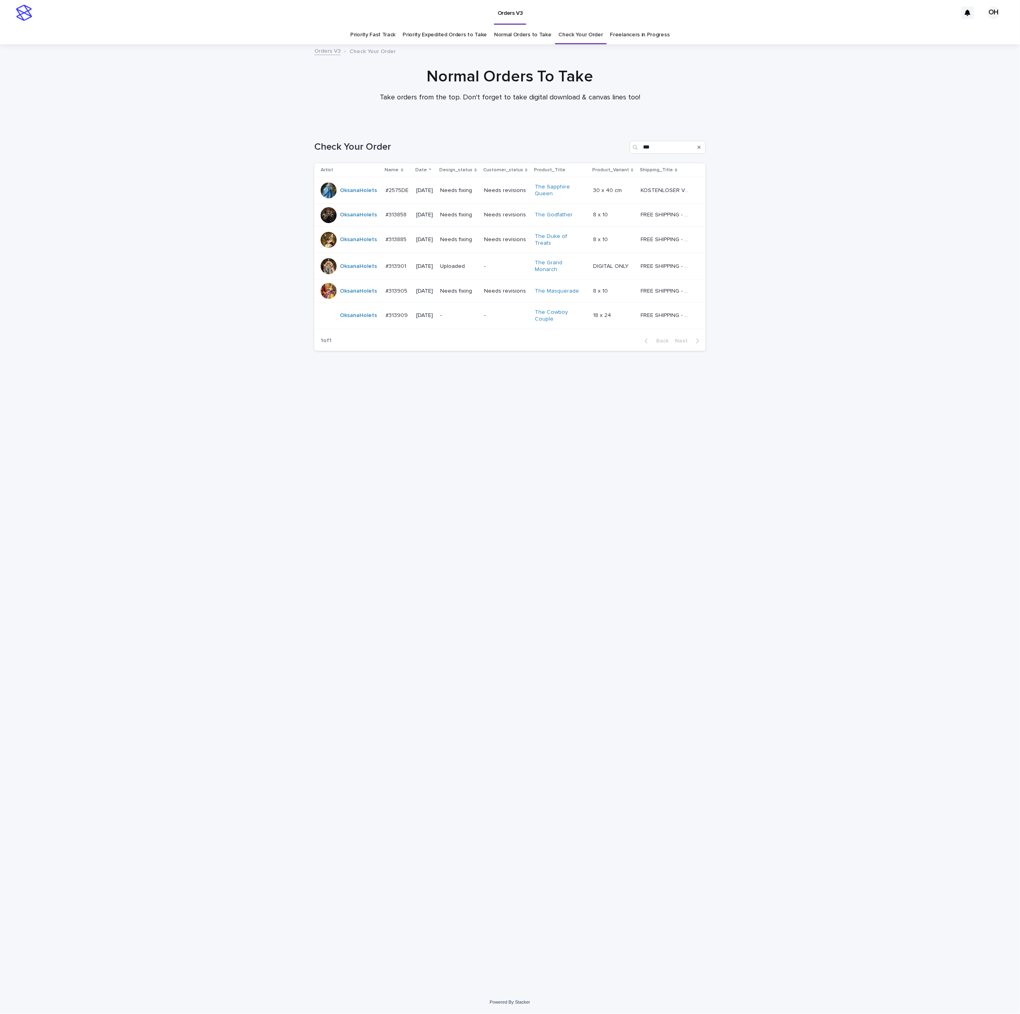
click at [395, 215] on p "#313858" at bounding box center [397, 214] width 23 height 8
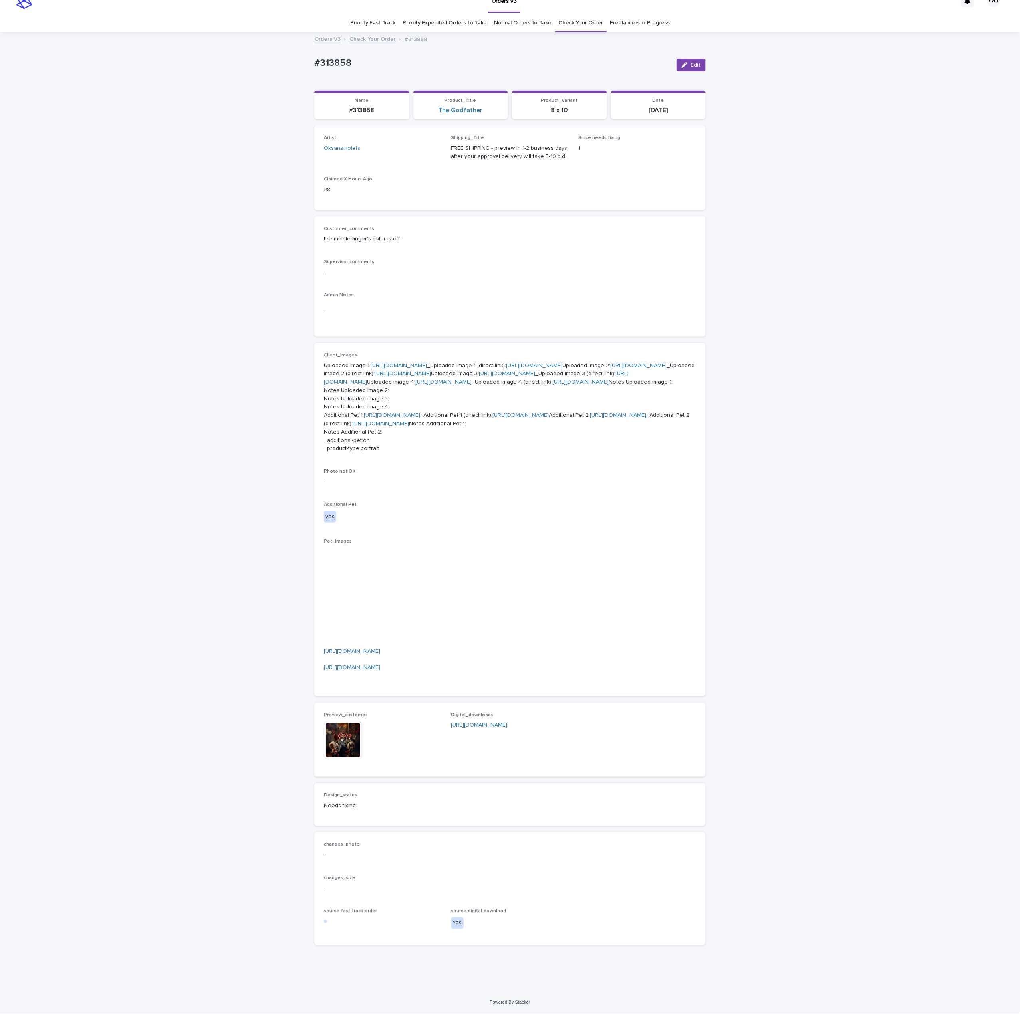
scroll to position [328, 0]
click at [348, 741] on img at bounding box center [343, 740] width 38 height 38
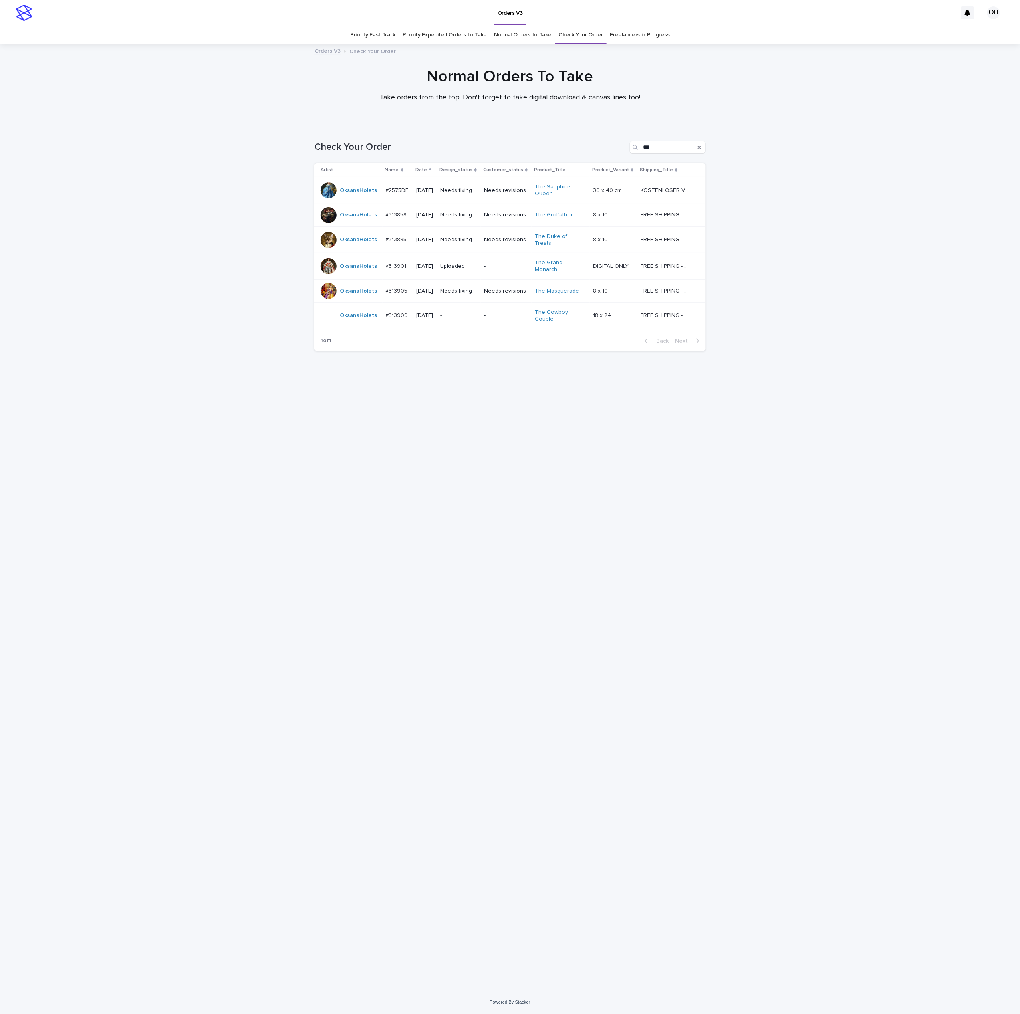
click at [394, 220] on div "#313858 #313858" at bounding box center [398, 214] width 24 height 13
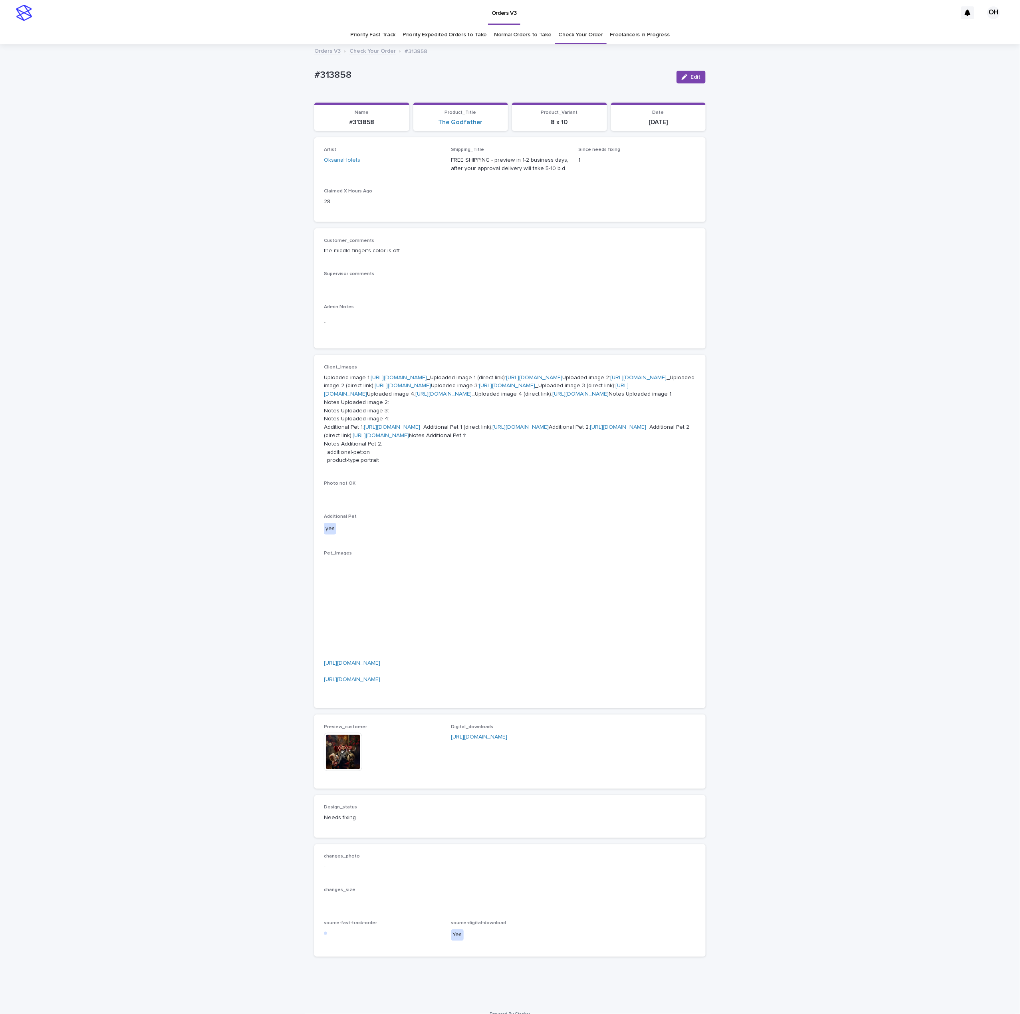
scroll to position [26, 0]
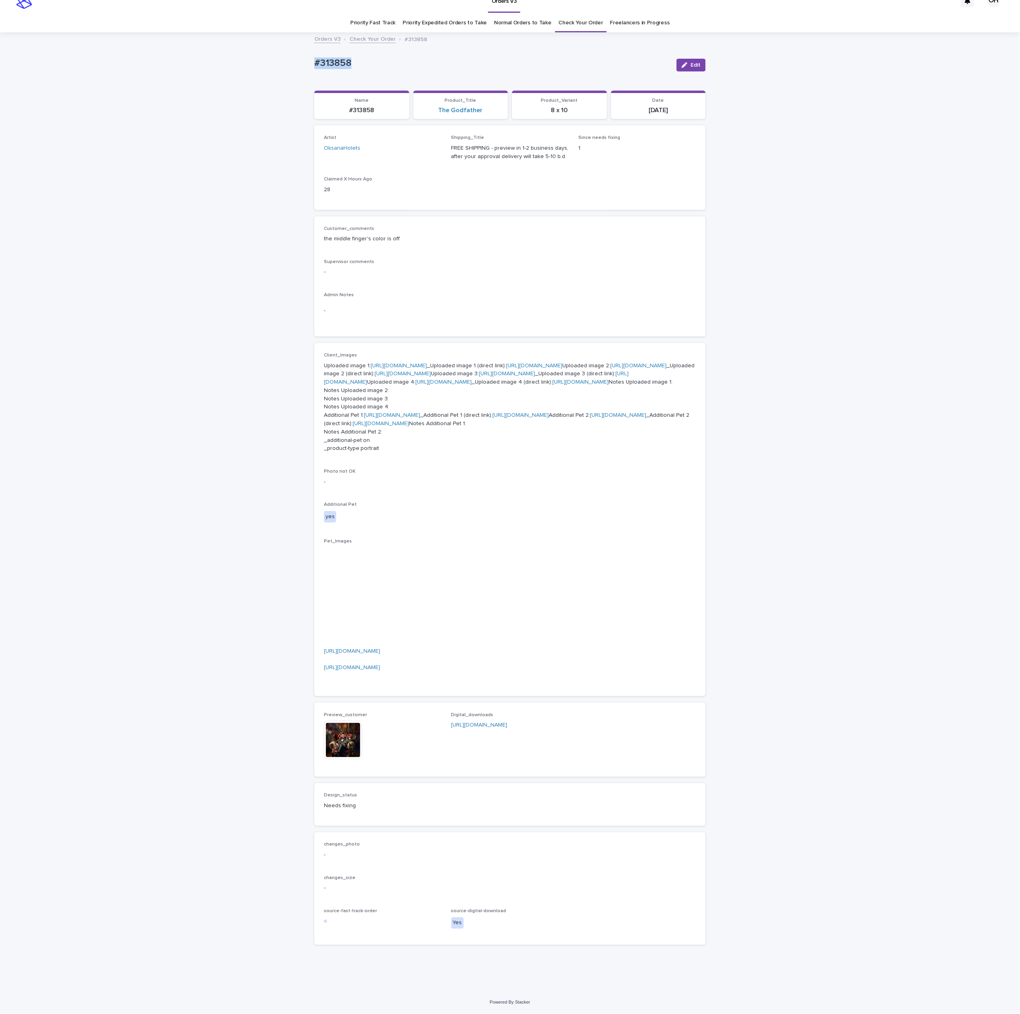
drag, startPoint x: 364, startPoint y: 51, endPoint x: 280, endPoint y: 41, distance: 84.9
click at [277, 41] on div "Loading... Saving… Loading... Saving… #313858 Edit #313858 Edit Sorry, there wa…" at bounding box center [510, 512] width 1020 height 959
copy p "#313858"
drag, startPoint x: 531, startPoint y: 223, endPoint x: 547, endPoint y: 201, distance: 27.5
click at [531, 235] on p "the middle finger's color is off" at bounding box center [510, 239] width 372 height 8
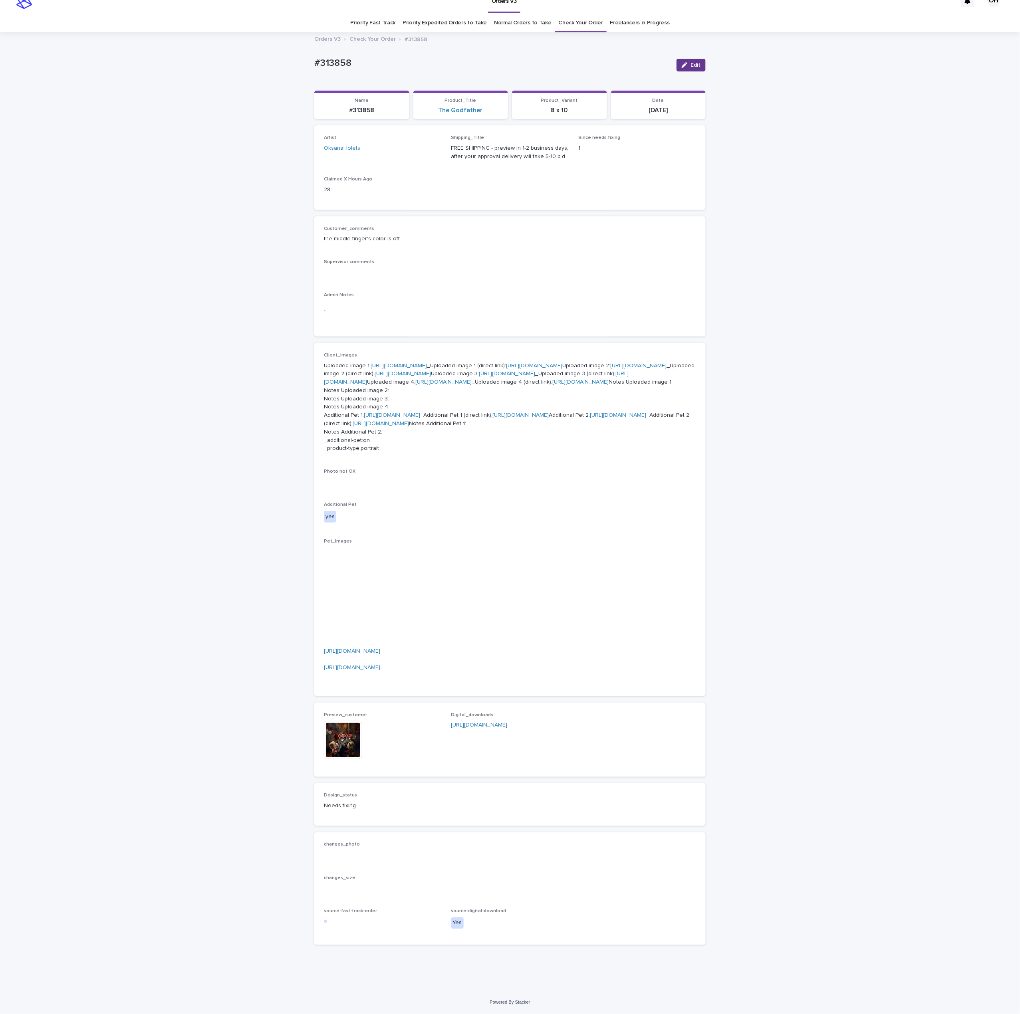
click at [691, 62] on span "Edit" at bounding box center [696, 65] width 10 height 6
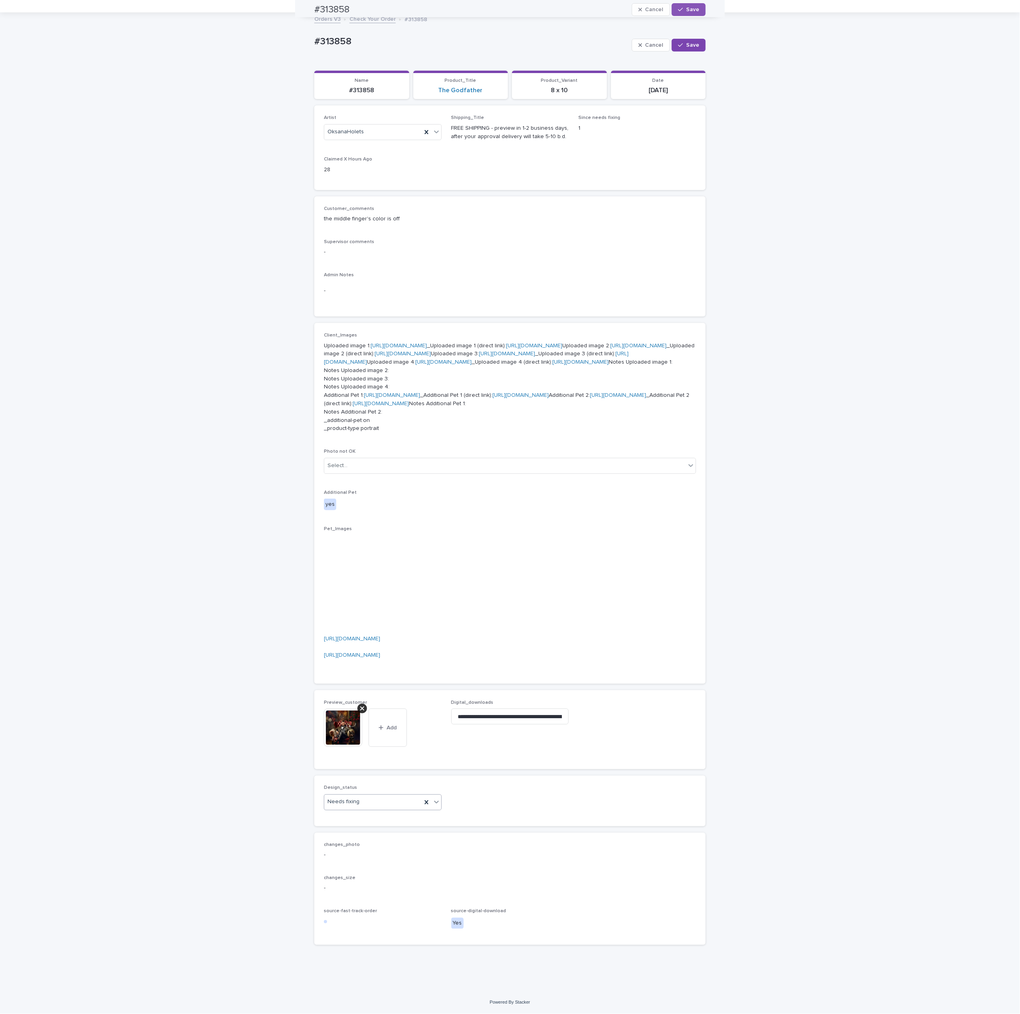
scroll to position [347, 0]
click at [359, 705] on div at bounding box center [362, 709] width 10 height 10
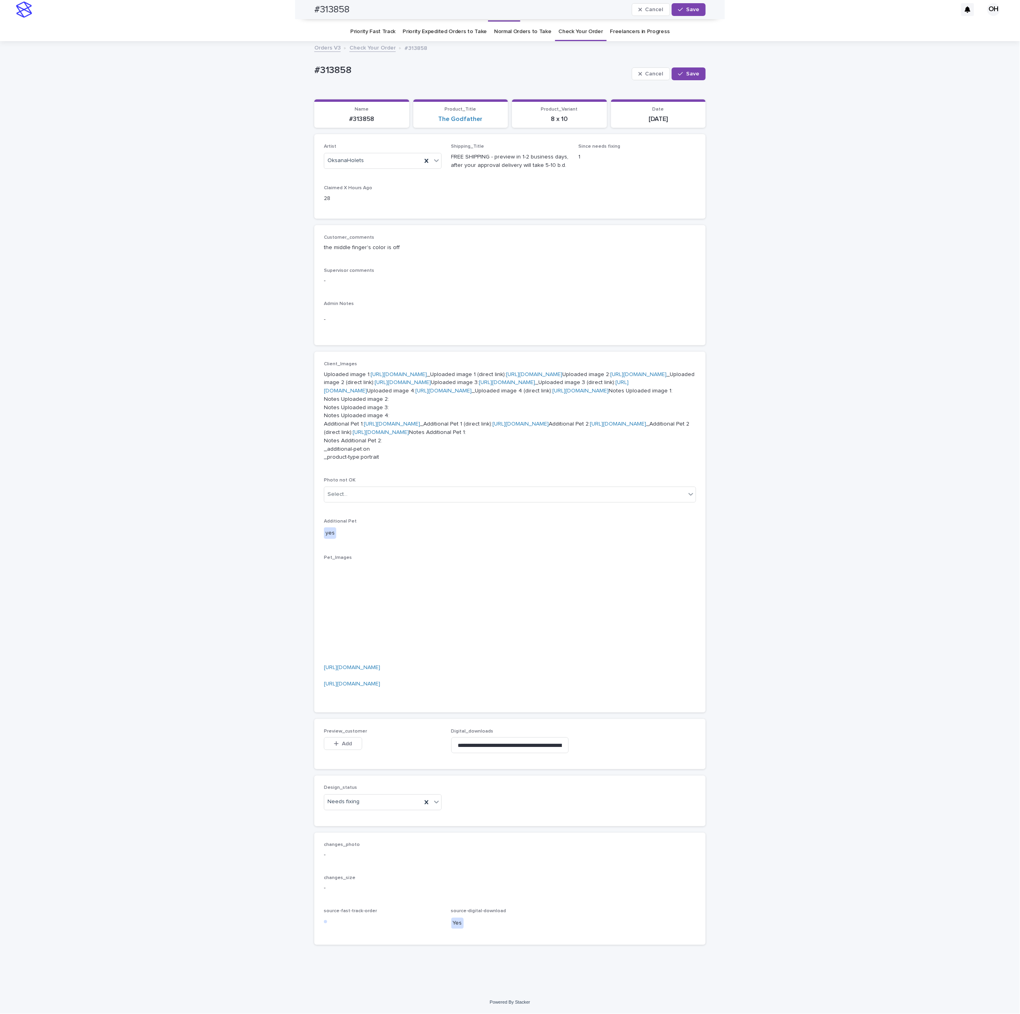
scroll to position [319, 0]
click at [342, 745] on span "Add" at bounding box center [347, 744] width 10 height 6
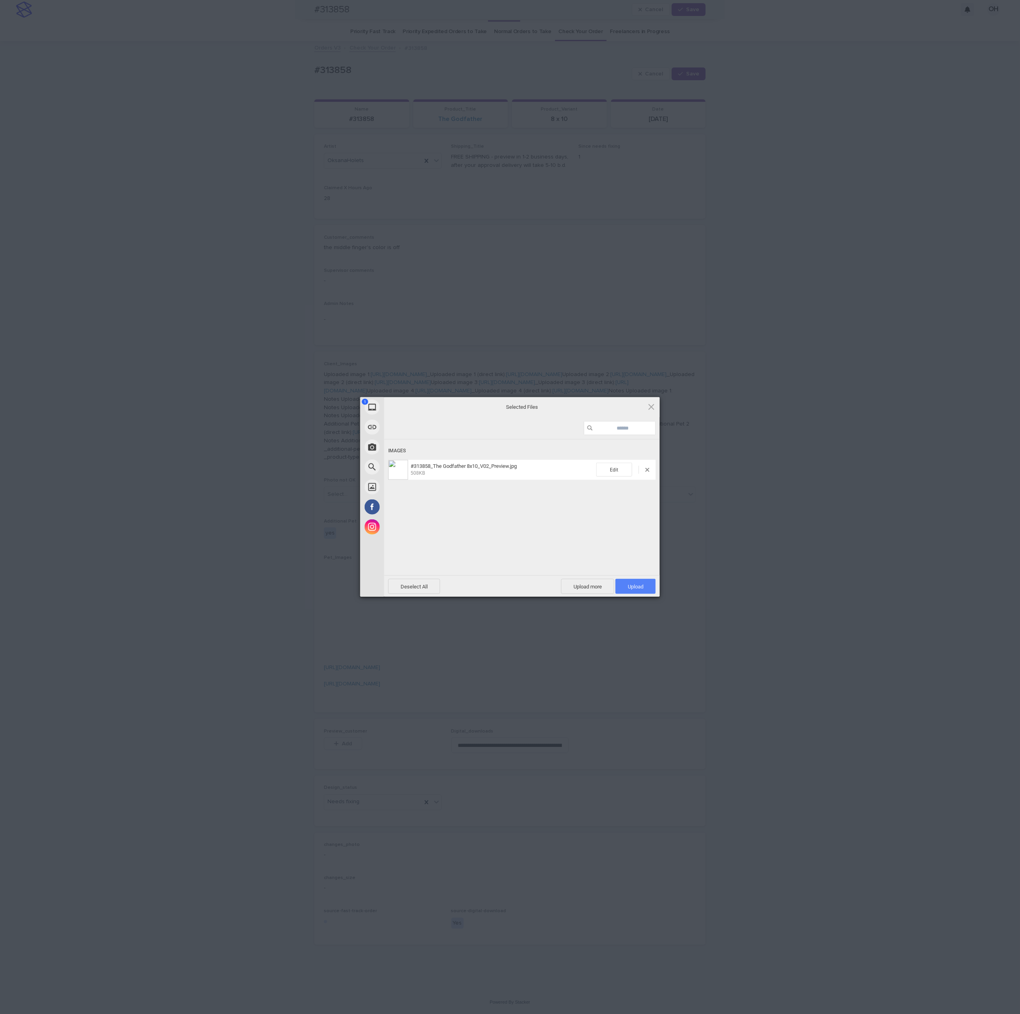
click at [634, 586] on span "Upload 1" at bounding box center [636, 587] width 16 height 6
click at [720, 501] on div "My Device Link (URL) Take Photo Web Search Unsplash Facebook Instagram Uploaded…" at bounding box center [510, 507] width 1020 height 1014
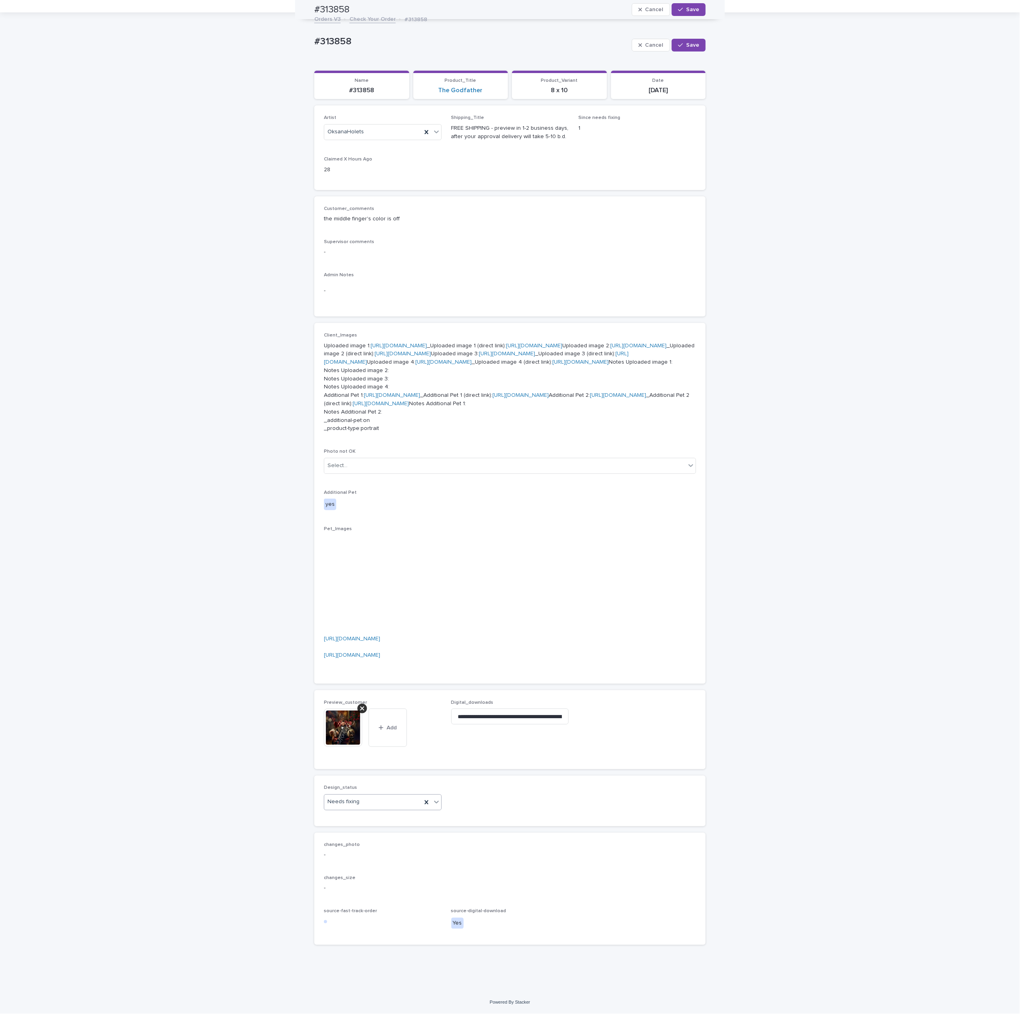
click at [375, 809] on div "Needs fixing" at bounding box center [372, 802] width 97 height 13
click at [342, 829] on div "Uploaded" at bounding box center [376, 833] width 117 height 14
click at [679, 11] on div "button" at bounding box center [682, 10] width 8 height 6
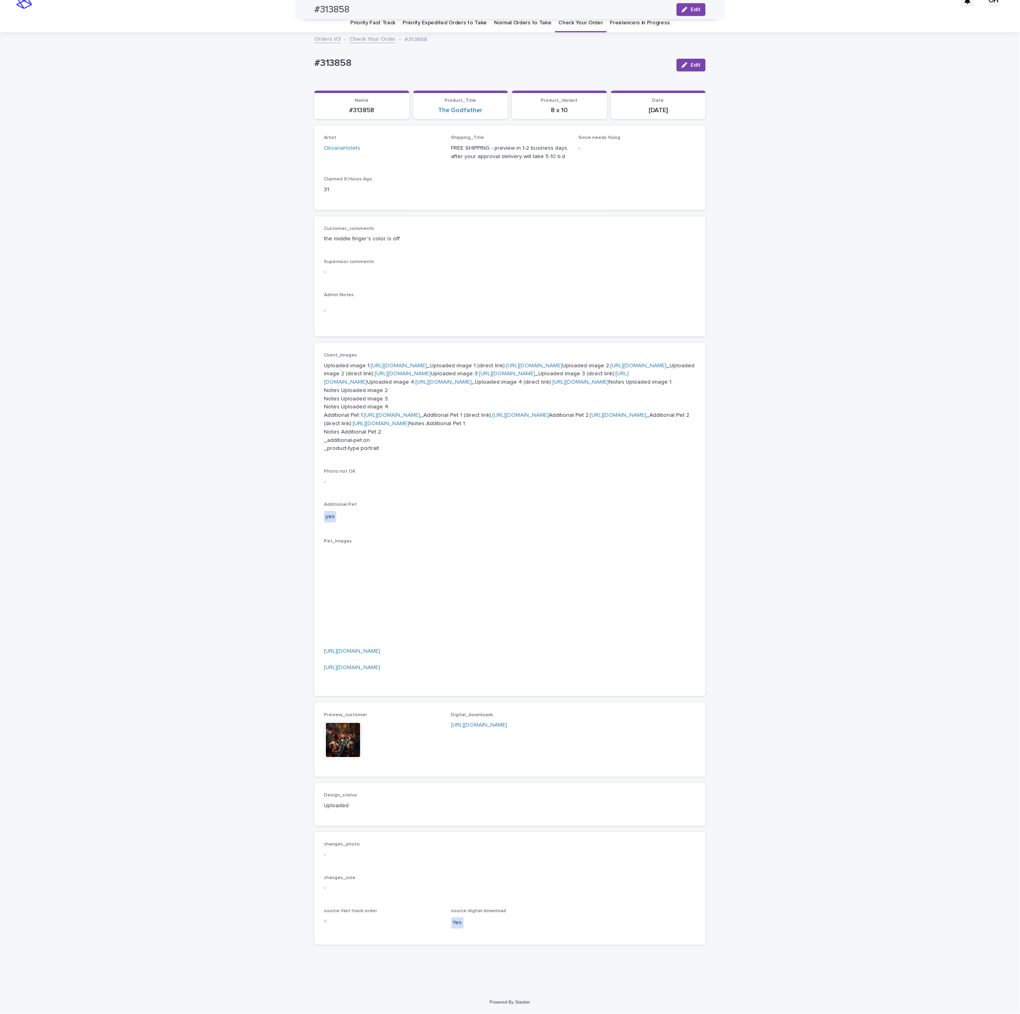
scroll to position [0, 0]
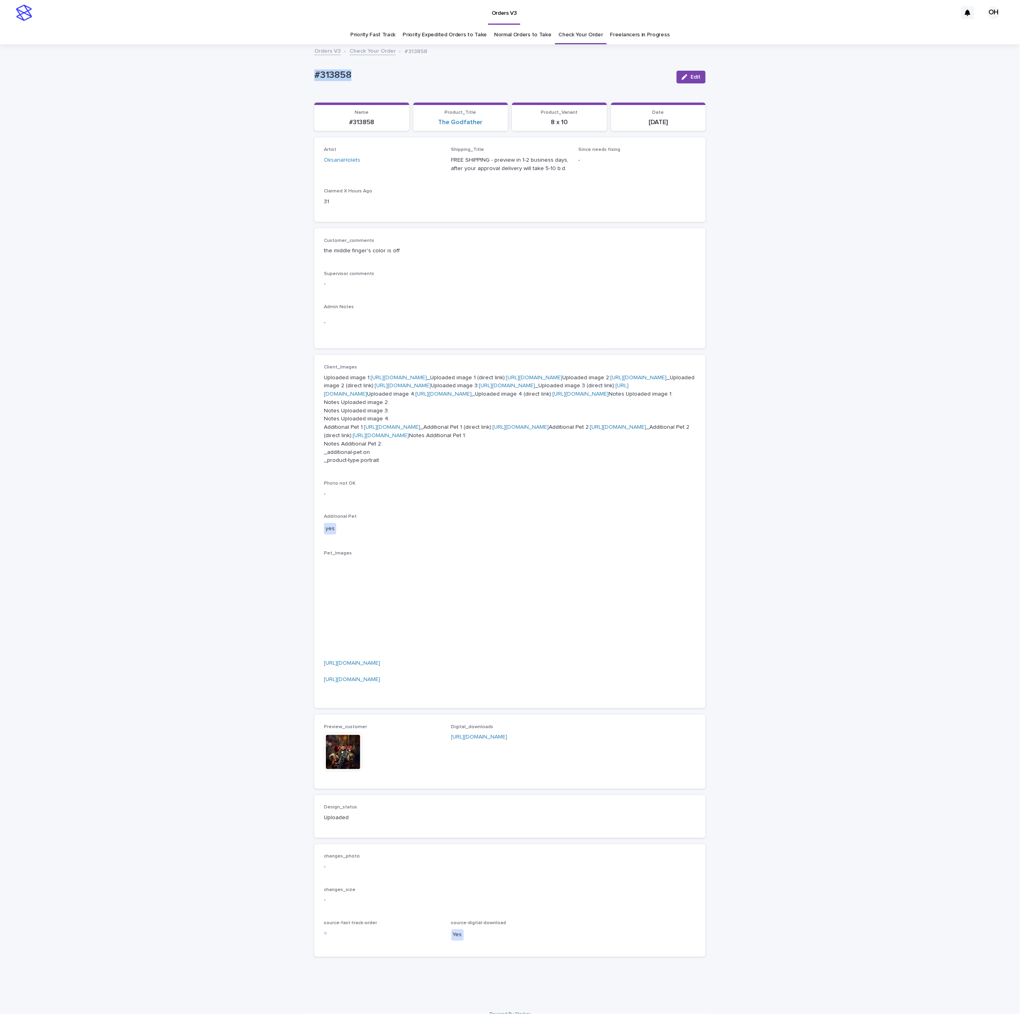
drag, startPoint x: 387, startPoint y: 79, endPoint x: 307, endPoint y: 71, distance: 80.7
click at [310, 71] on div "Loading... Saving… Loading... Saving… #313858 Edit #313858 Edit Sorry, there wa…" at bounding box center [509, 514] width 399 height 939
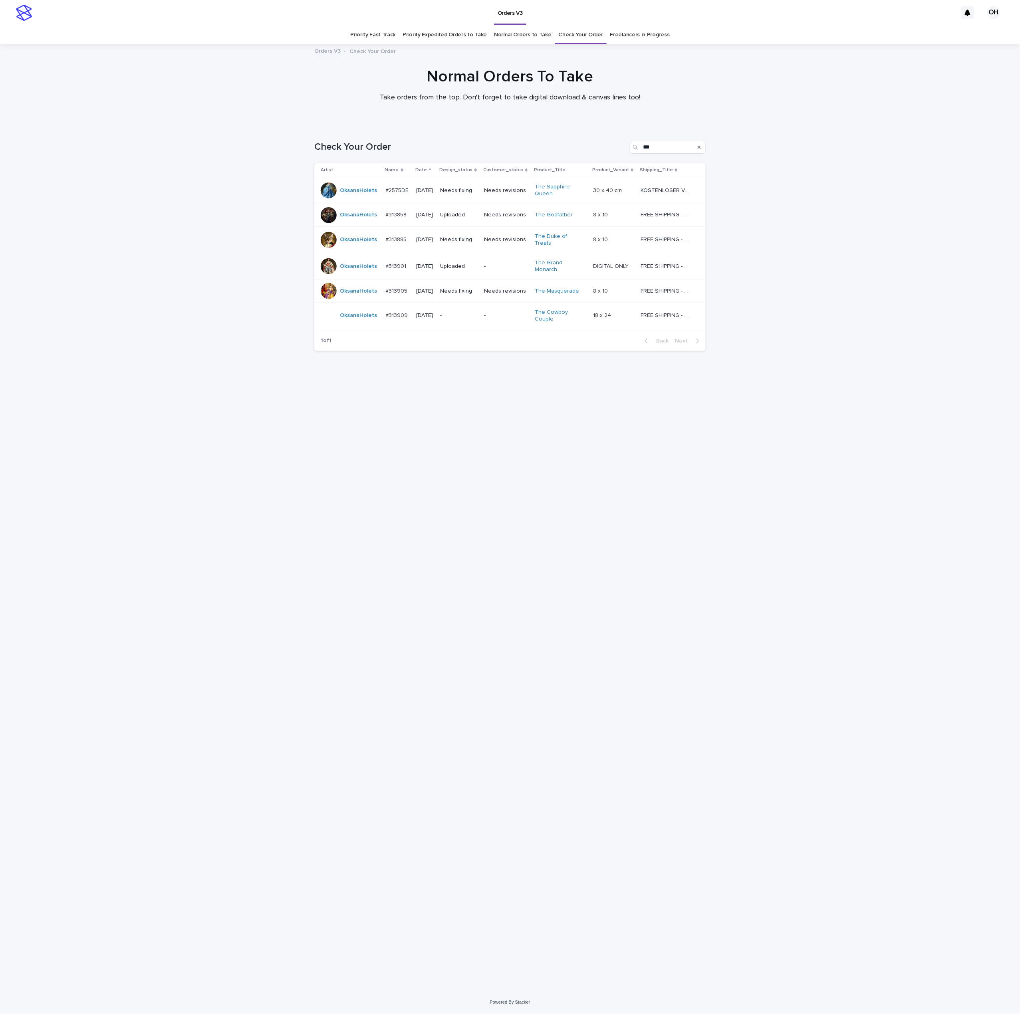
click at [395, 243] on div "#313885 #313885" at bounding box center [398, 239] width 24 height 13
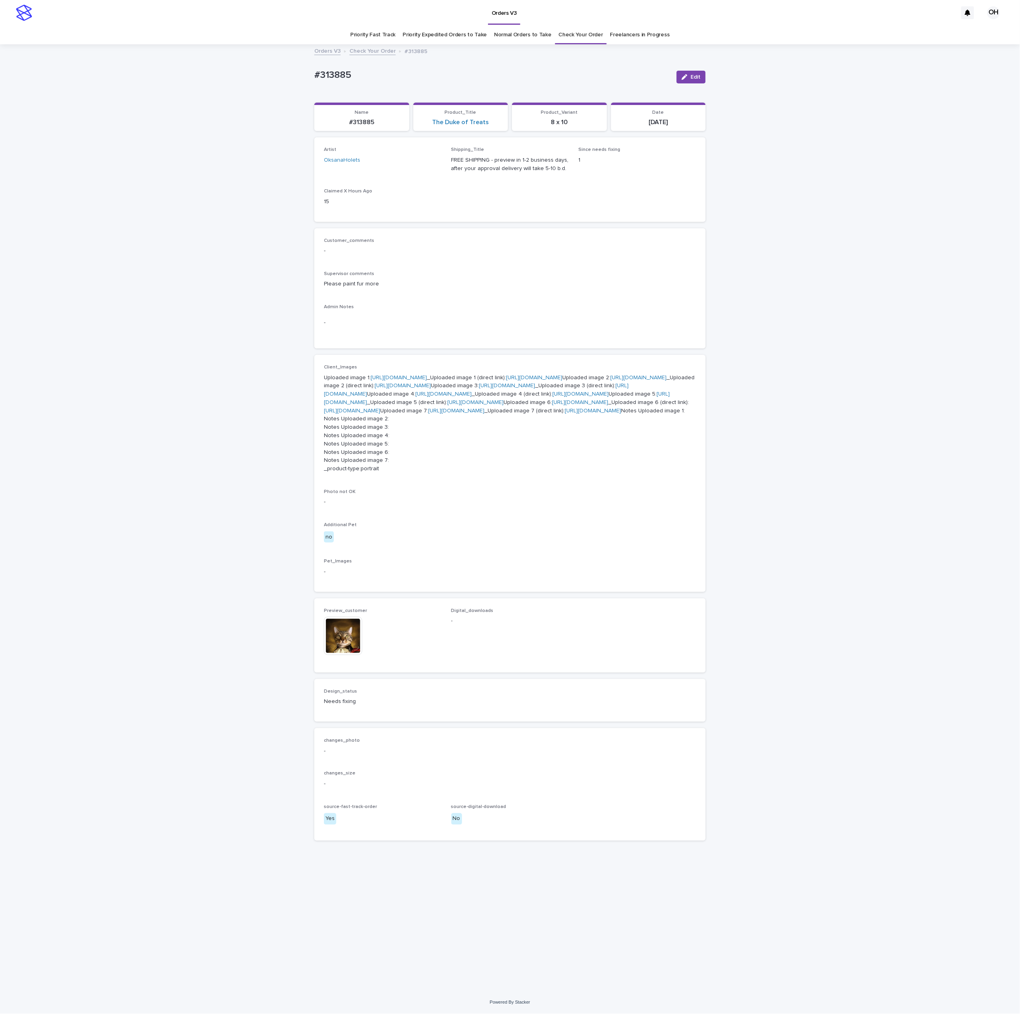
scroll to position [153, 0]
click at [341, 655] on img at bounding box center [343, 636] width 38 height 38
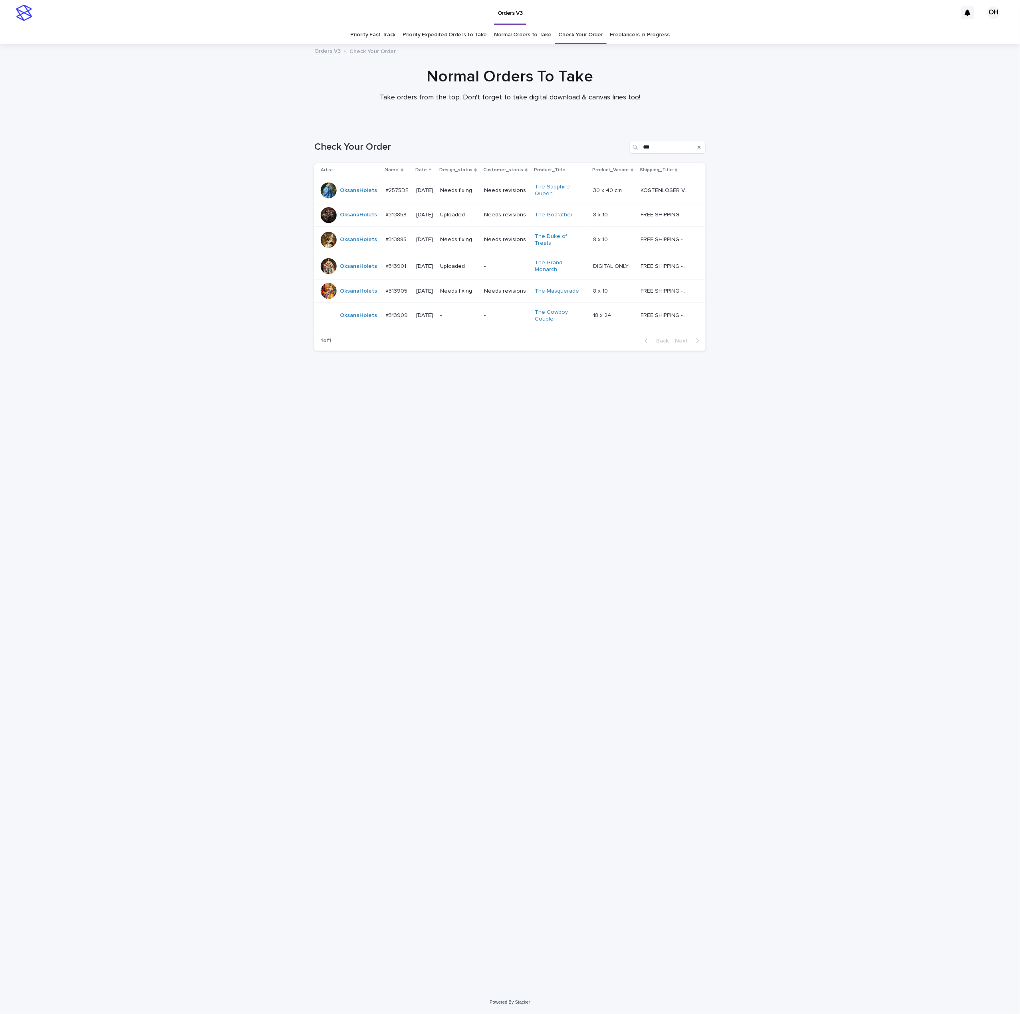
click at [390, 286] on p "#313905" at bounding box center [398, 290] width 24 height 8
click at [401, 311] on p "#313909" at bounding box center [398, 315] width 24 height 8
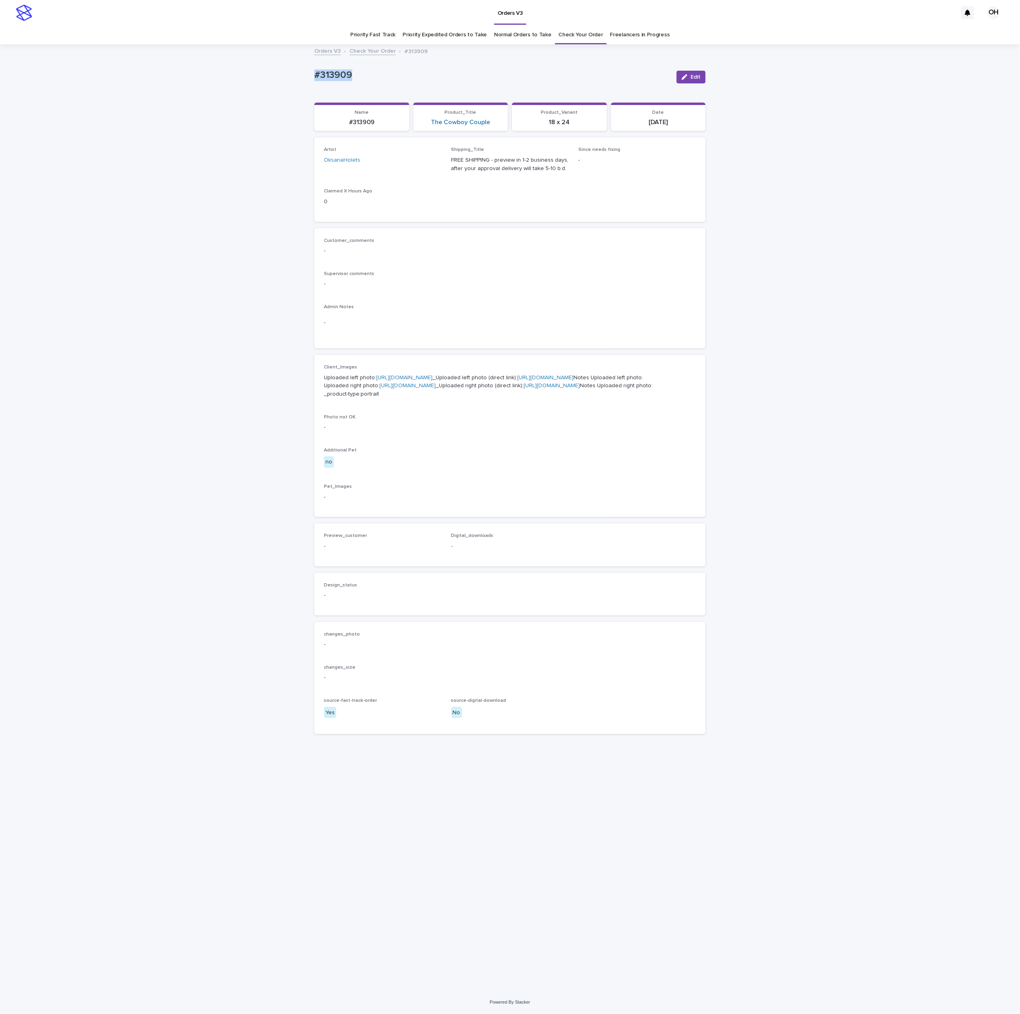
drag, startPoint x: 369, startPoint y: 78, endPoint x: 317, endPoint y: 78, distance: 52.3
click at [296, 87] on div "Loading... Saving… Loading... Saving… #313909 Edit #313909 Edit Sorry, there wa…" at bounding box center [510, 518] width 1020 height 947
click at [439, 279] on div "-" at bounding box center [510, 283] width 372 height 10
click at [407, 381] on link "[URL][DOMAIN_NAME]" at bounding box center [404, 378] width 56 height 6
click at [400, 389] on link "[URL][DOMAIN_NAME]" at bounding box center [407, 386] width 56 height 6
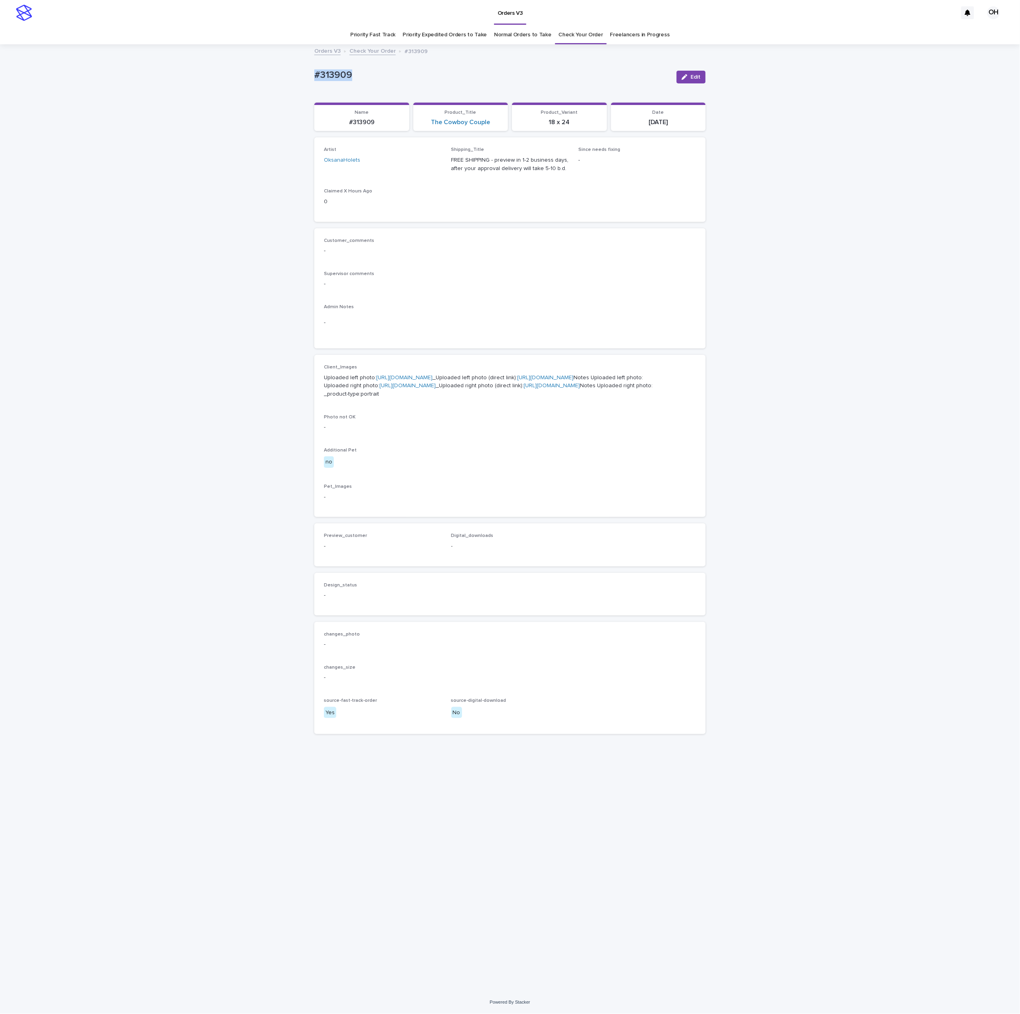
drag, startPoint x: 376, startPoint y: 78, endPoint x: 300, endPoint y: 60, distance: 78.5
click at [300, 60] on div "Loading... Saving… Loading... Saving… #313909 Edit #313909 Edit Sorry, there wa…" at bounding box center [510, 518] width 1020 height 947
drag, startPoint x: 523, startPoint y: 250, endPoint x: 732, endPoint y: 72, distance: 274.5
click at [524, 249] on p "-" at bounding box center [510, 251] width 372 height 8
click at [696, 74] on span "Edit" at bounding box center [696, 77] width 10 height 6
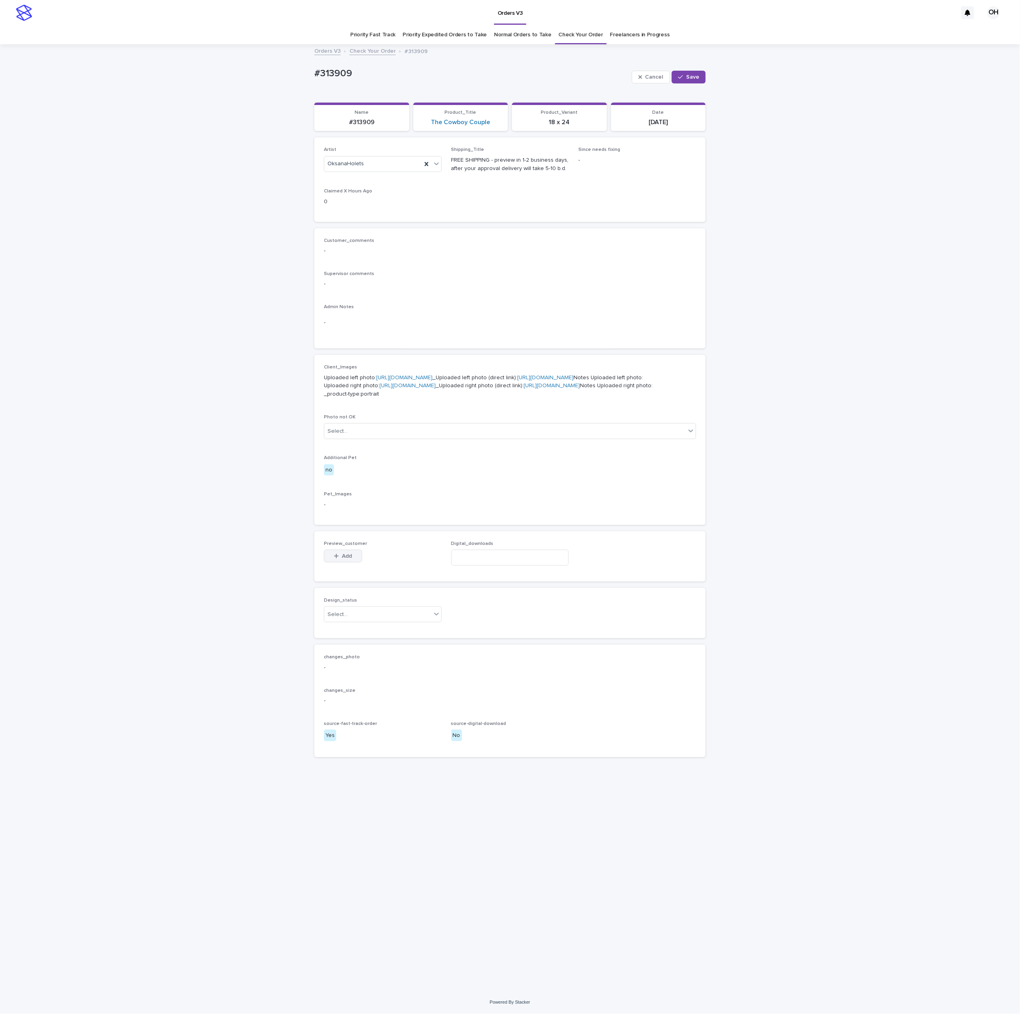
click at [351, 563] on button "Add" at bounding box center [343, 556] width 38 height 13
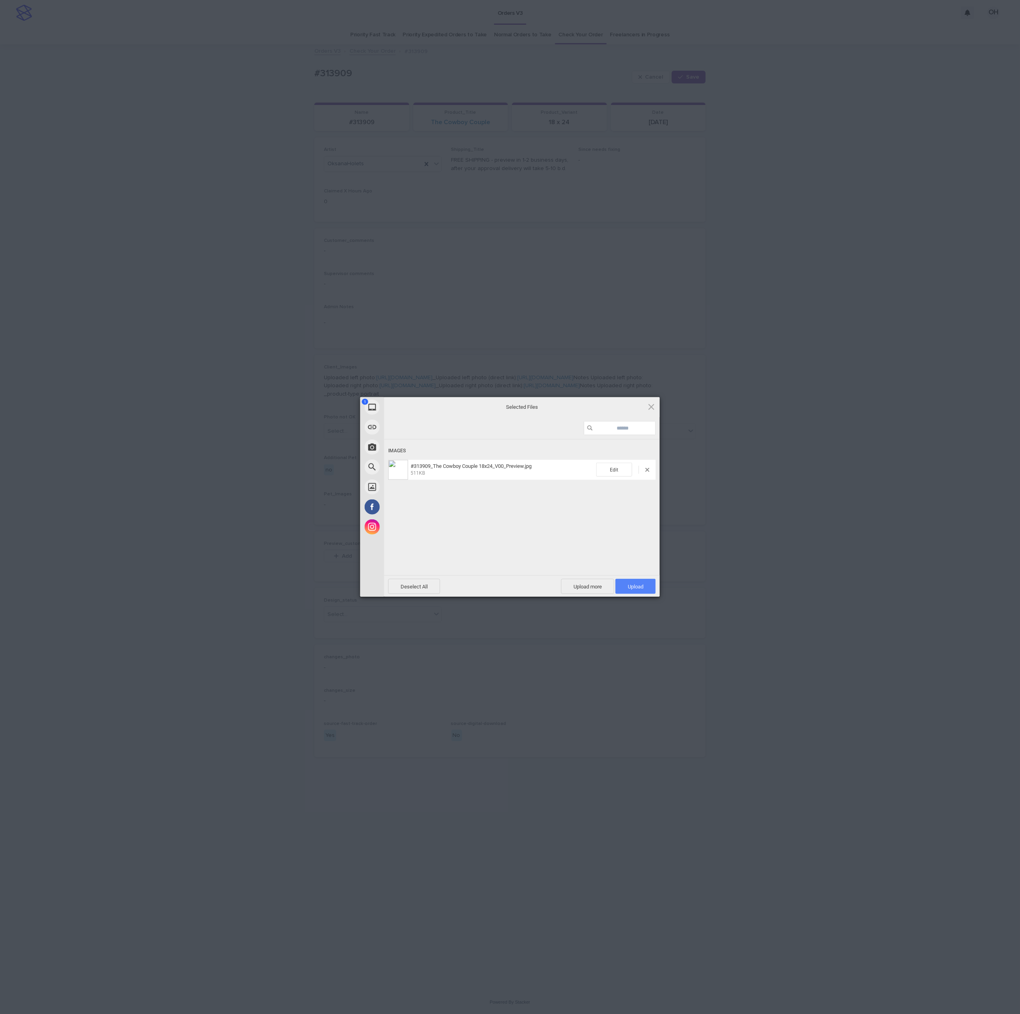
click at [652, 583] on span "Upload 1" at bounding box center [635, 586] width 40 height 15
click at [728, 479] on div "My Device Link (URL) Take Photo Web Search Unsplash Facebook Instagram Uploaded…" at bounding box center [510, 507] width 1020 height 1014
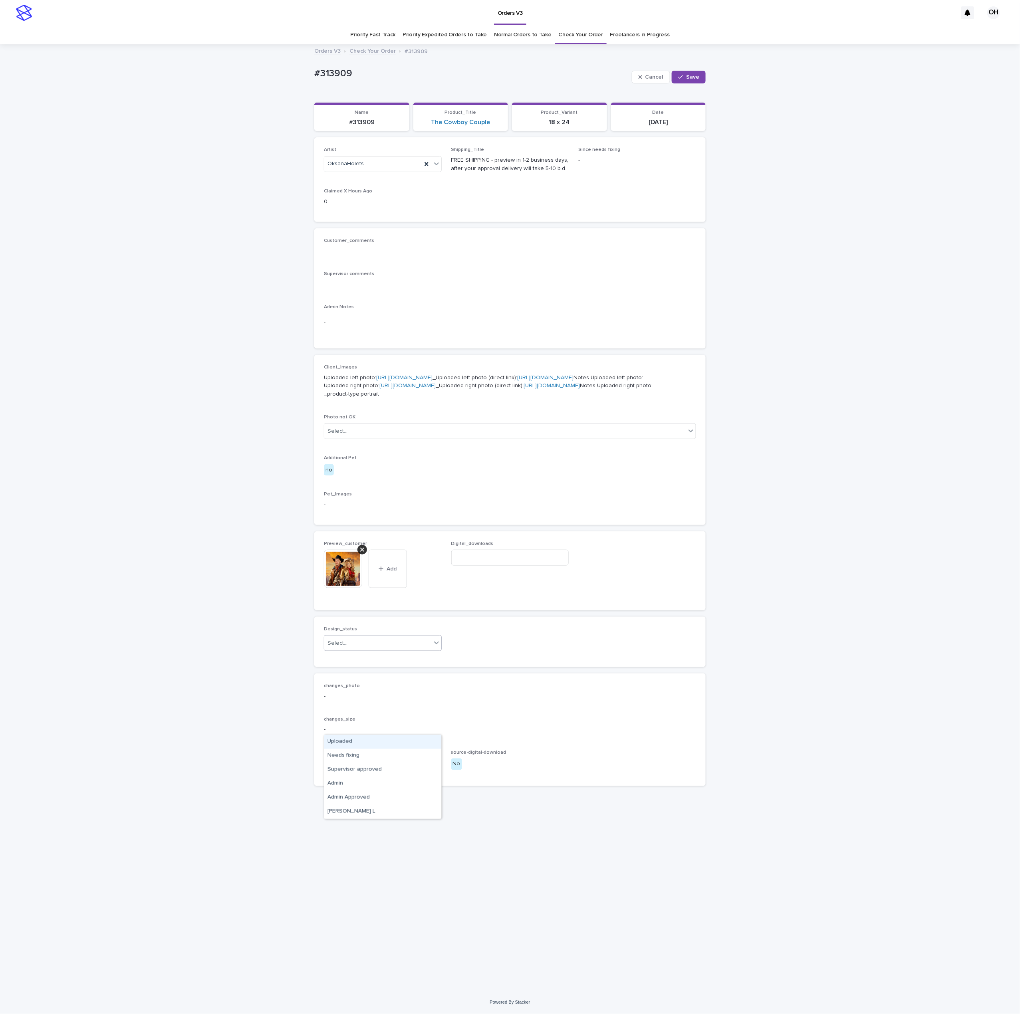
drag, startPoint x: 399, startPoint y: 726, endPoint x: 395, endPoint y: 728, distance: 4.1
click at [399, 650] on div "Select..." at bounding box center [377, 643] width 107 height 13
click at [371, 746] on div "Uploaded" at bounding box center [382, 742] width 117 height 14
click at [694, 80] on button "Save" at bounding box center [689, 77] width 34 height 13
click at [760, 154] on div "Loading... Saving… Loading... Saving… #313909 Edit #313909 Edit Sorry, there wa…" at bounding box center [510, 518] width 1020 height 947
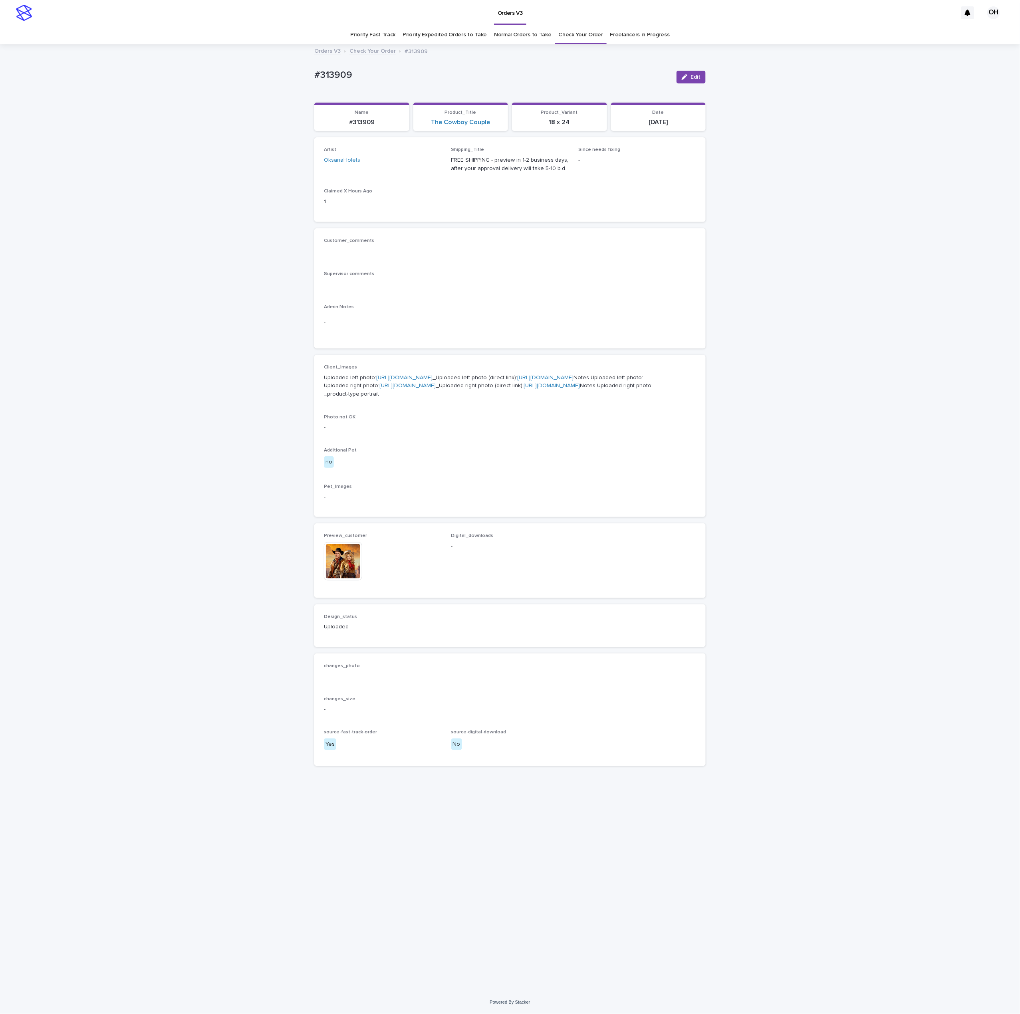
click at [699, 81] on button "Edit" at bounding box center [691, 77] width 29 height 13
click at [694, 80] on span "Save" at bounding box center [692, 77] width 13 height 6
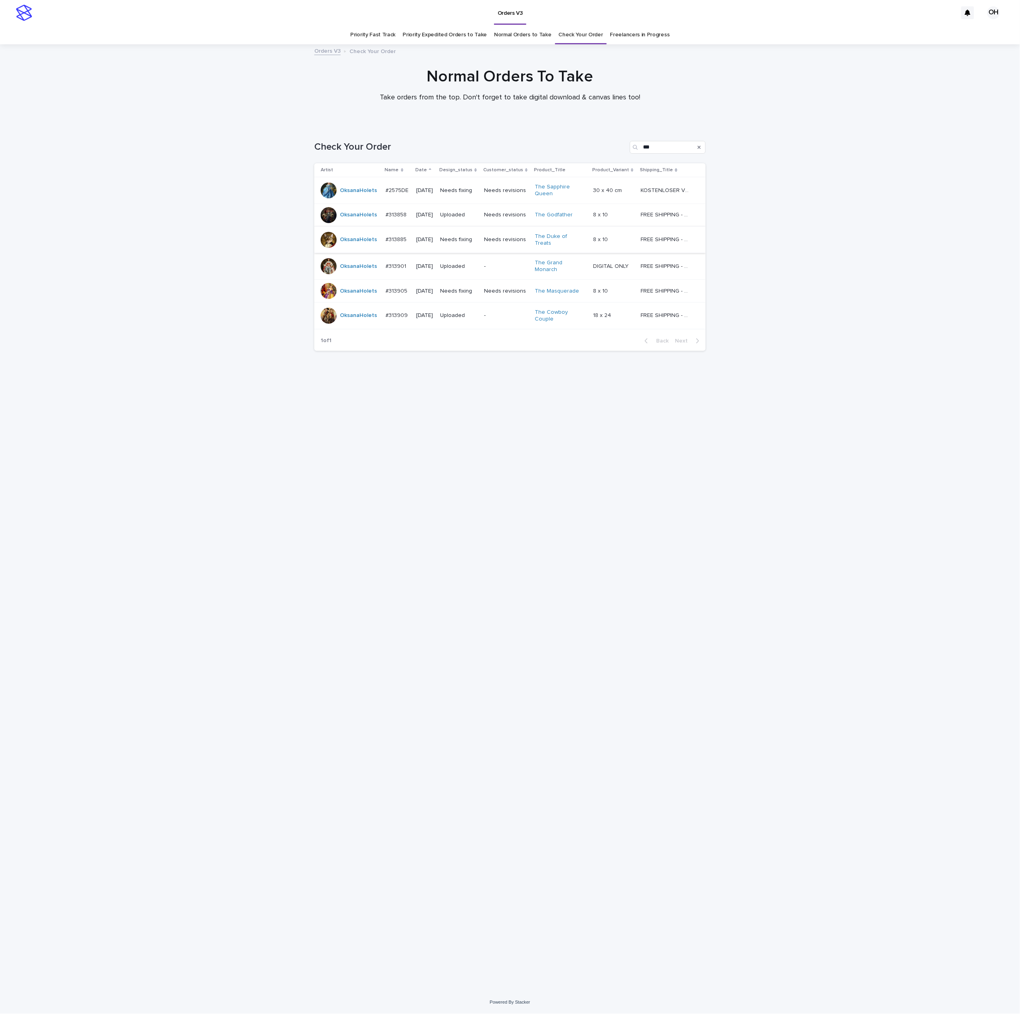
click at [400, 237] on p "#313885" at bounding box center [397, 239] width 23 height 8
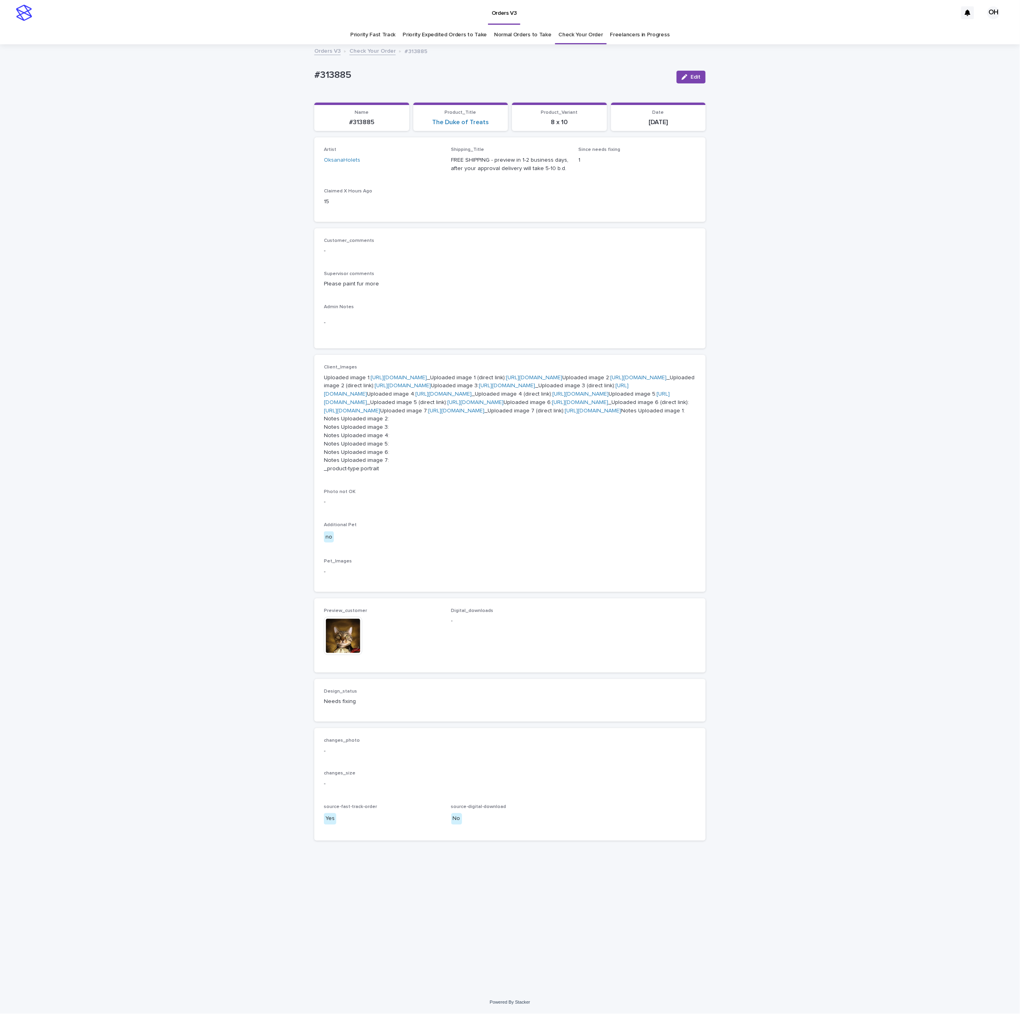
click at [689, 81] on button "Edit" at bounding box center [691, 77] width 29 height 13
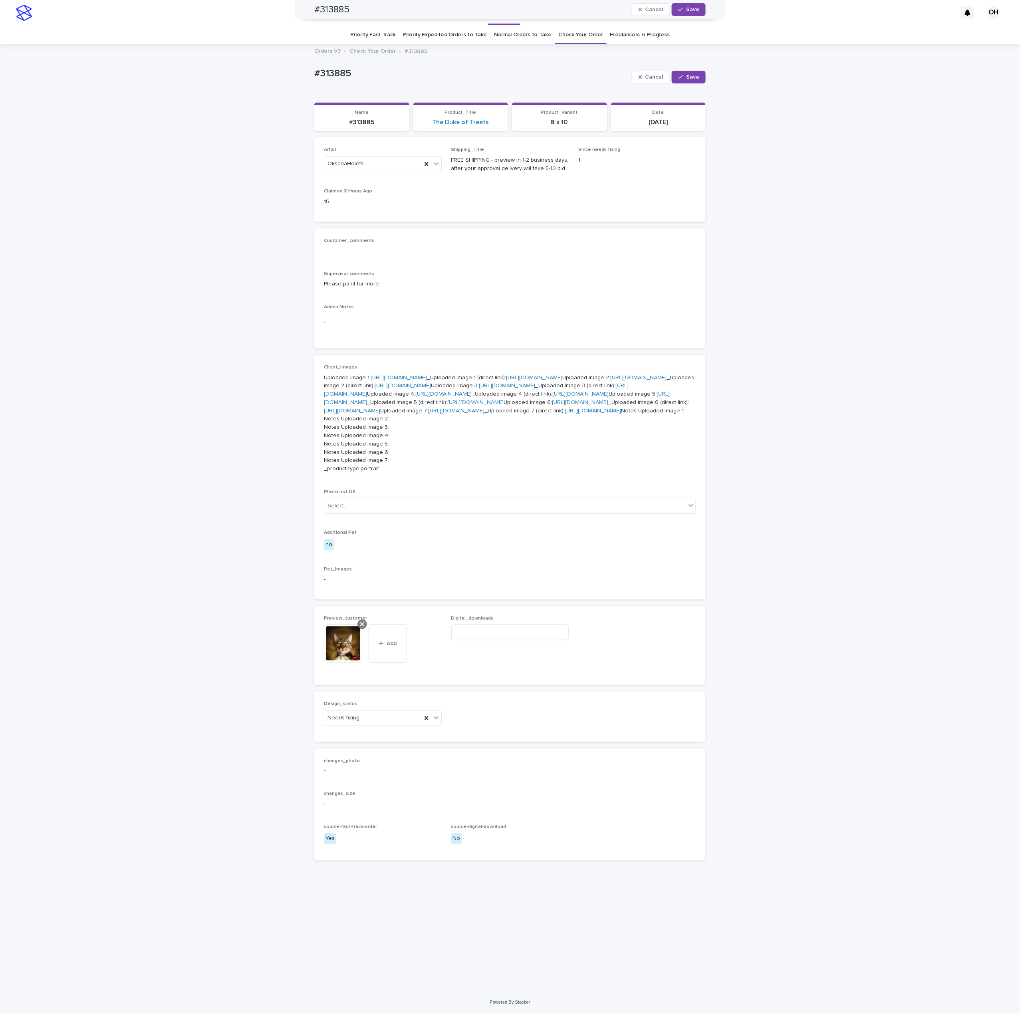
click at [360, 629] on div at bounding box center [362, 625] width 10 height 10
click at [345, 634] on span "Add" at bounding box center [347, 631] width 10 height 6
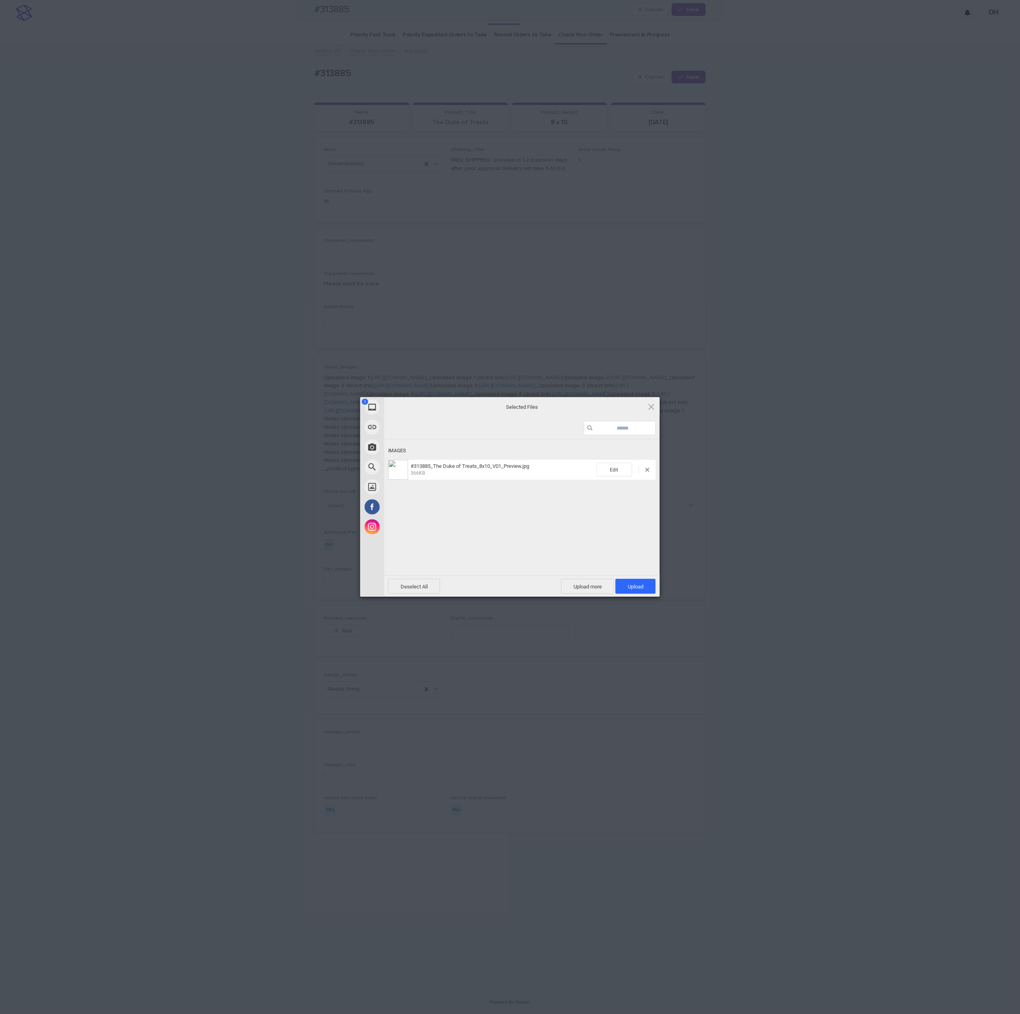
drag, startPoint x: 647, startPoint y: 584, endPoint x: 788, endPoint y: 524, distance: 152.8
click at [647, 584] on span "Upload 1" at bounding box center [635, 586] width 40 height 15
click at [822, 503] on div "My Device Link (URL) Take Photo Web Search Unsplash Facebook Instagram Uploaded…" at bounding box center [510, 507] width 1020 height 1014
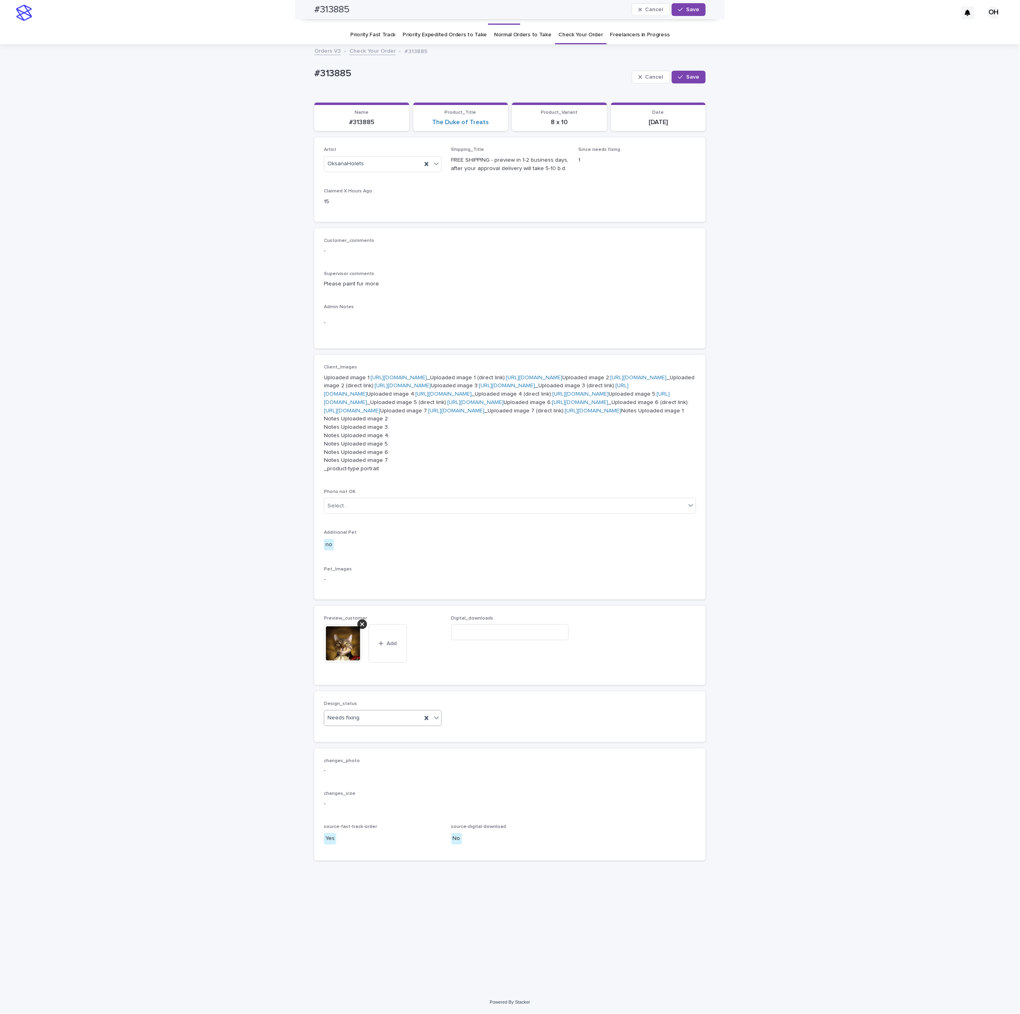
drag, startPoint x: 359, startPoint y: 819, endPoint x: 355, endPoint y: 823, distance: 5.6
click at [360, 725] on div "Needs fixing" at bounding box center [372, 718] width 97 height 13
click at [352, 825] on div "Uploaded Needs fixing Supervisor approved Admin Admin Approved [PERSON_NAME] L" at bounding box center [377, 867] width 118 height 85
drag, startPoint x: 339, startPoint y: 832, endPoint x: 627, endPoint y: 517, distance: 426.9
click at [339, 833] on div "Uploaded" at bounding box center [376, 832] width 117 height 14
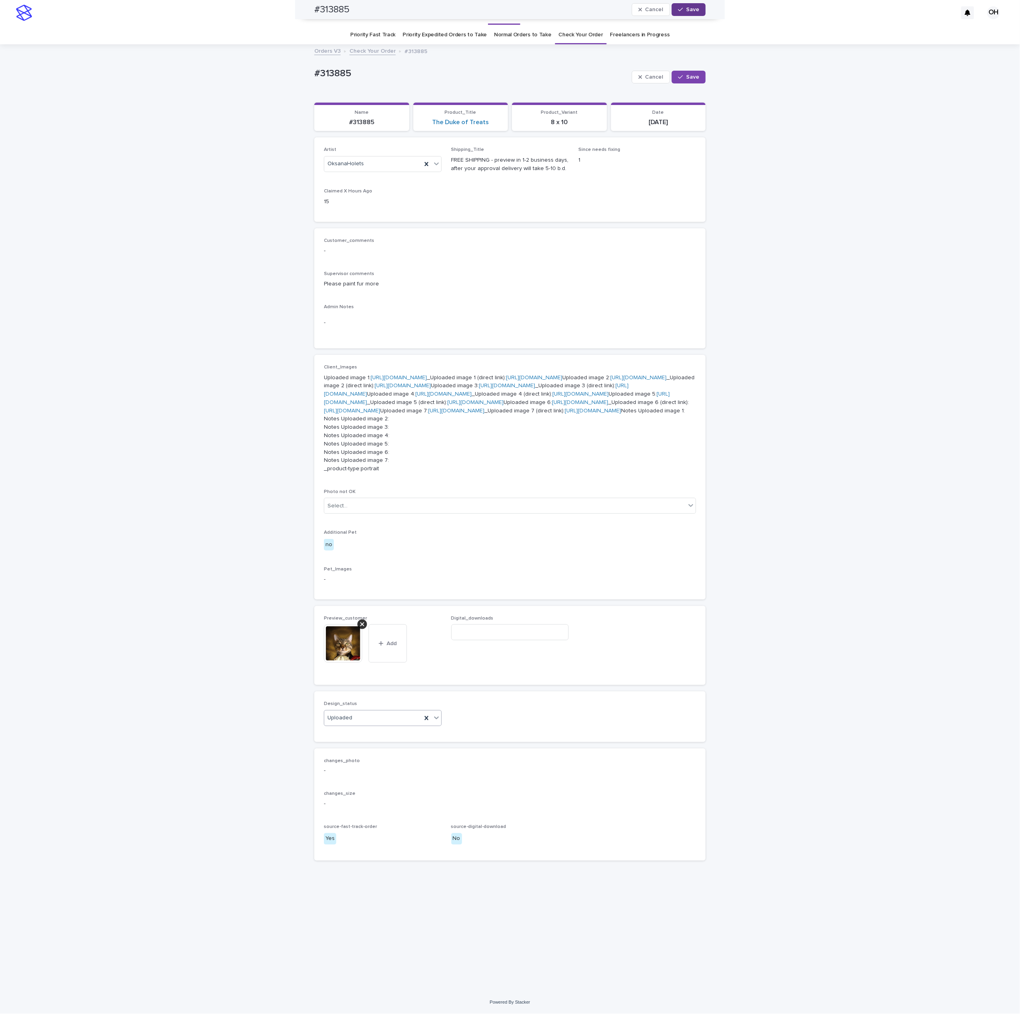
click at [684, 14] on button "Save" at bounding box center [689, 9] width 34 height 13
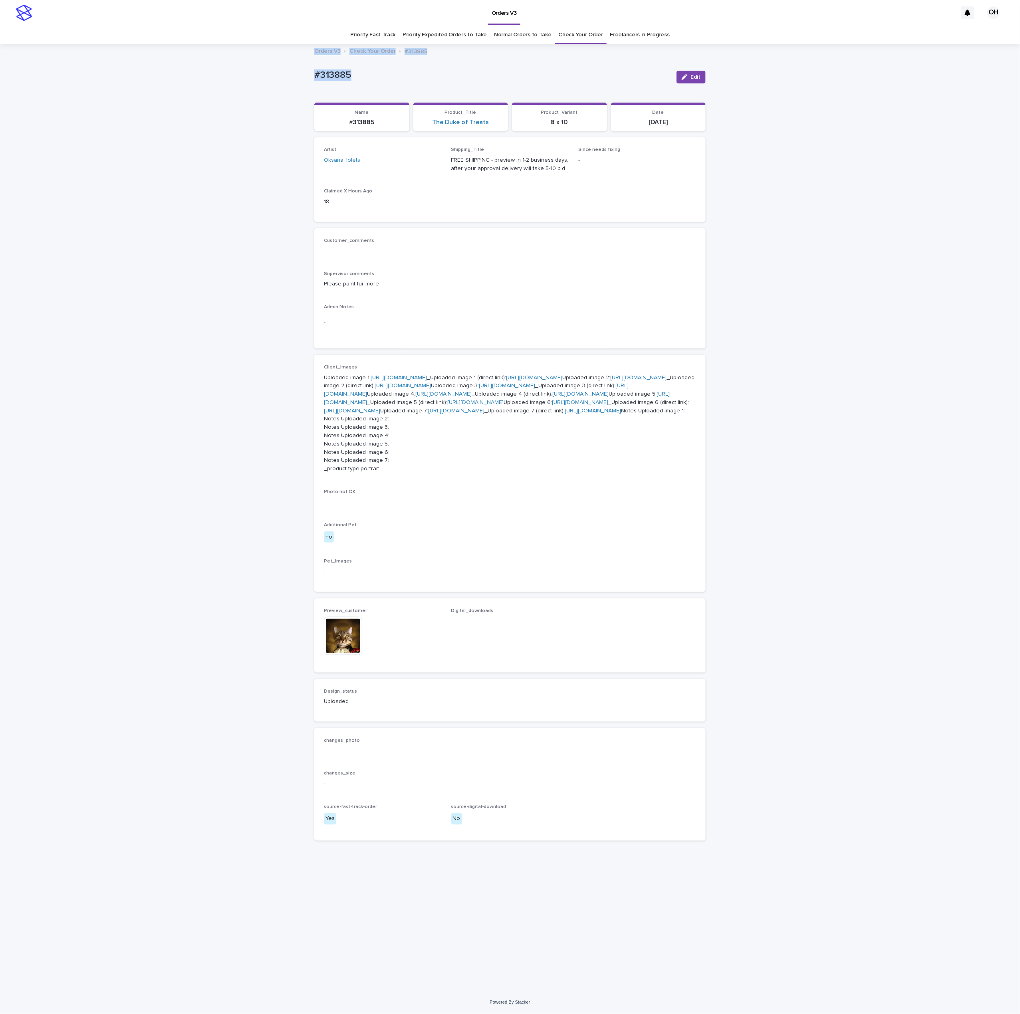
drag, startPoint x: 362, startPoint y: 75, endPoint x: 268, endPoint y: 56, distance: 95.4
click at [268, 56] on div "Orders V3 OH Priority Fast Track Priority Expedited Orders to Take Normal Order…" at bounding box center [510, 507] width 1020 height 1014
click at [388, 84] on div "#313885" at bounding box center [492, 76] width 356 height 15
drag, startPoint x: 376, startPoint y: 79, endPoint x: 304, endPoint y: 75, distance: 72.0
click at [310, 75] on div "Loading... Saving… Loading... Saving… #313885 Edit #313885 Edit Sorry, there wa…" at bounding box center [509, 508] width 399 height 927
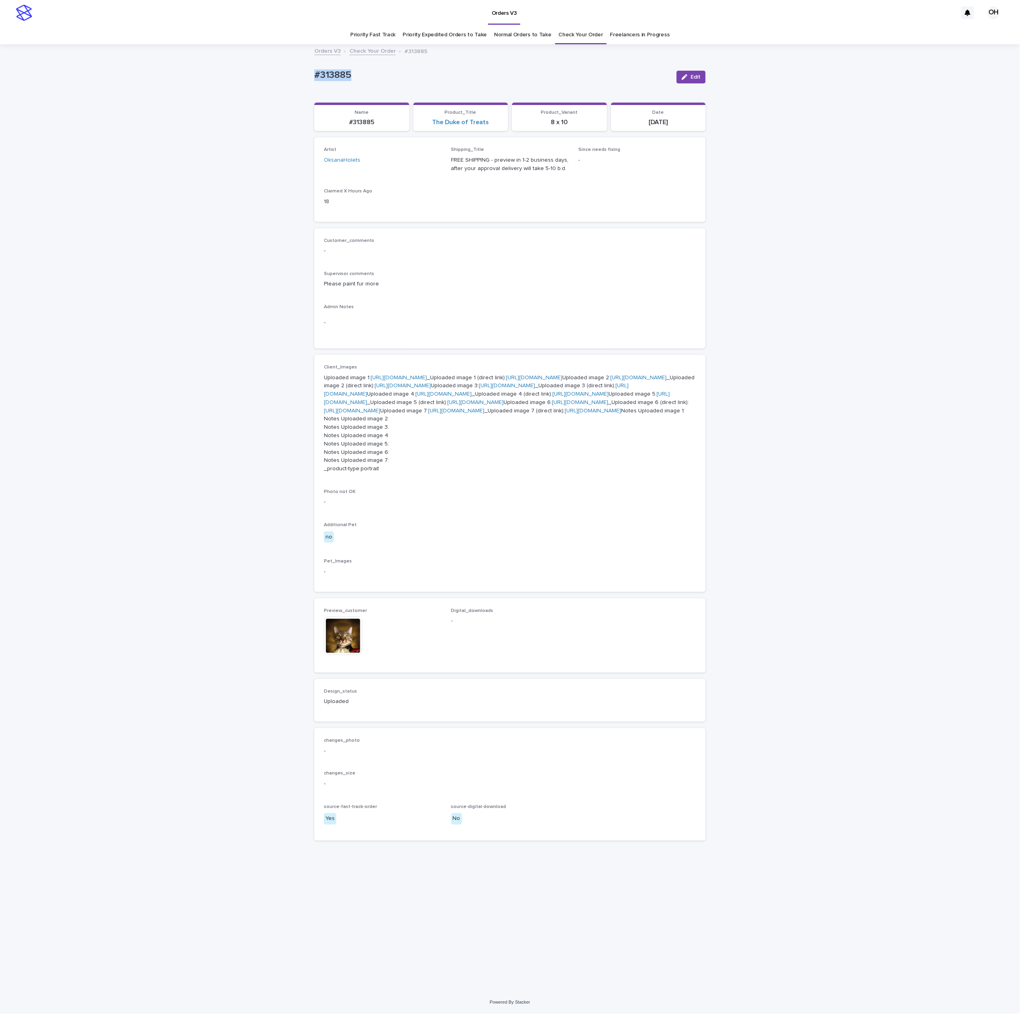
click at [489, 268] on div "Customer_comments - Supervisor comments Please paint fur more Admin Notes -" at bounding box center [510, 288] width 372 height 101
click at [691, 76] on span "Edit" at bounding box center [696, 77] width 10 height 6
click at [686, 76] on span "Save" at bounding box center [692, 77] width 13 height 6
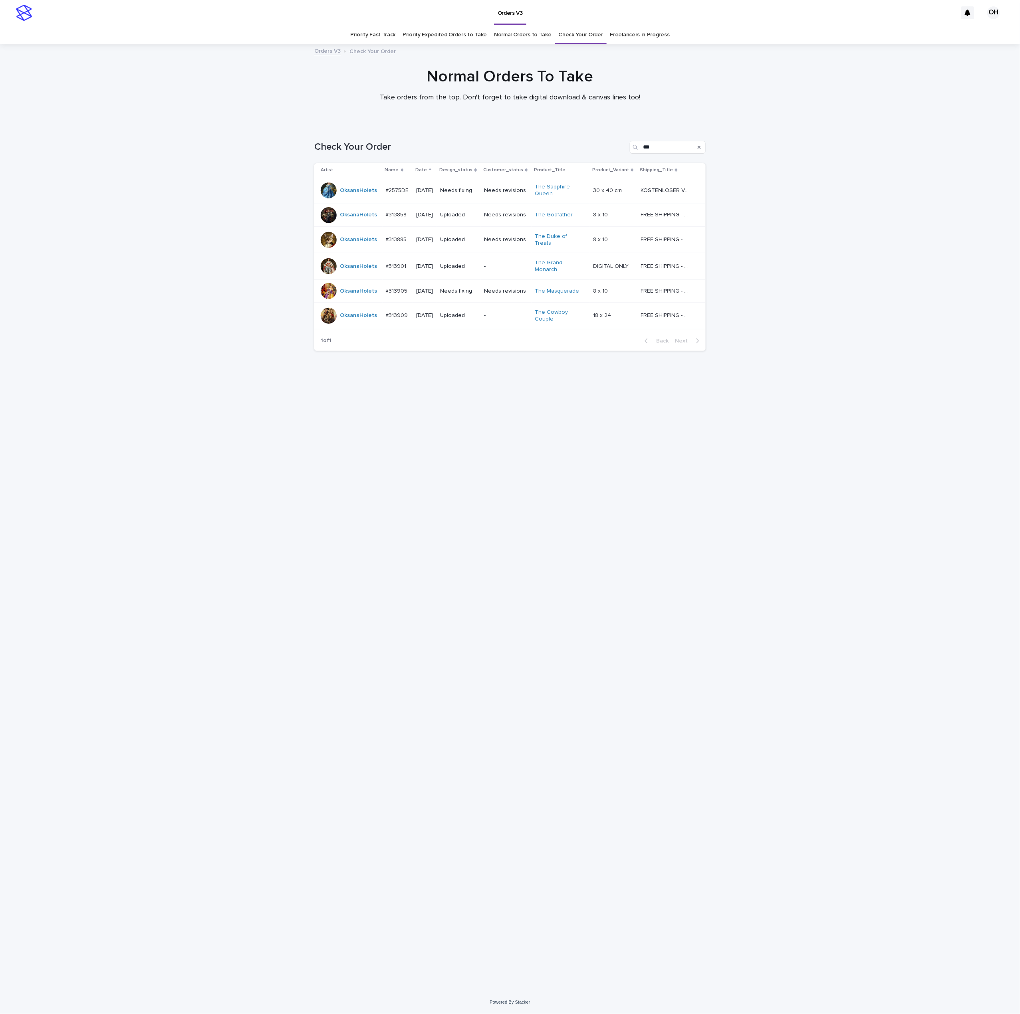
click at [399, 193] on p "#2575DE" at bounding box center [398, 190] width 25 height 8
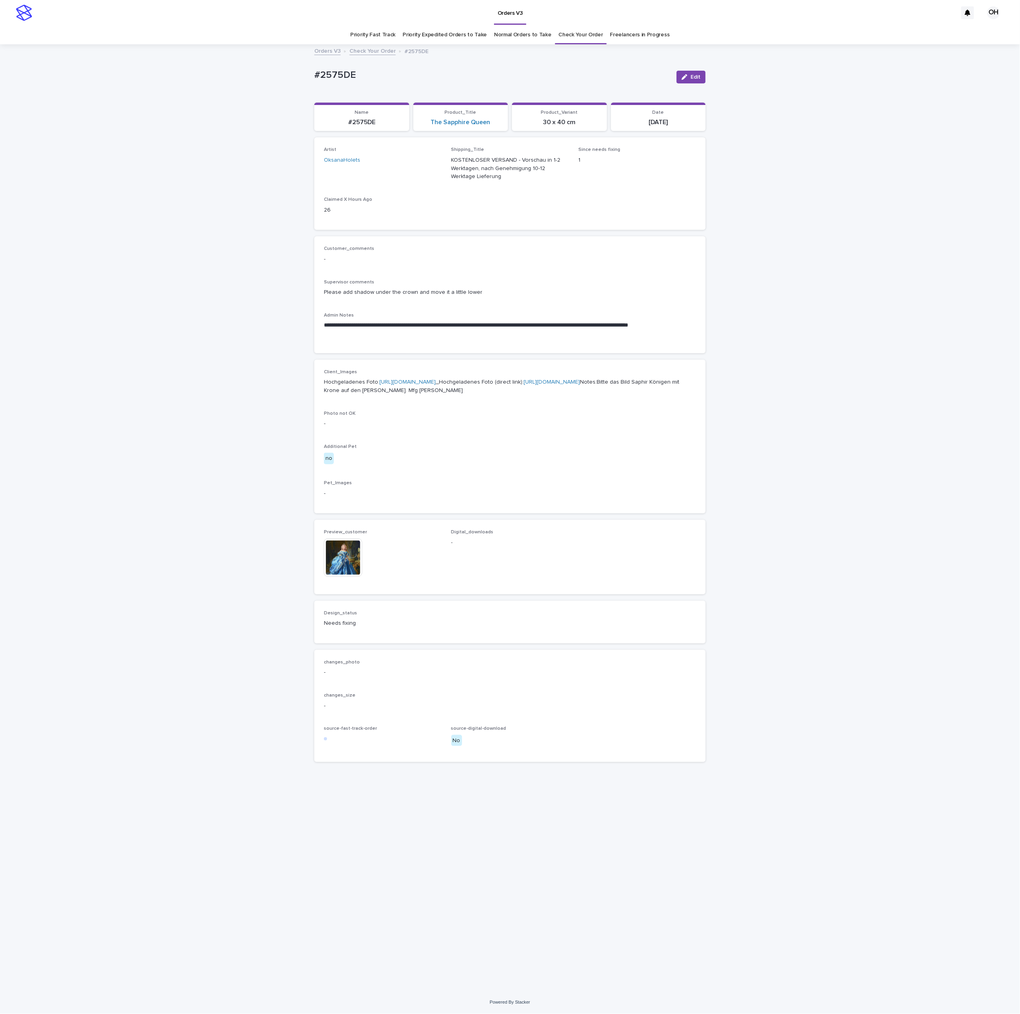
click at [698, 79] on span "Edit" at bounding box center [696, 77] width 10 height 6
click at [363, 550] on icon at bounding box center [362, 546] width 4 height 6
click at [349, 559] on button "Add" at bounding box center [343, 552] width 38 height 13
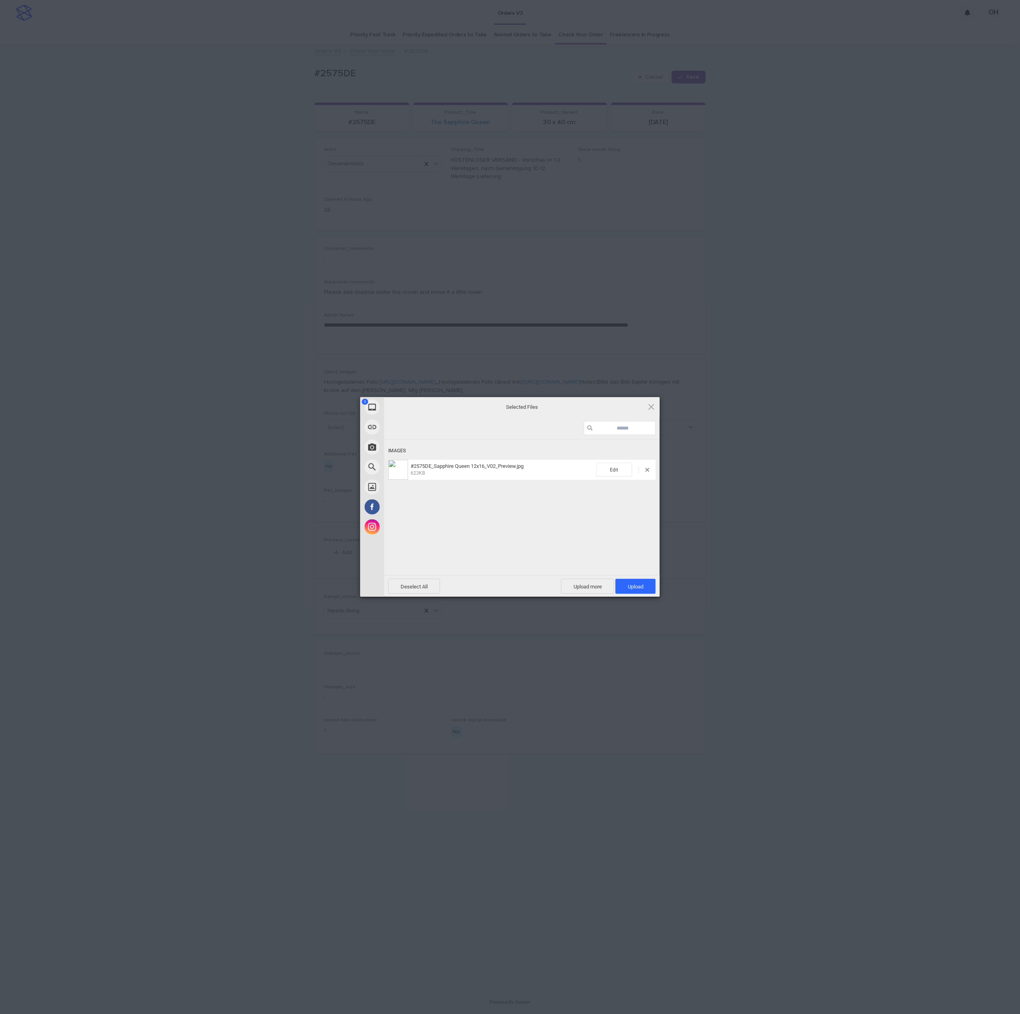
click at [639, 586] on span "Upload 1" at bounding box center [636, 587] width 16 height 6
click at [772, 485] on div "My Device Link (URL) Take Photo Web Search Unsplash Facebook Instagram Uploaded…" at bounding box center [510, 507] width 1020 height 1014
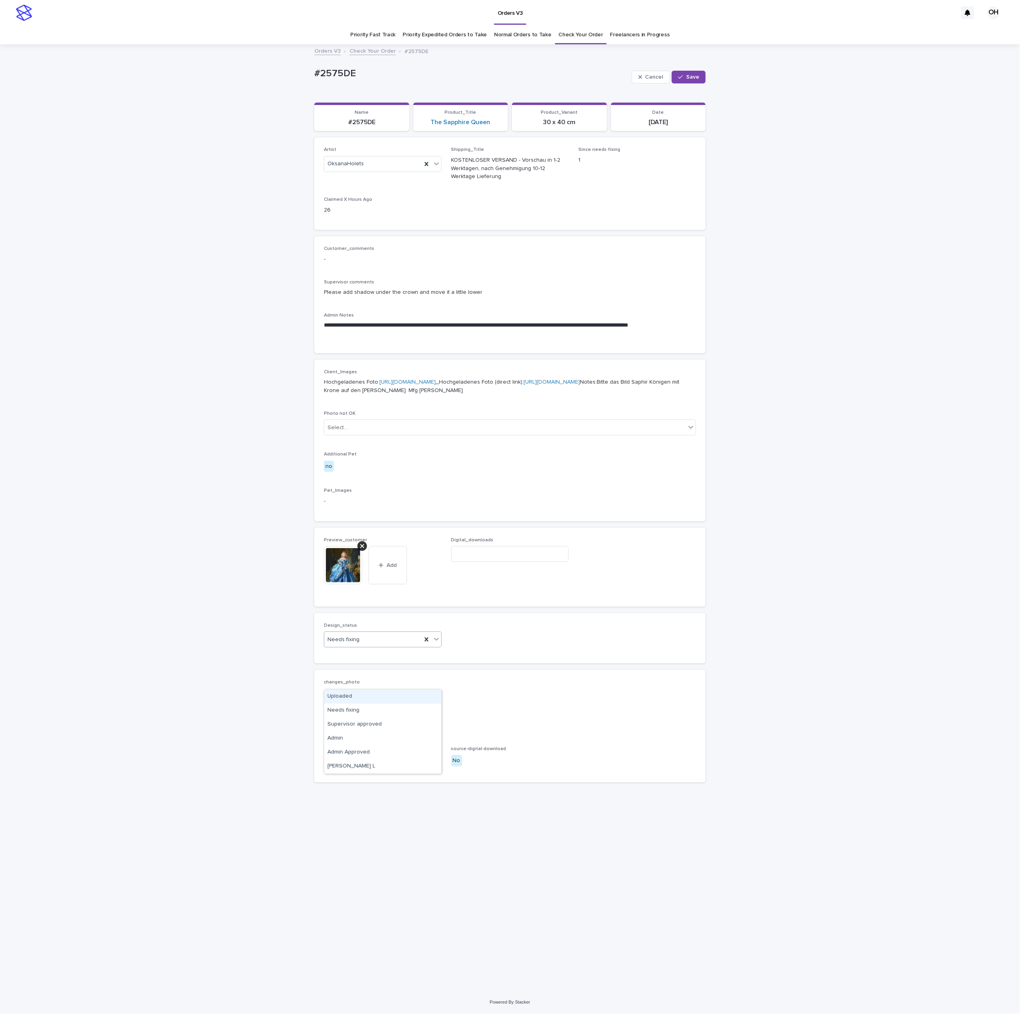
click at [352, 698] on div "Uploaded" at bounding box center [382, 697] width 117 height 14
click at [694, 83] on button "Save" at bounding box center [689, 77] width 34 height 13
drag, startPoint x: 398, startPoint y: 69, endPoint x: 290, endPoint y: 69, distance: 107.8
click at [290, 68] on div "**********" at bounding box center [510, 518] width 1020 height 947
drag, startPoint x: 346, startPoint y: 83, endPoint x: 352, endPoint y: 86, distance: 7.0
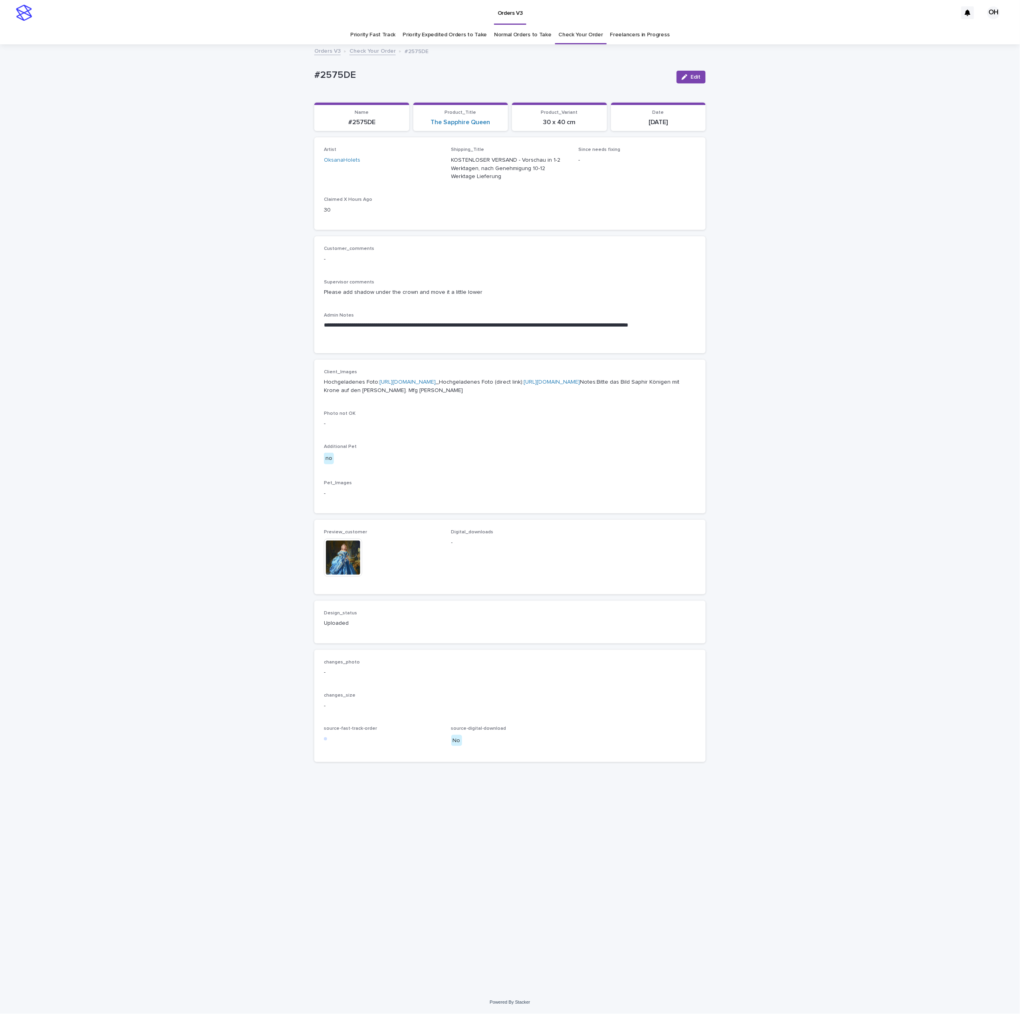
click at [524, 230] on div "Artist OksanaHolets Shipping_Title KOSTENLOSER VERSAND - Vorschau in 1-2 Werkta…" at bounding box center [509, 183] width 391 height 93
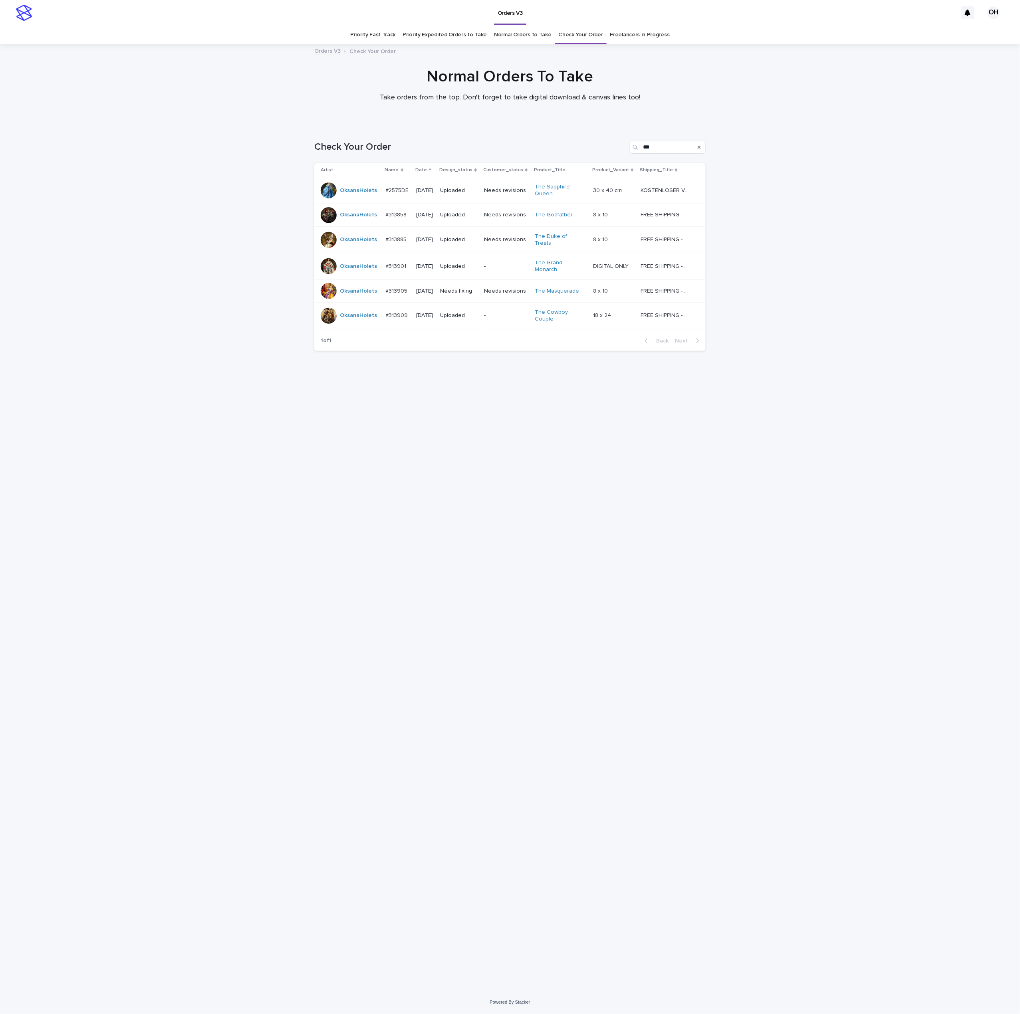
click at [393, 286] on p "#313905" at bounding box center [398, 290] width 24 height 8
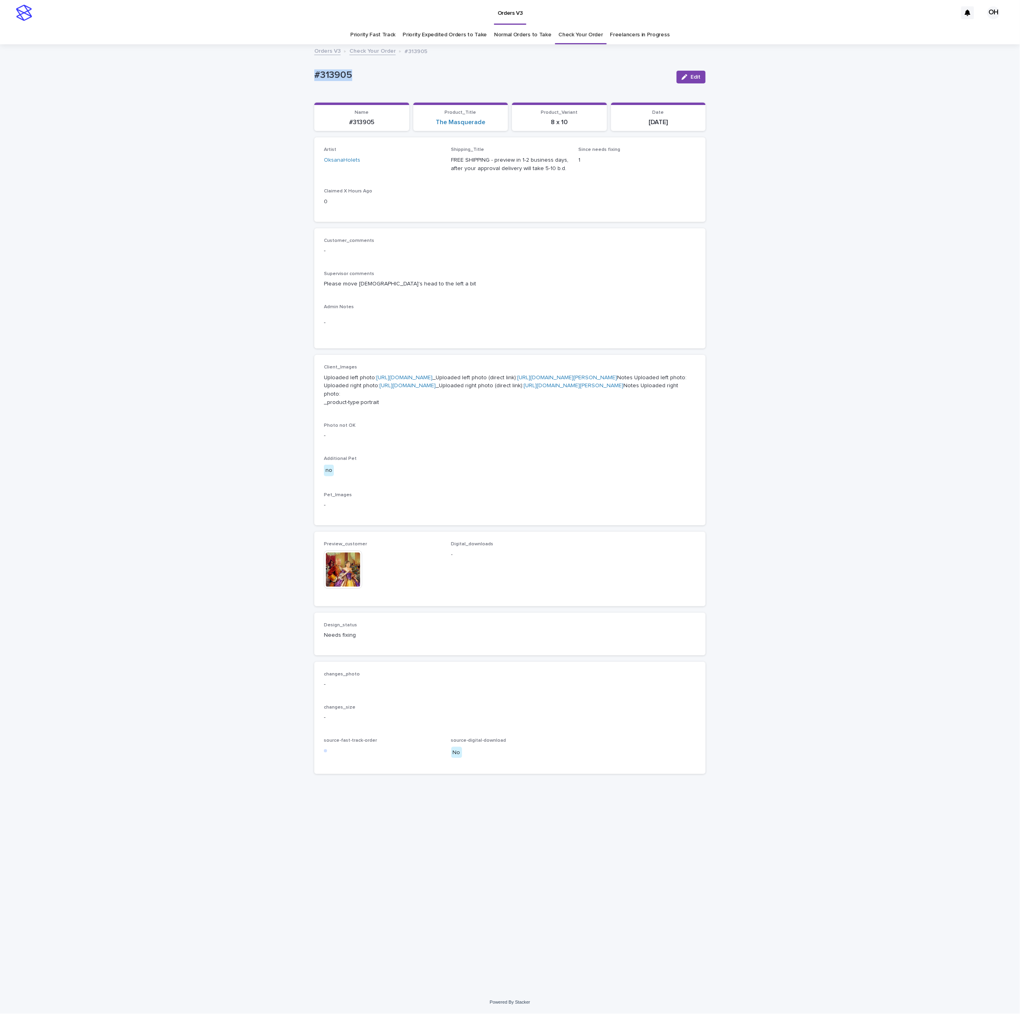
drag, startPoint x: 400, startPoint y: 81, endPoint x: 302, endPoint y: 67, distance: 98.8
click at [259, 64] on div "Loading... Saving… Loading... Saving… #313905 Edit #313905 Edit Sorry, there wa…" at bounding box center [510, 518] width 1020 height 947
click at [696, 76] on span "Edit" at bounding box center [696, 77] width 10 height 6
click at [365, 563] on div at bounding box center [362, 559] width 10 height 10
click at [352, 571] on button "Add" at bounding box center [343, 564] width 38 height 13
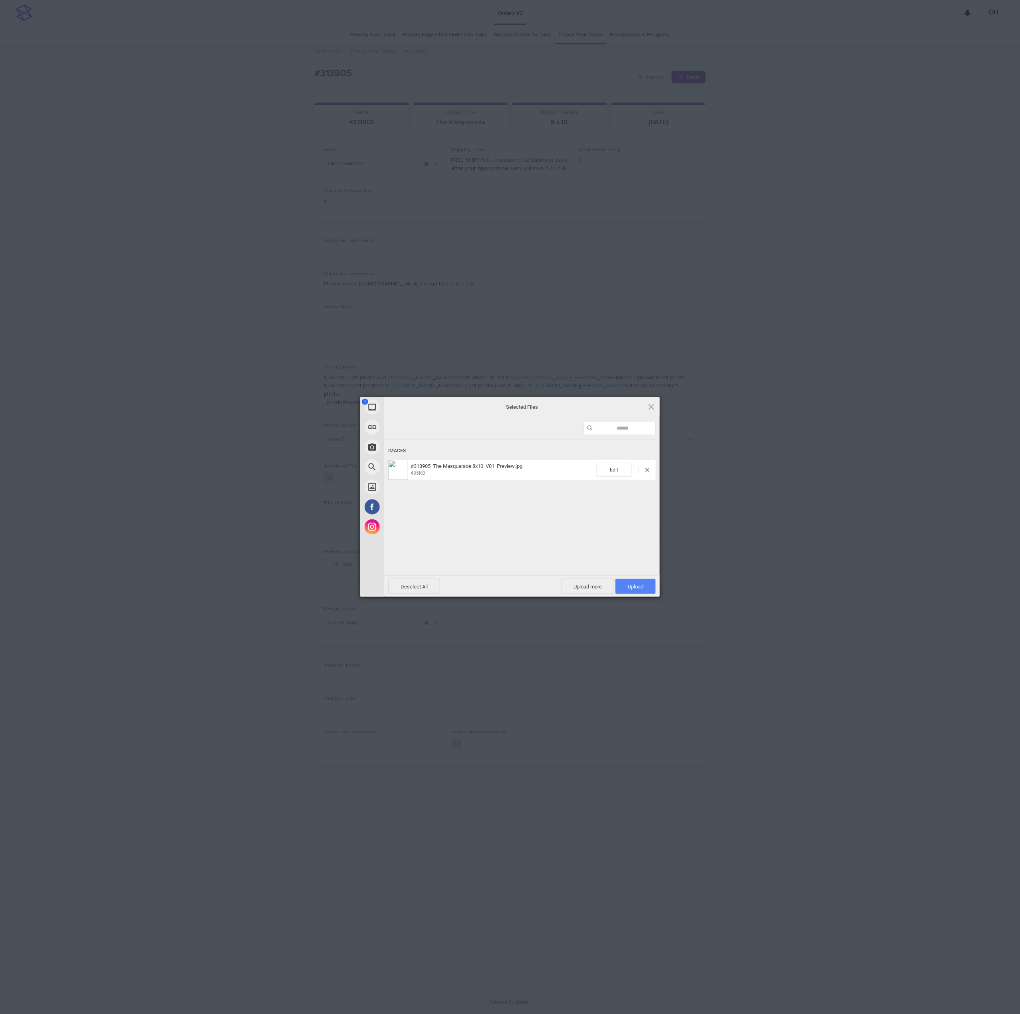
click at [643, 579] on span "Upload 1" at bounding box center [635, 586] width 40 height 15
click at [825, 491] on div "My Device Link (URL) Take Photo Web Search Unsplash Facebook Instagram Uploaded…" at bounding box center [510, 507] width 1020 height 1014
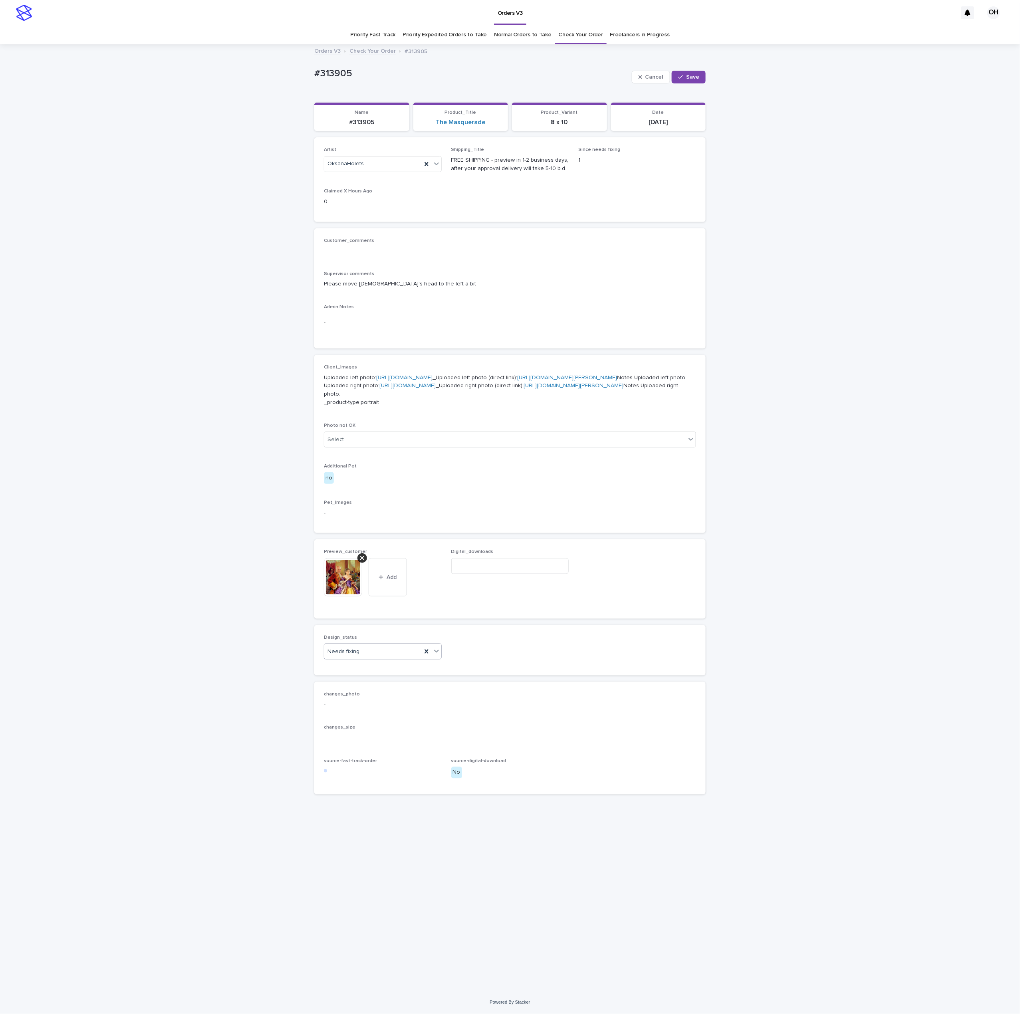
click at [375, 659] on div "Needs fixing" at bounding box center [372, 651] width 97 height 13
click at [373, 659] on div "Needs fixing" at bounding box center [372, 651] width 97 height 13
drag, startPoint x: 368, startPoint y: 740, endPoint x: 368, endPoint y: 747, distance: 6.4
click at [368, 676] on div "Design_status 0 results available. Select is focused ,type to refine list, pres…" at bounding box center [509, 650] width 391 height 50
click at [376, 659] on div "Needs fixing" at bounding box center [372, 651] width 97 height 13
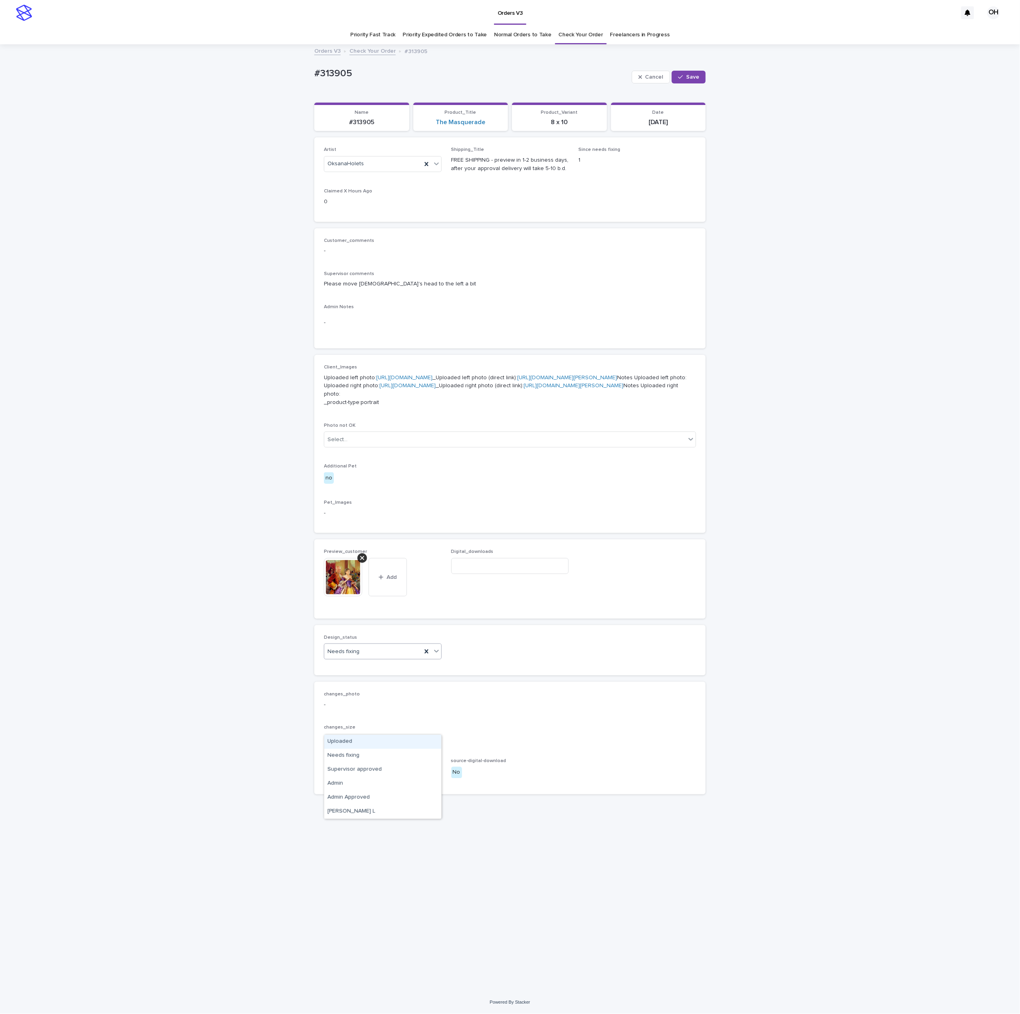
click at [387, 741] on div "Uploaded" at bounding box center [382, 742] width 117 height 14
click at [698, 77] on span "Save" at bounding box center [692, 77] width 13 height 6
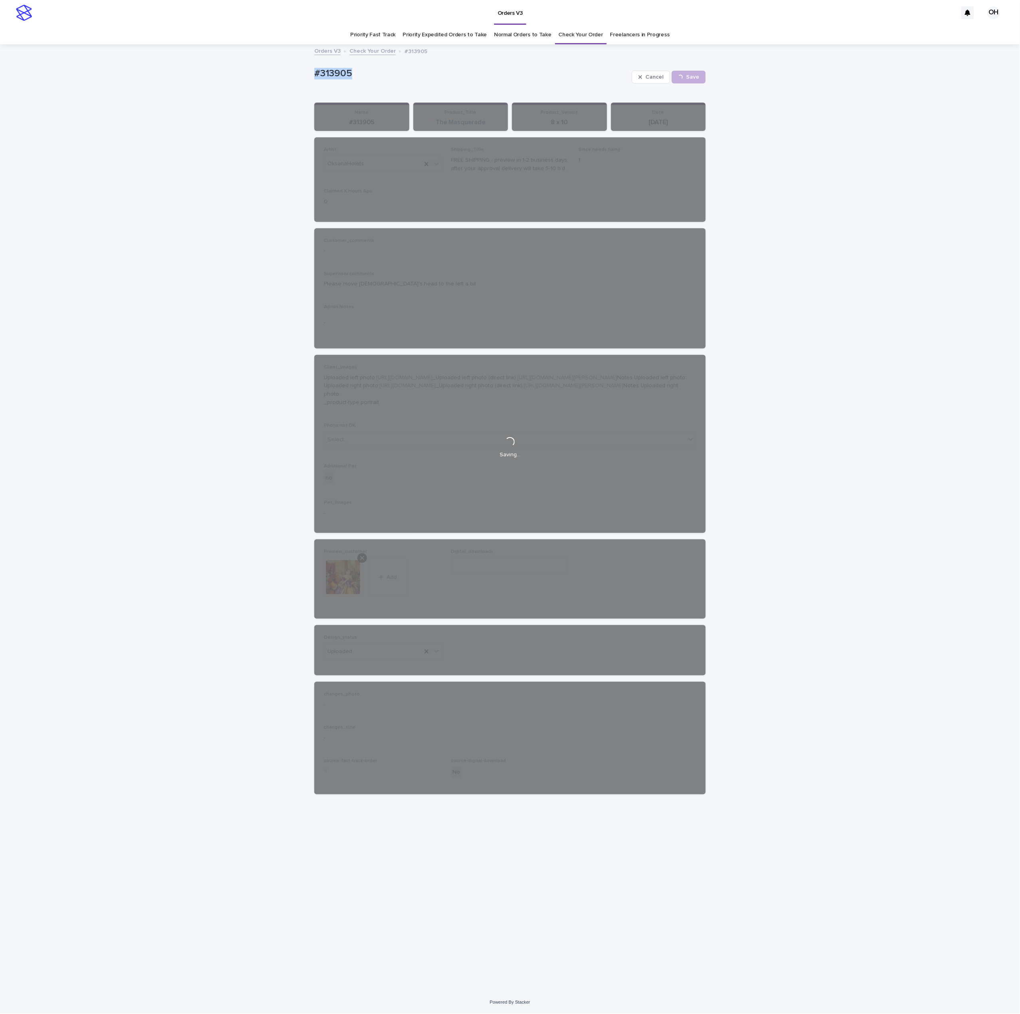
drag, startPoint x: 369, startPoint y: 75, endPoint x: 291, endPoint y: 75, distance: 78.3
click at [276, 71] on div "Loading... Saving… Loading... Saving… #313905 Cancel Save #313905 Cancel Loadin…" at bounding box center [510, 518] width 1020 height 947
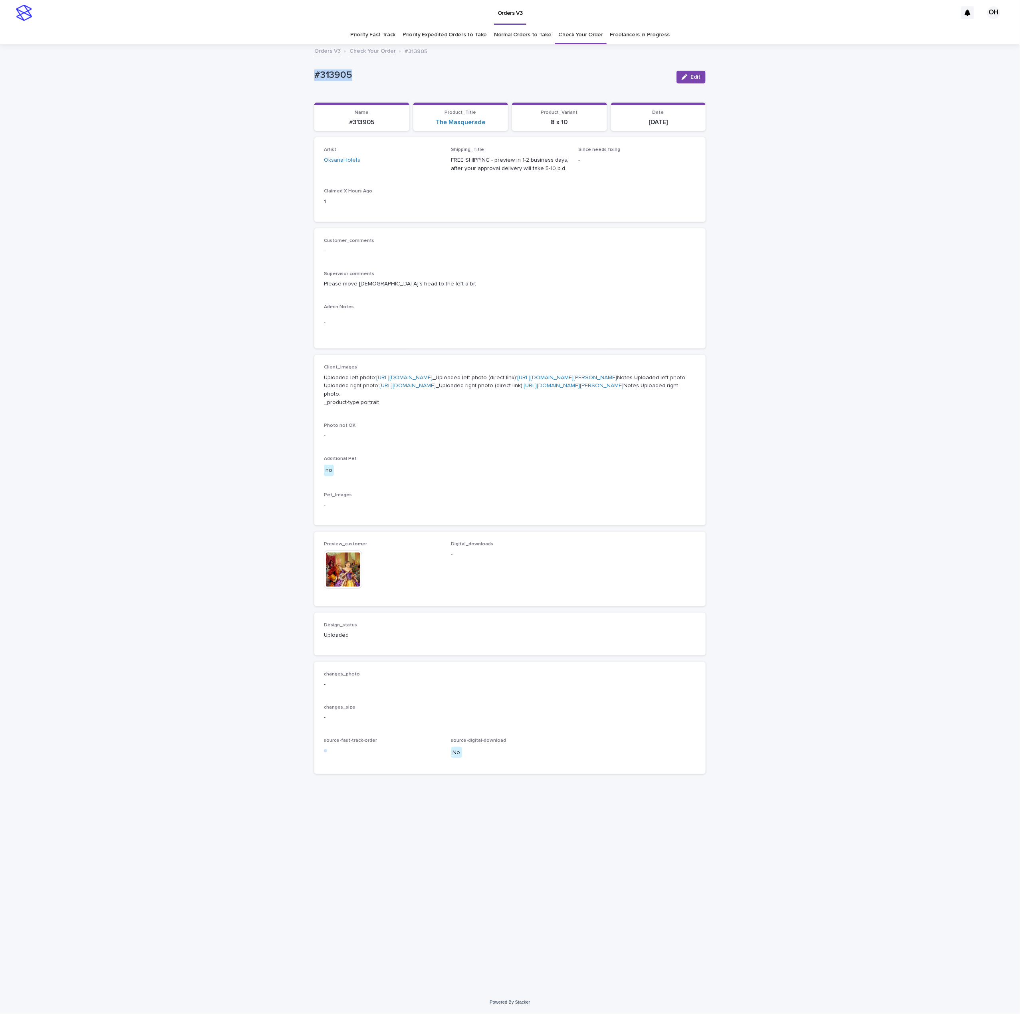
click at [590, 30] on link "Check Your Order" at bounding box center [581, 35] width 44 height 19
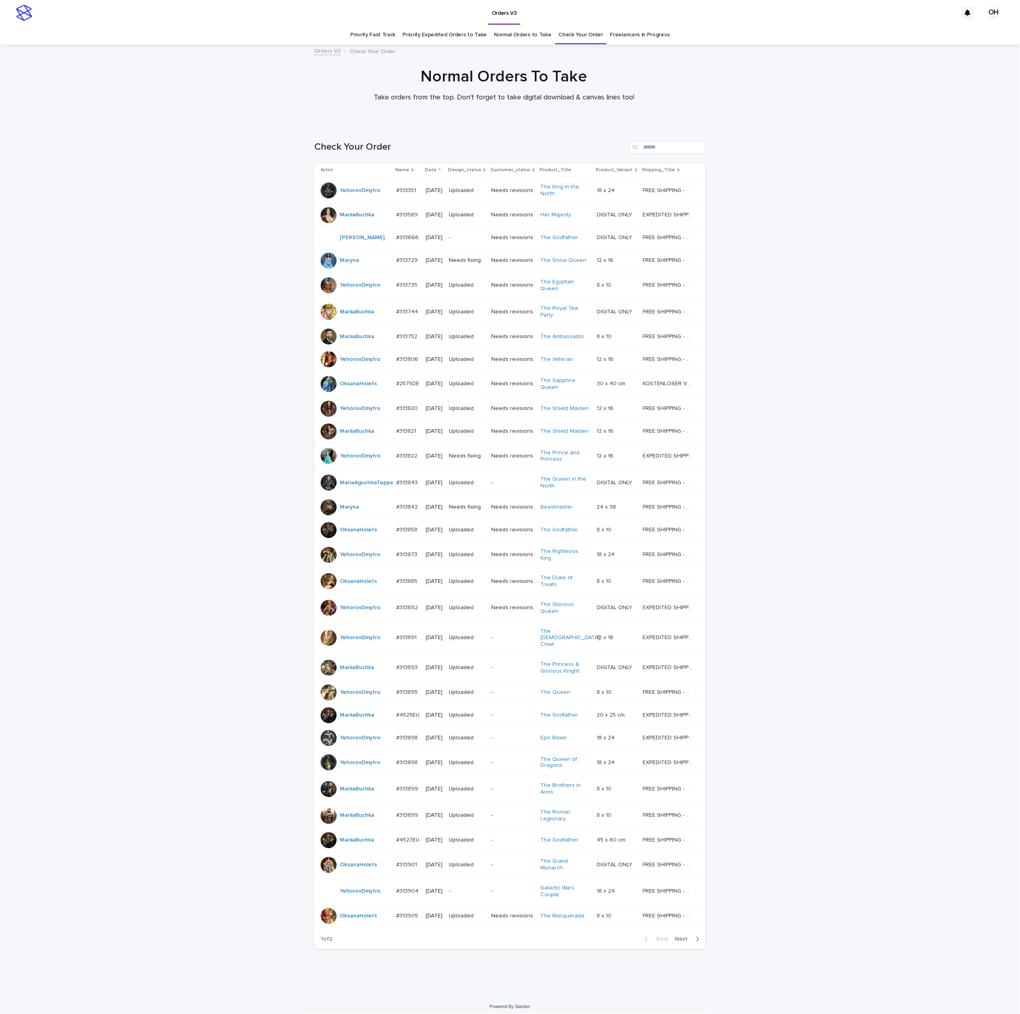
click at [672, 943] on button "Next" at bounding box center [689, 939] width 34 height 7
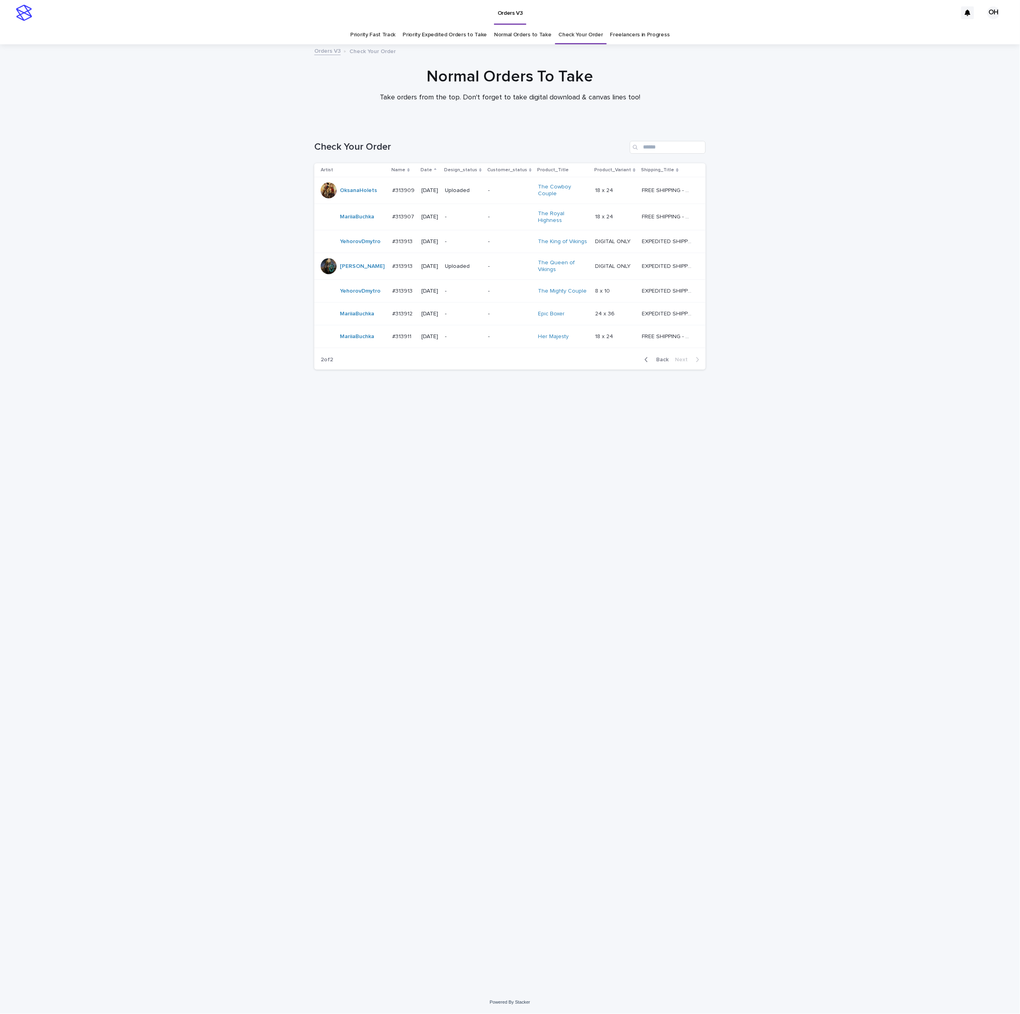
click at [362, 470] on div "Loading... Saving… Loading... Saving… Check Your Order Artist Name Date Design_…" at bounding box center [509, 548] width 399 height 847
